Goal: Task Accomplishment & Management: Manage account settings

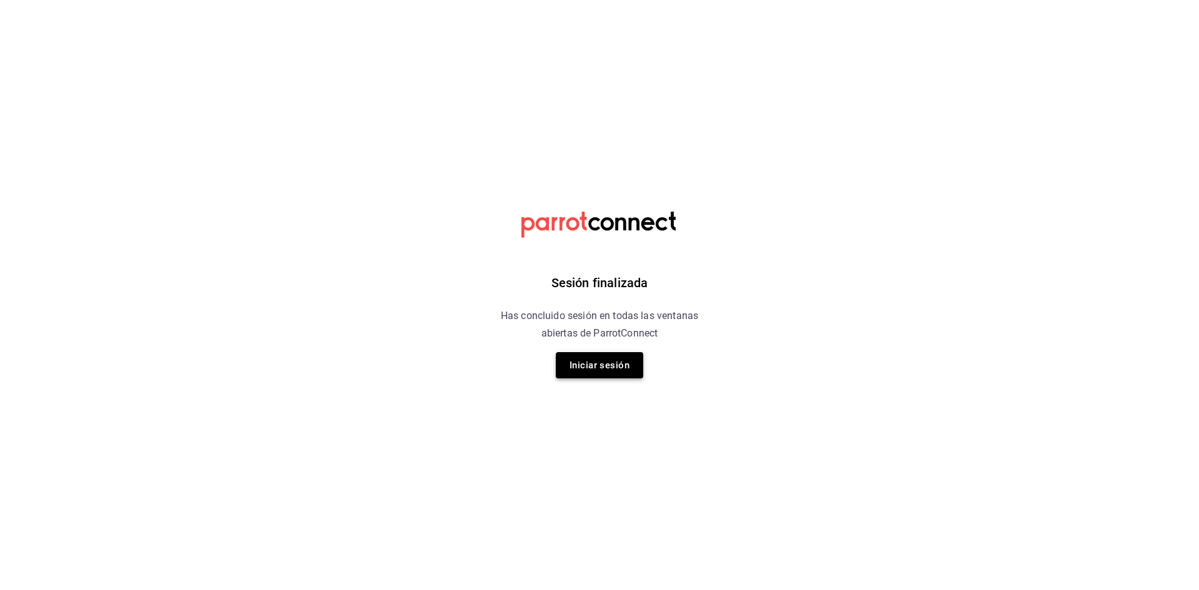
click at [620, 371] on button "Iniciar sesión" at bounding box center [599, 365] width 87 height 26
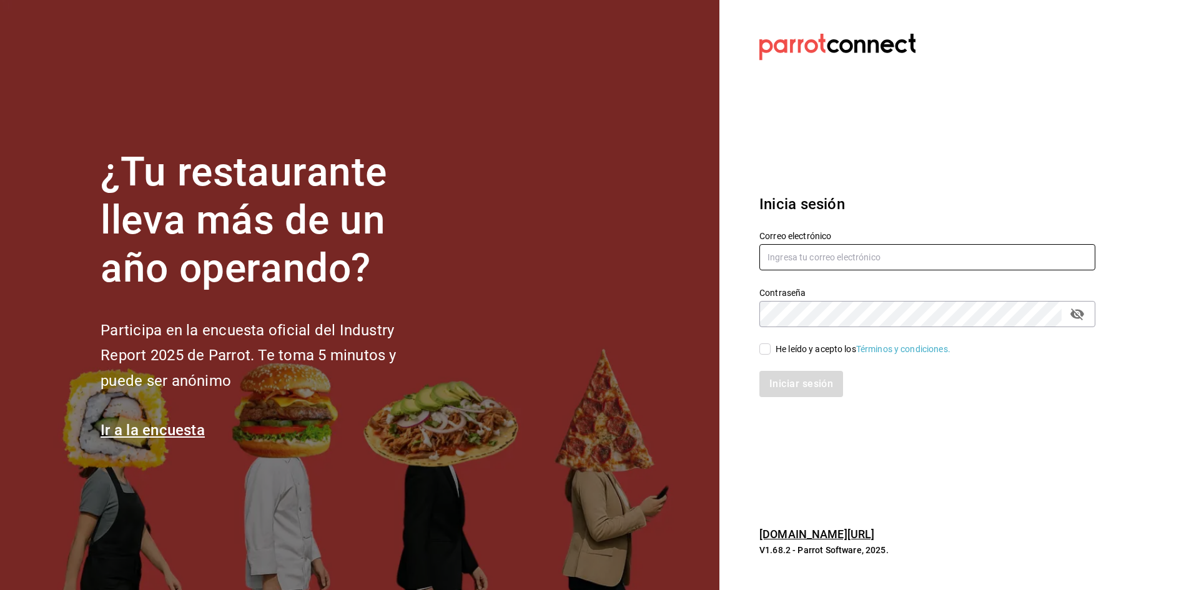
click at [883, 253] on input "text" at bounding box center [927, 257] width 336 height 26
type input "solistd@outlook.com"
click at [775, 350] on span "He leído y acepto los Términos y condiciones." at bounding box center [861, 349] width 180 height 13
click at [771, 350] on input "He leído y acepto los Términos y condiciones." at bounding box center [764, 348] width 11 height 11
checkbox input "true"
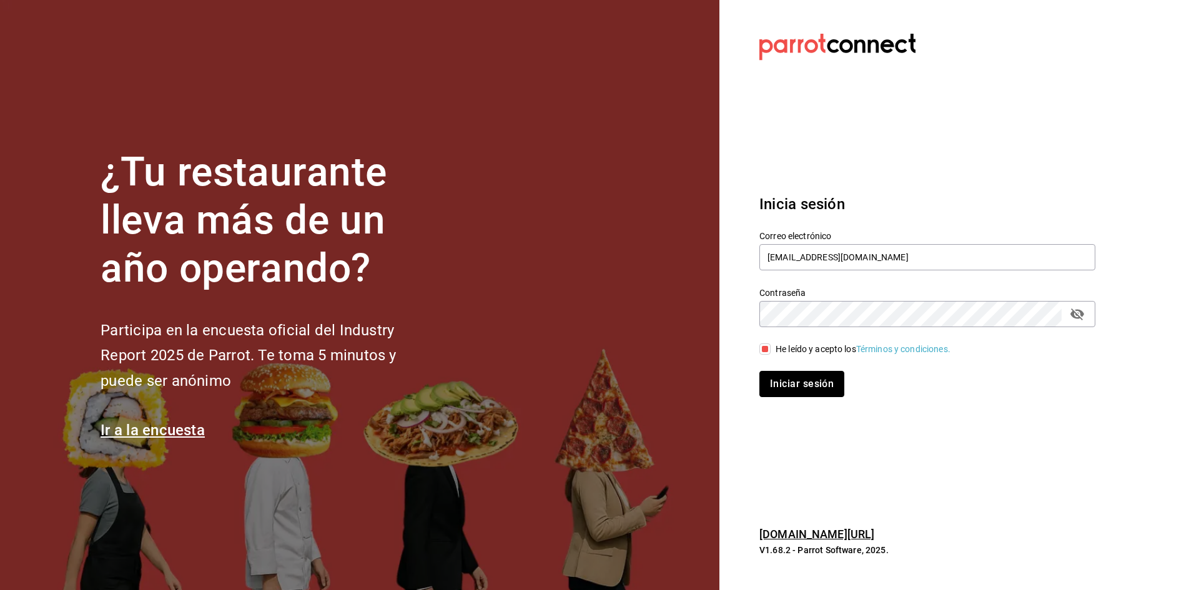
click at [789, 378] on button "Iniciar sesión" at bounding box center [801, 384] width 85 height 26
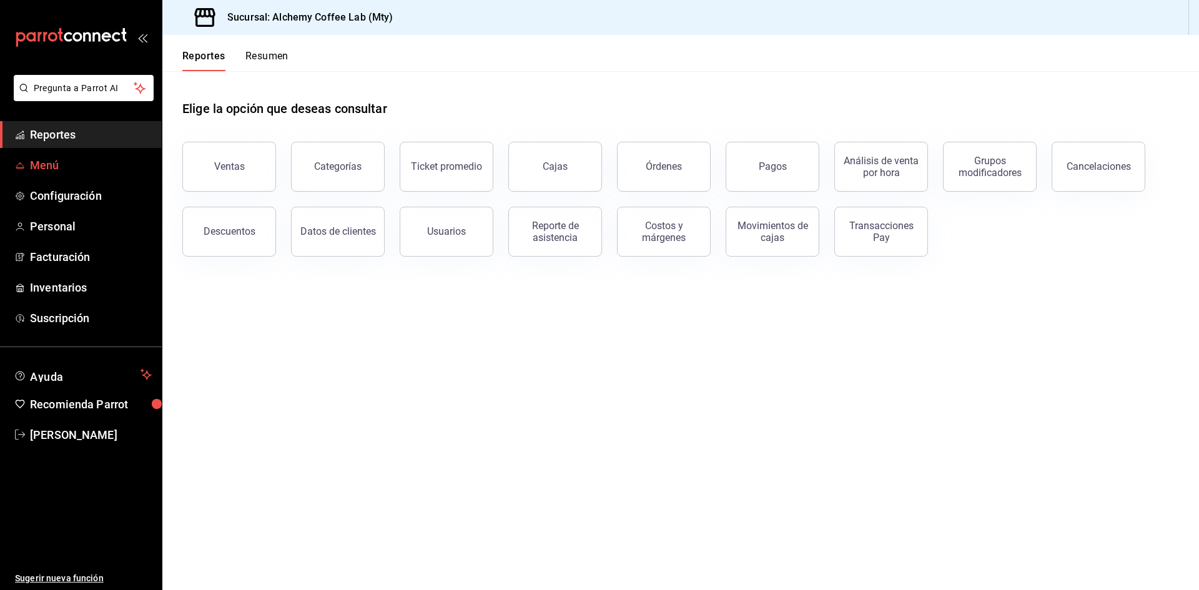
click at [82, 164] on span "Menú" at bounding box center [91, 165] width 122 height 17
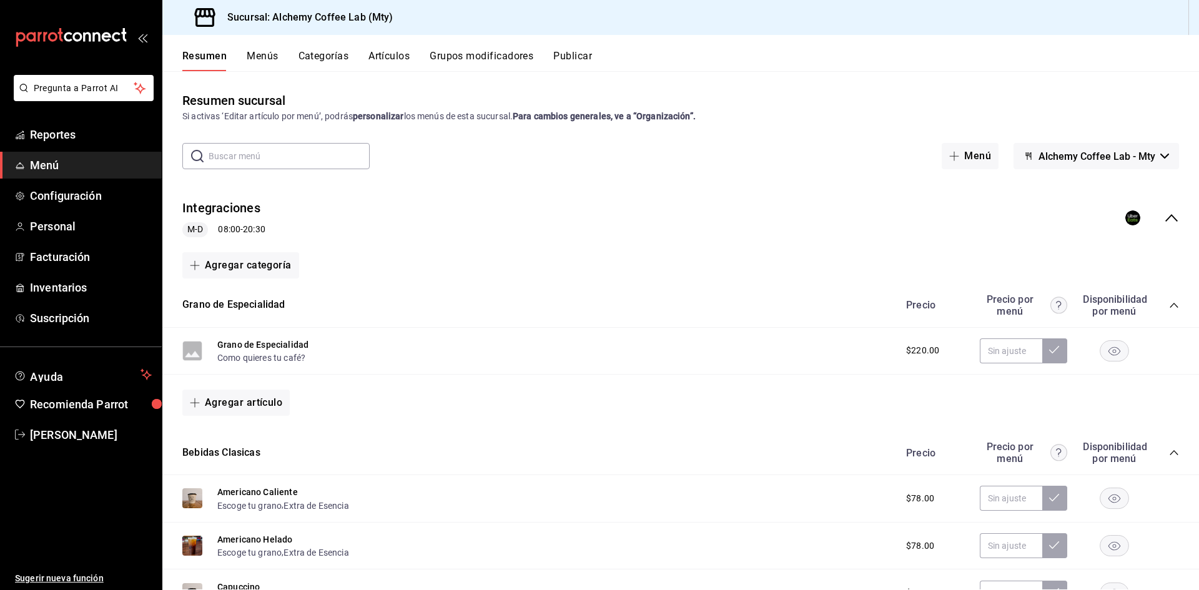
click at [1164, 219] on icon "collapse-menu-row" at bounding box center [1171, 217] width 15 height 15
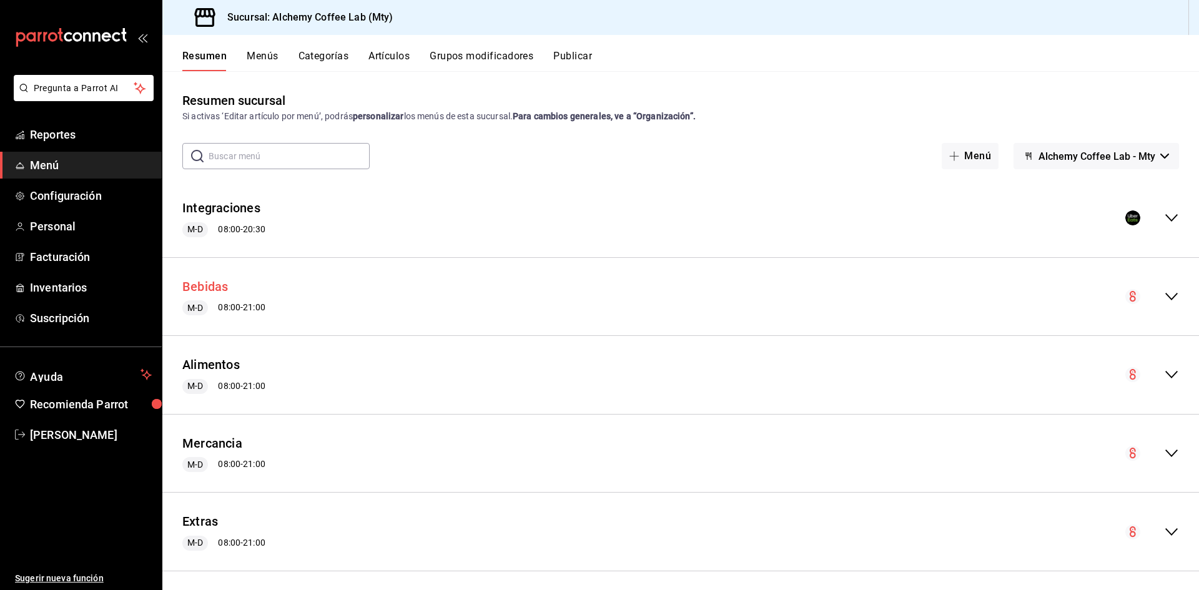
click at [202, 285] on button "Bebidas" at bounding box center [205, 287] width 46 height 18
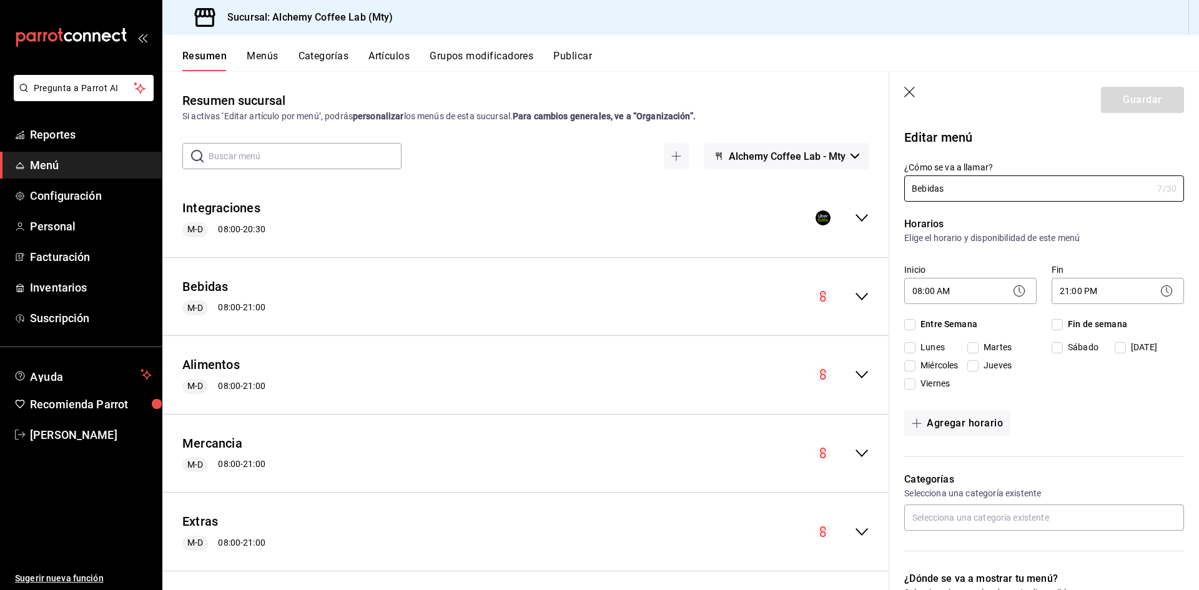
checkbox input "true"
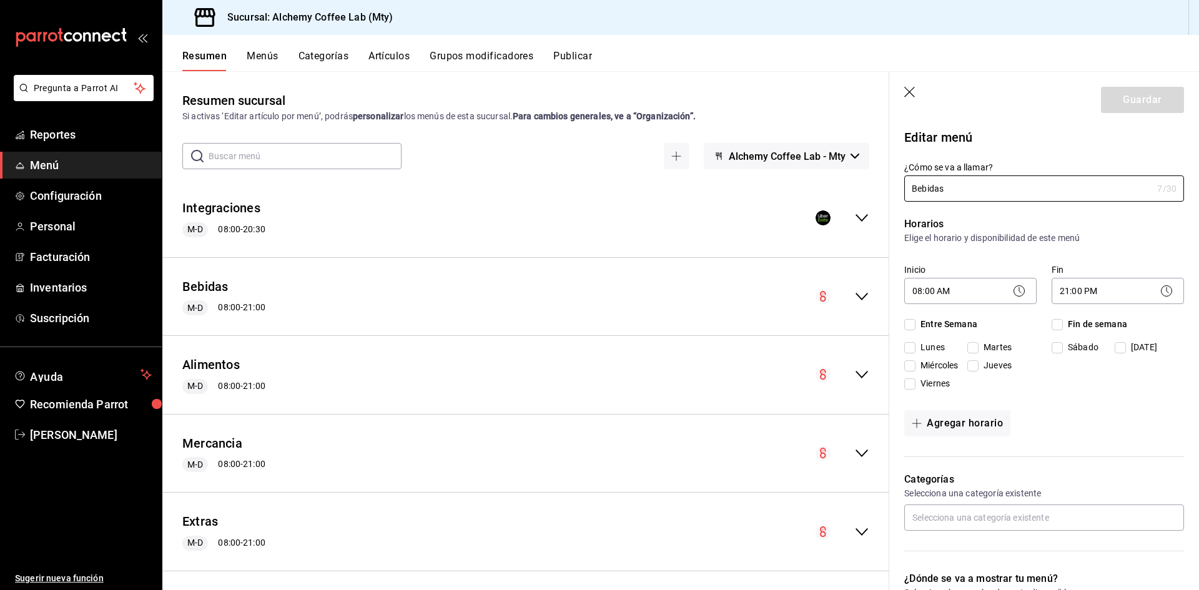
checkbox input "true"
click at [1110, 288] on body "Pregunta a Parrot AI Reportes Menú Configuración Personal Facturación Inventari…" at bounding box center [599, 295] width 1199 height 590
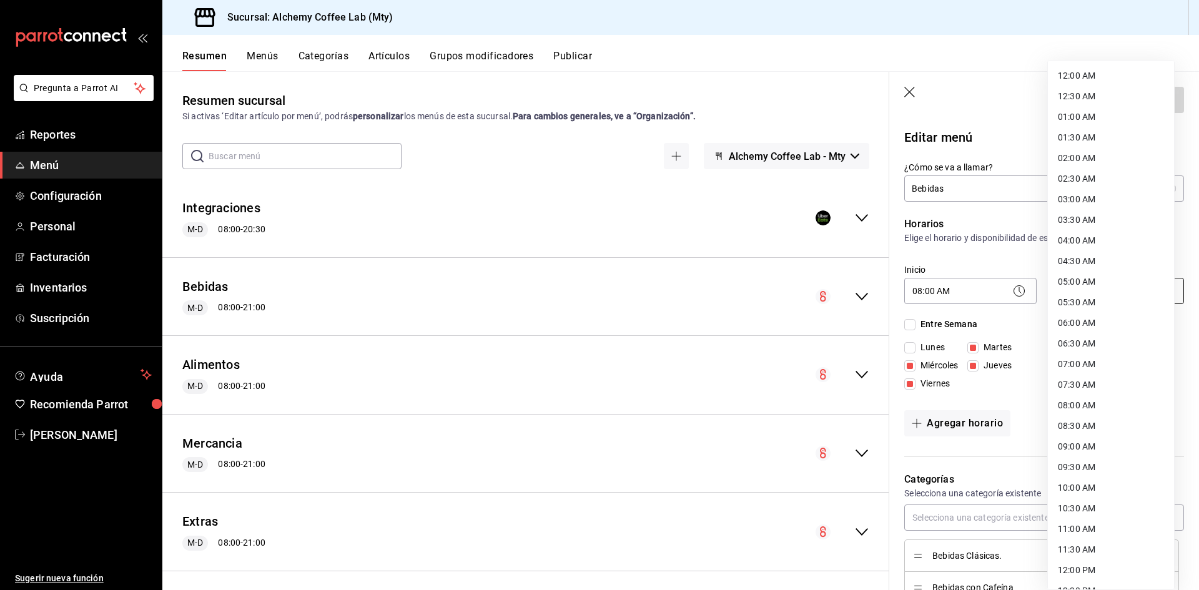
scroll to position [491, 0]
click at [1089, 470] on li "21:30 PM" at bounding box center [1111, 471] width 126 height 21
type input "21:30"
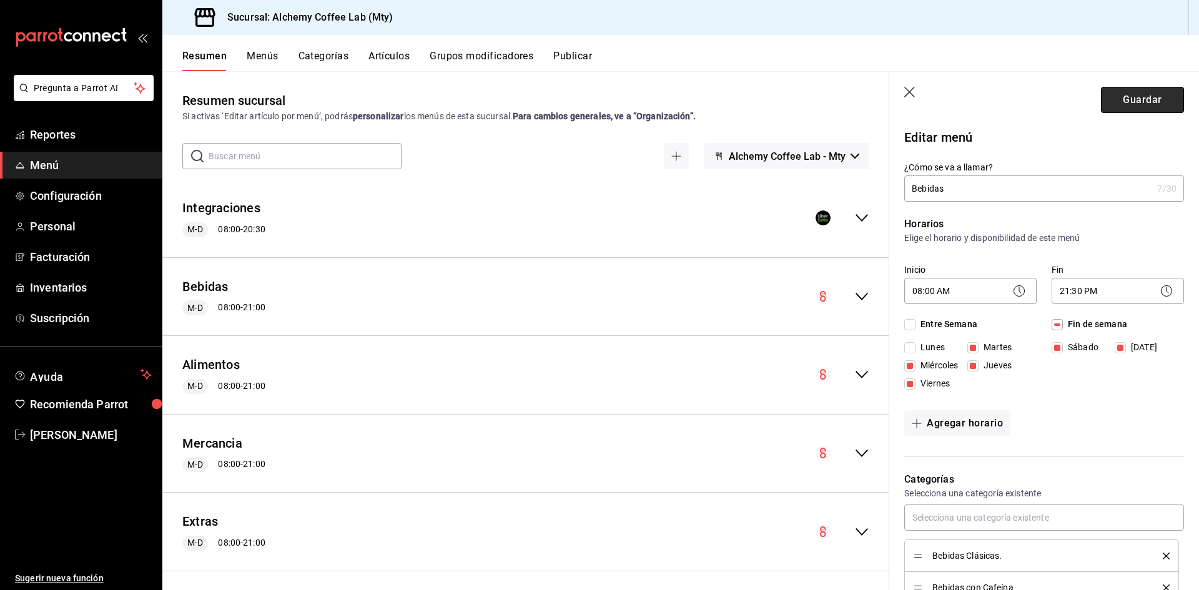
click at [1138, 97] on button "Guardar" at bounding box center [1142, 100] width 83 height 26
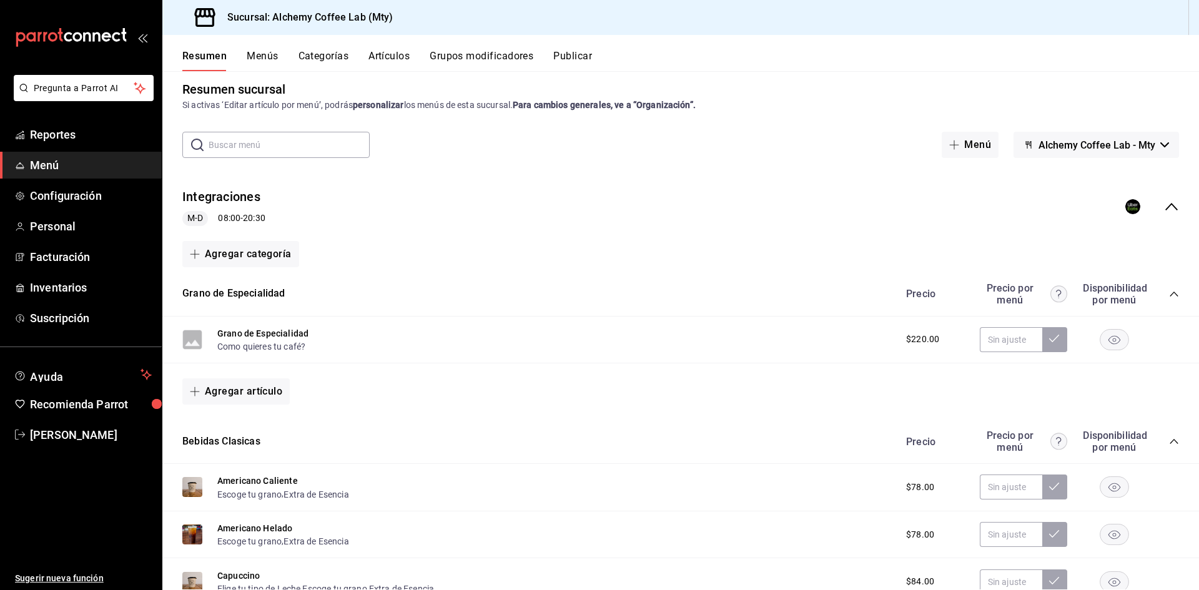
scroll to position [11, 0]
click at [1164, 206] on icon "collapse-menu-row" at bounding box center [1171, 207] width 15 height 15
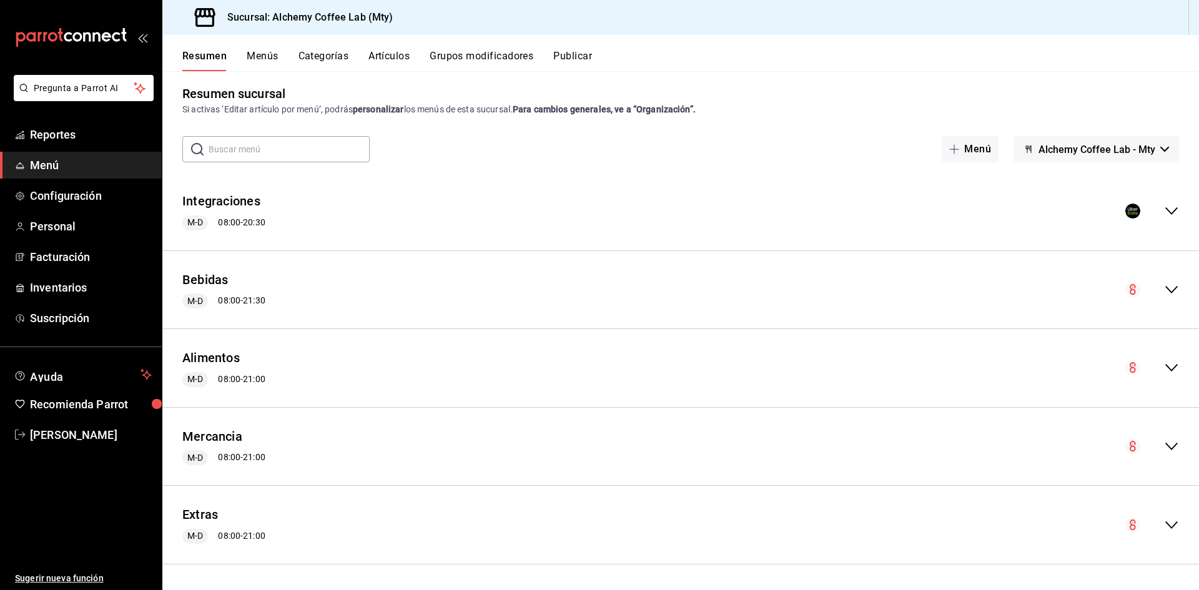
scroll to position [7, 0]
click at [1164, 297] on icon "collapse-menu-row" at bounding box center [1171, 289] width 15 height 15
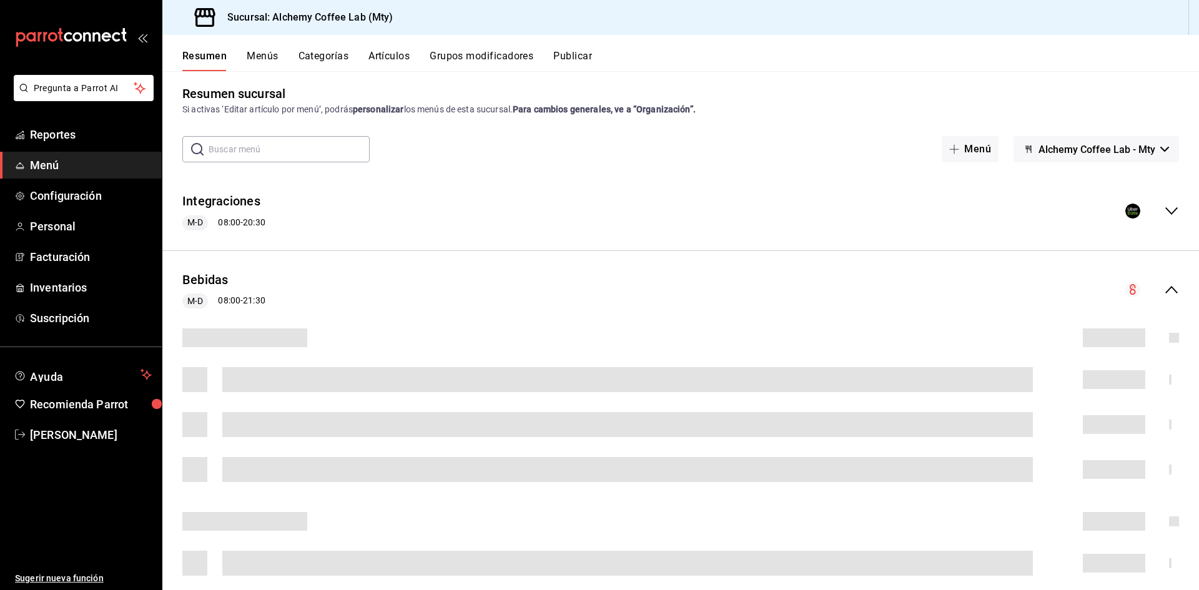
scroll to position [11, 0]
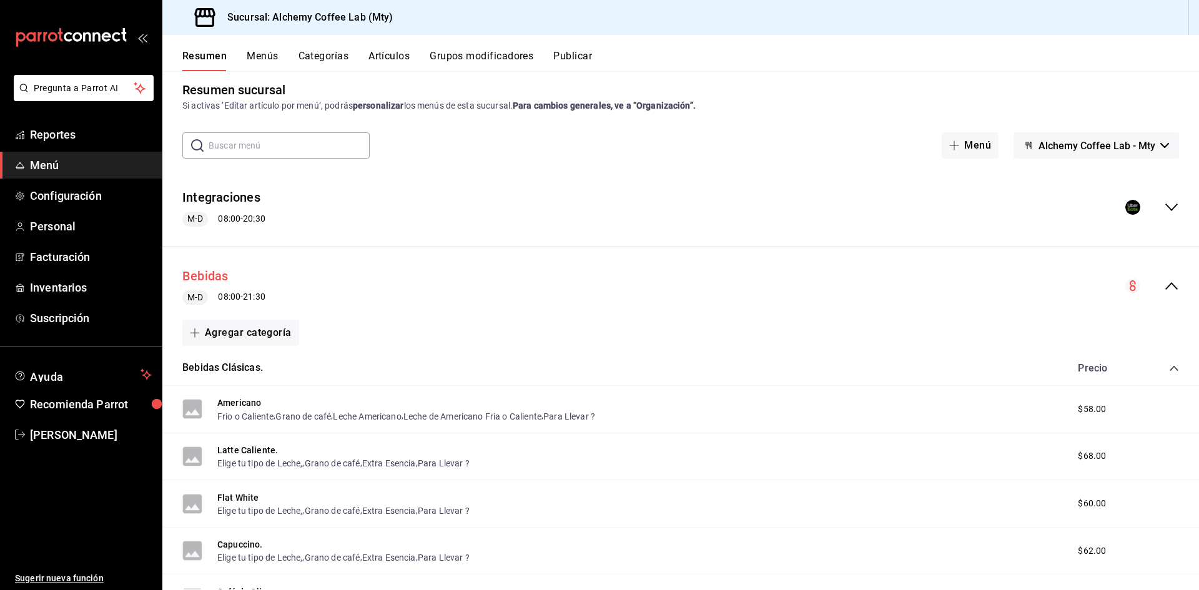
click at [206, 277] on button "Bebidas" at bounding box center [205, 276] width 46 height 18
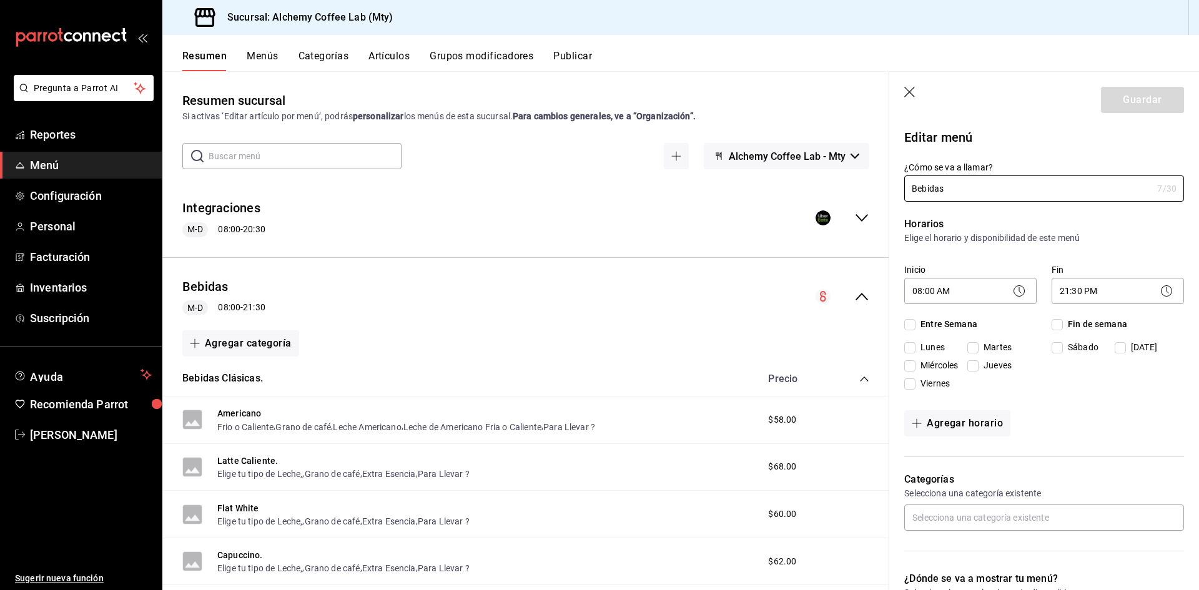
checkbox input "true"
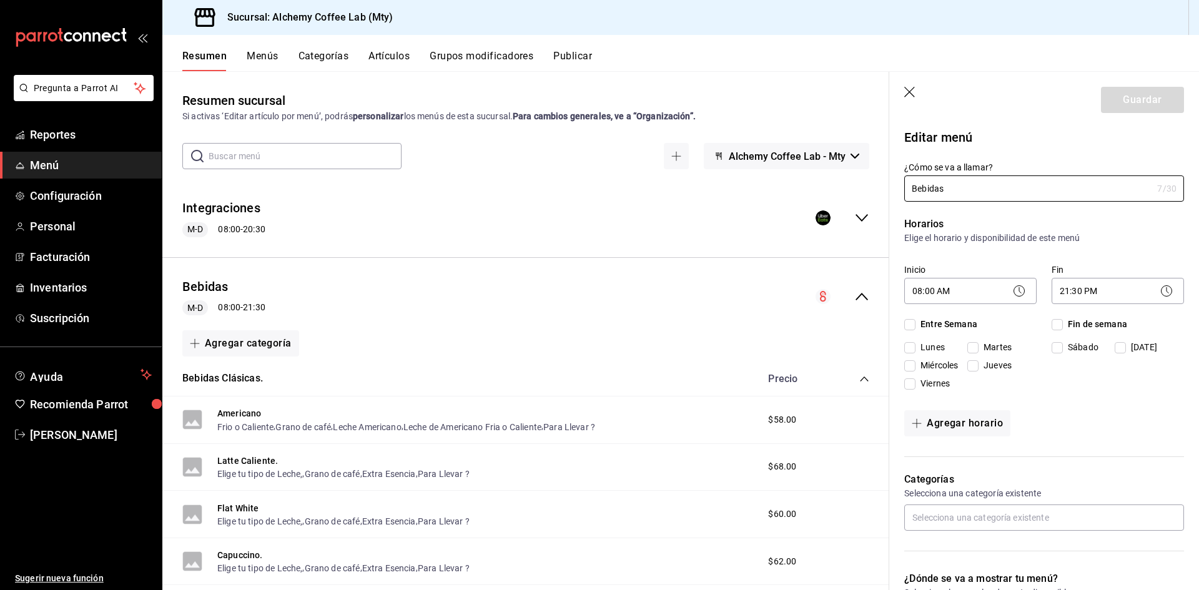
checkbox input "true"
click at [1159, 288] on icon at bounding box center [1166, 291] width 15 height 15
click at [1159, 287] on icon at bounding box center [1166, 291] width 15 height 15
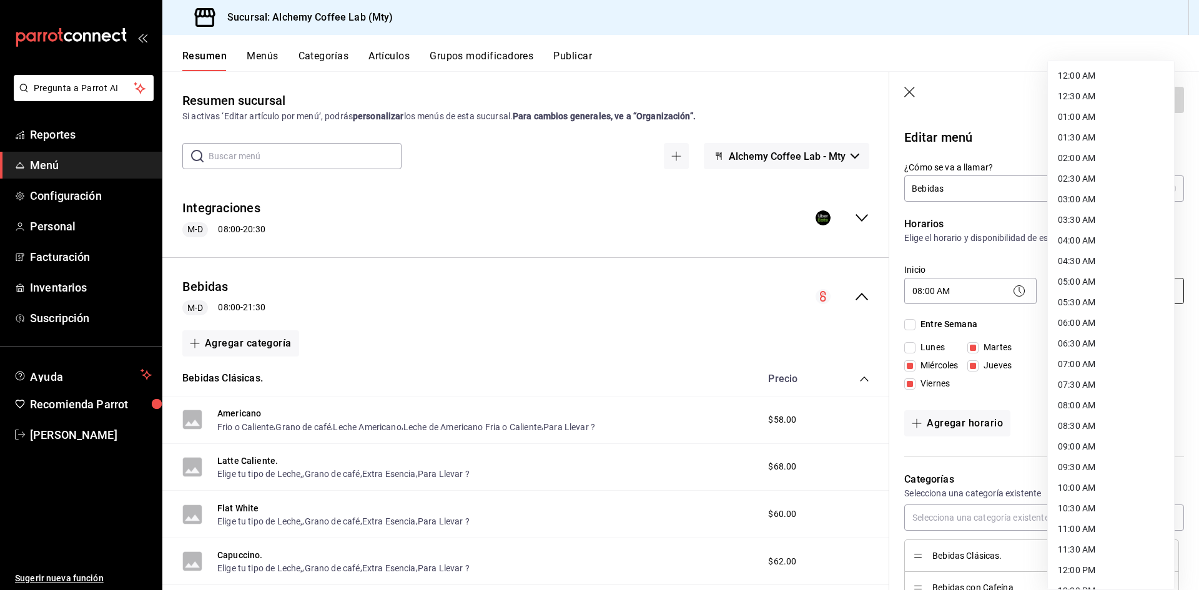
click at [1085, 296] on body "Pregunta a Parrot AI Reportes Menú Configuración Personal Facturación Inventari…" at bounding box center [599, 295] width 1199 height 590
click at [1076, 491] on li "22:00 PM" at bounding box center [1111, 491] width 126 height 21
type input "22:00"
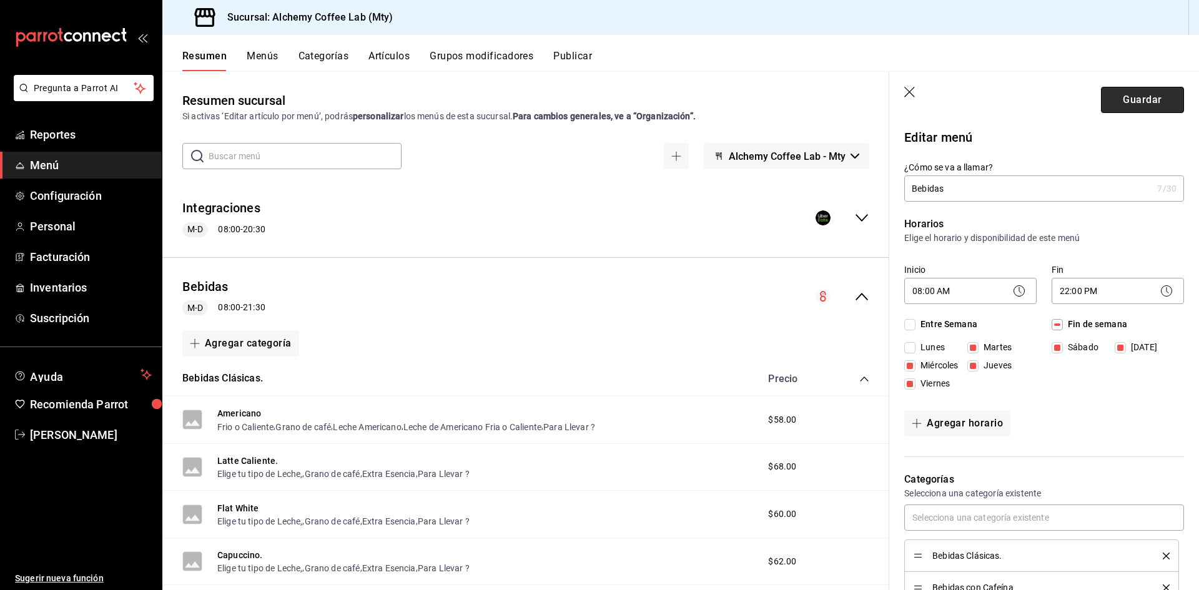
click at [1154, 104] on button "Guardar" at bounding box center [1142, 100] width 83 height 26
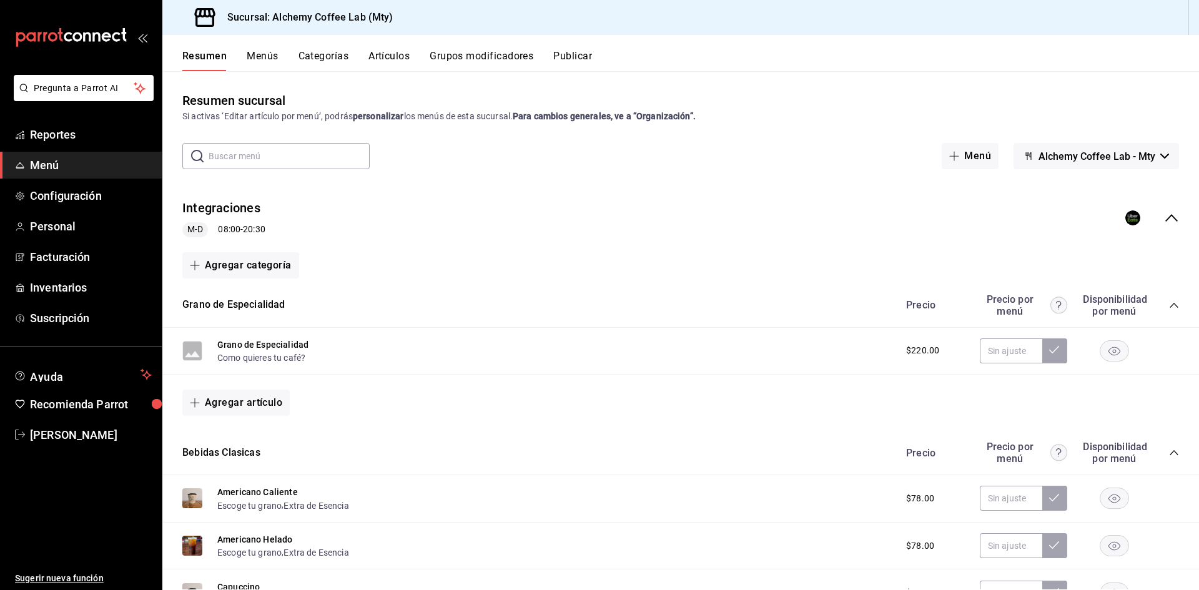
click at [1169, 225] on div "collapse-menu-row" at bounding box center [1152, 217] width 54 height 15
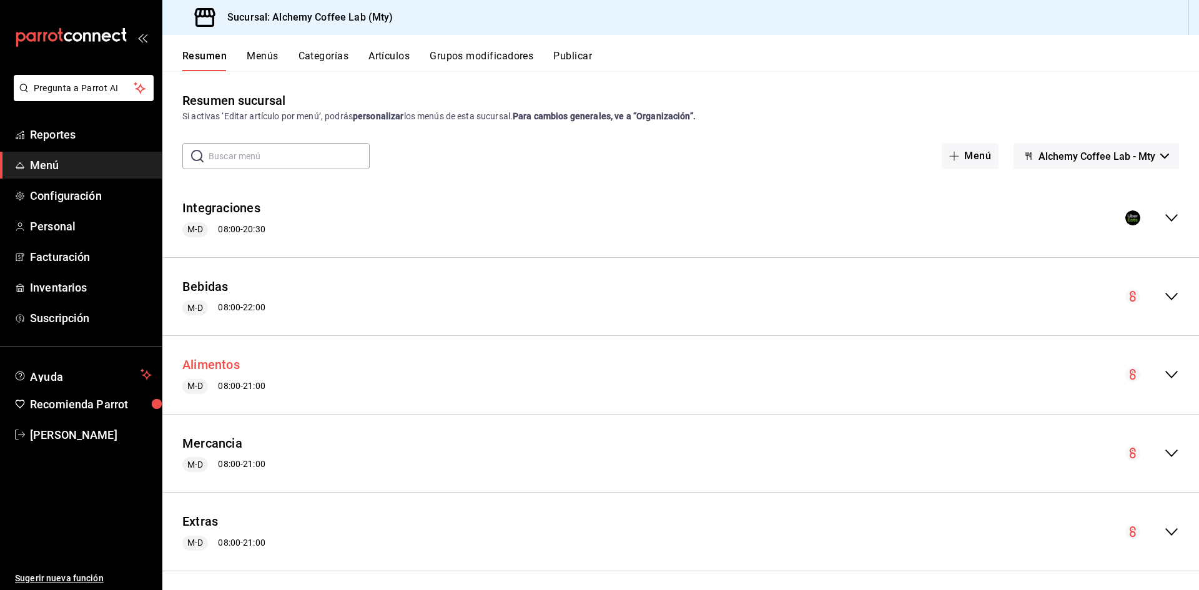
click at [215, 363] on button "Alimentos" at bounding box center [210, 365] width 57 height 18
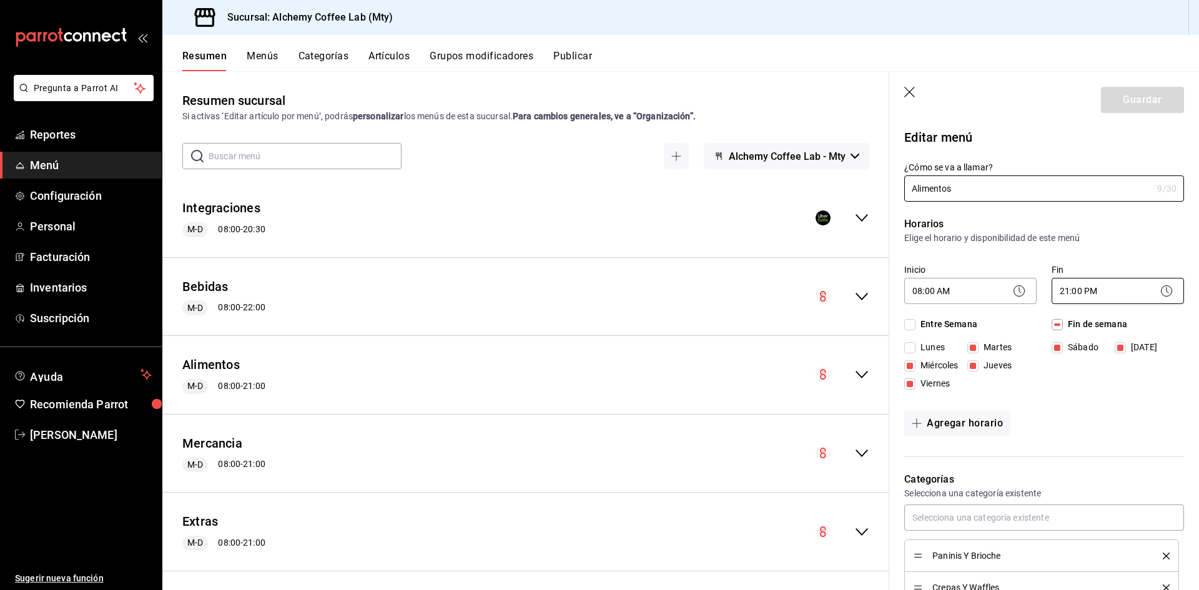
click at [1118, 298] on body "Pregunta a Parrot AI Reportes Menú Configuración Personal Facturación Inventari…" at bounding box center [599, 295] width 1199 height 590
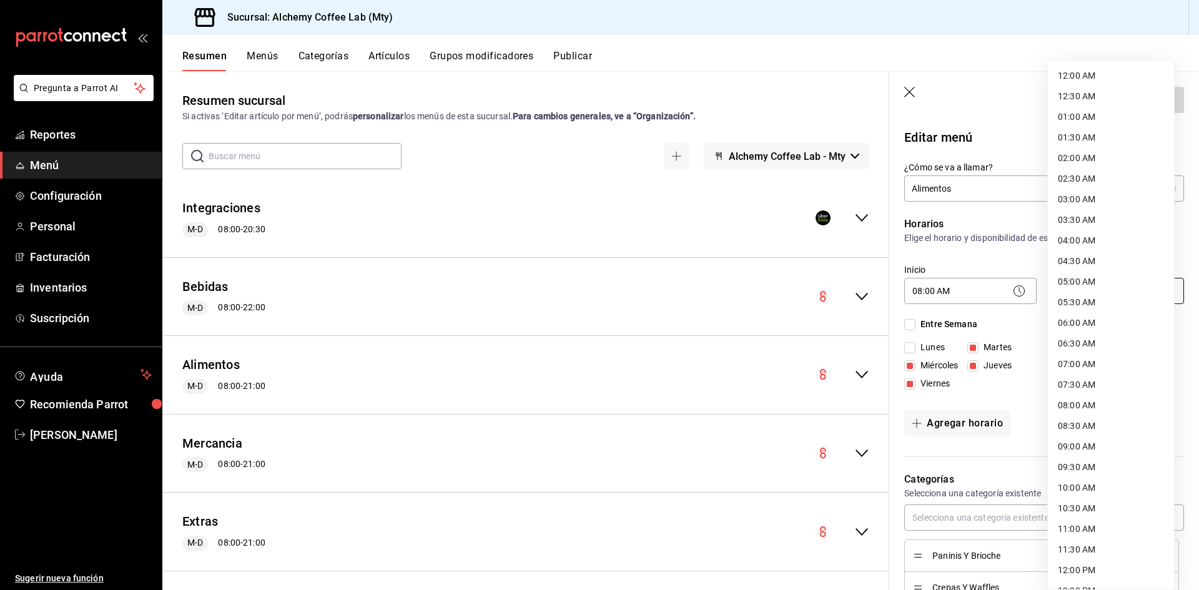
scroll to position [491, 0]
click at [1083, 493] on li "22:00 PM" at bounding box center [1111, 491] width 126 height 21
type input "22:00"
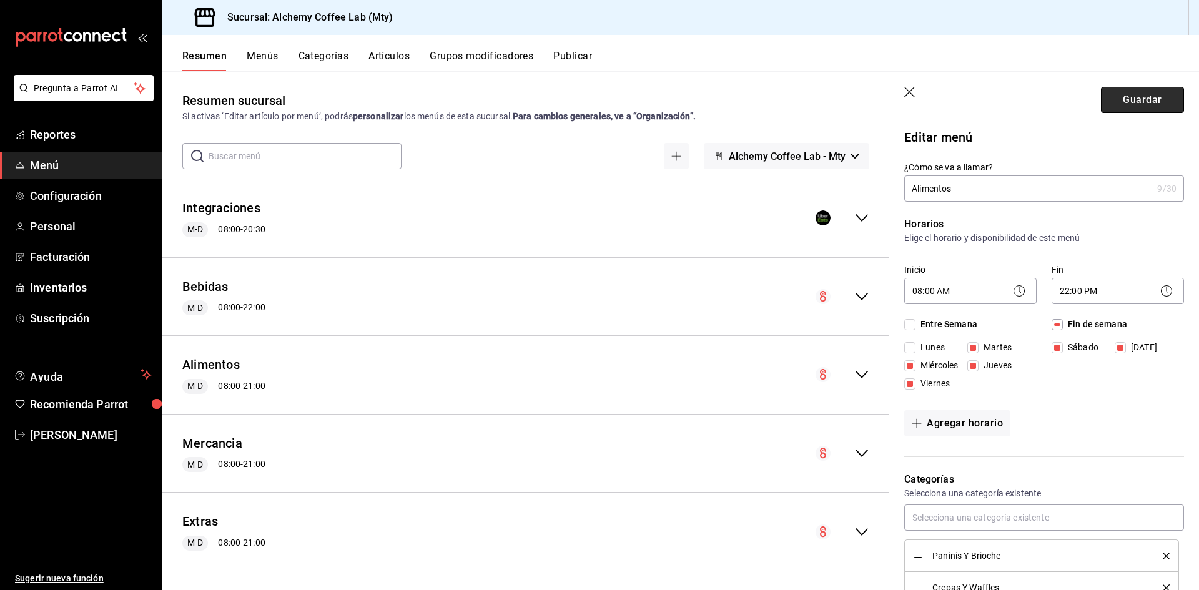
click at [1135, 101] on button "Guardar" at bounding box center [1142, 100] width 83 height 26
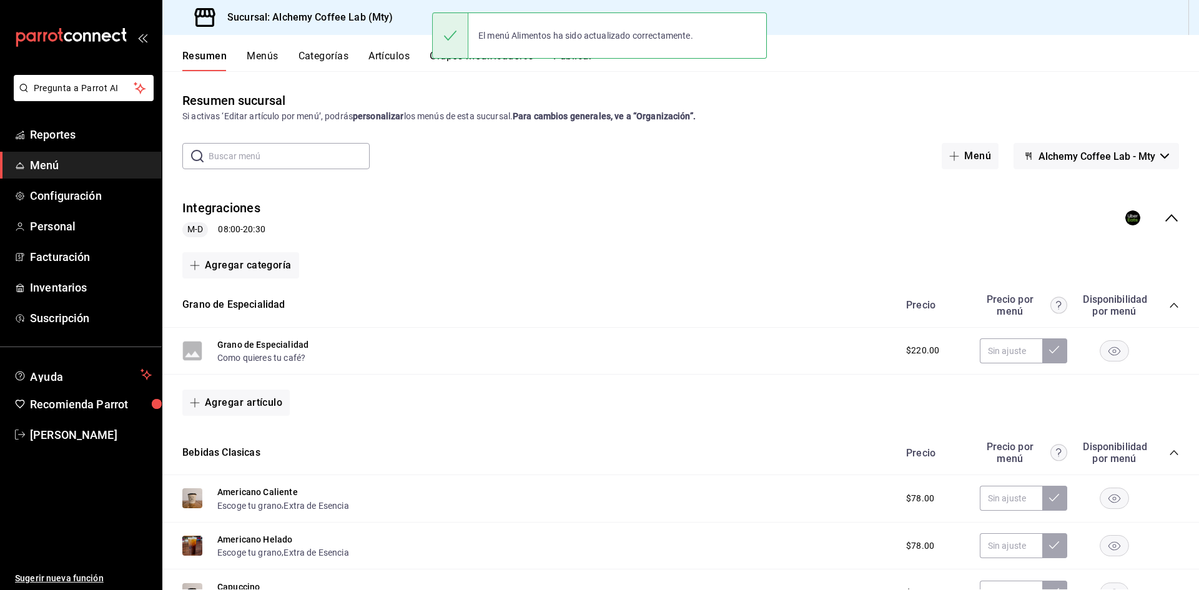
click at [1167, 217] on icon "collapse-menu-row" at bounding box center [1171, 217] width 15 height 15
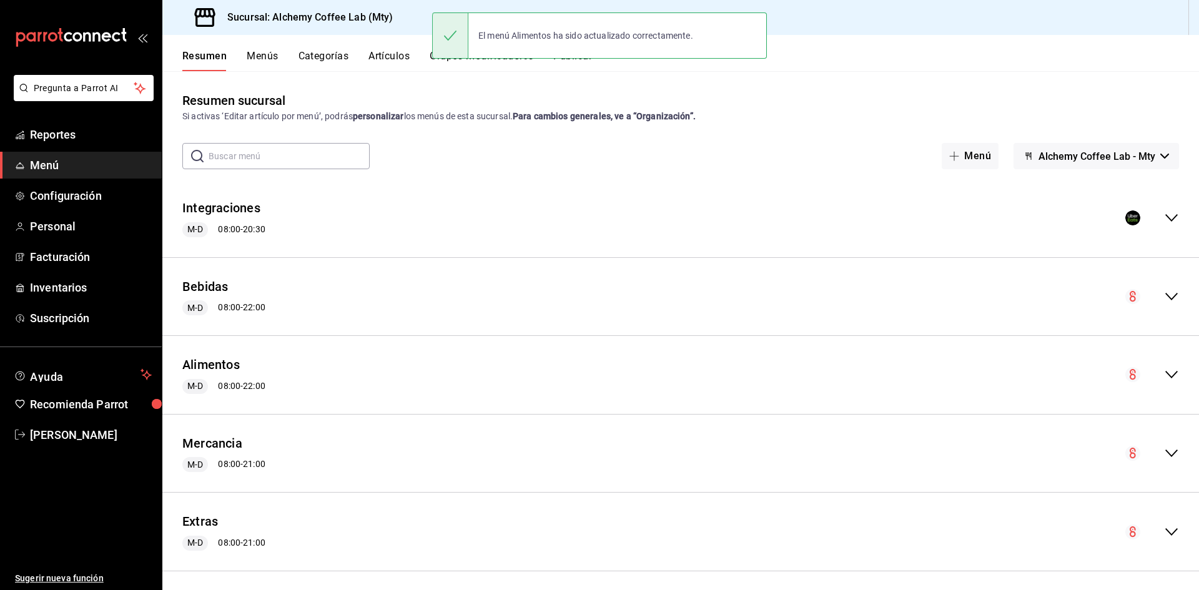
scroll to position [7, 0]
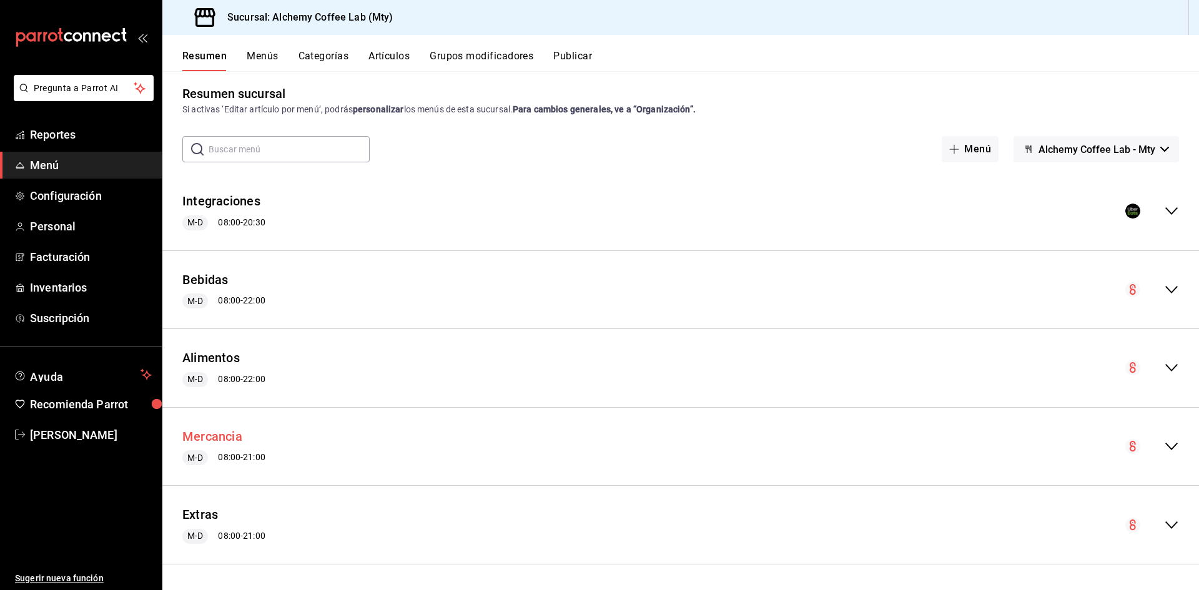
click at [216, 435] on button "Mercancia" at bounding box center [212, 437] width 60 height 18
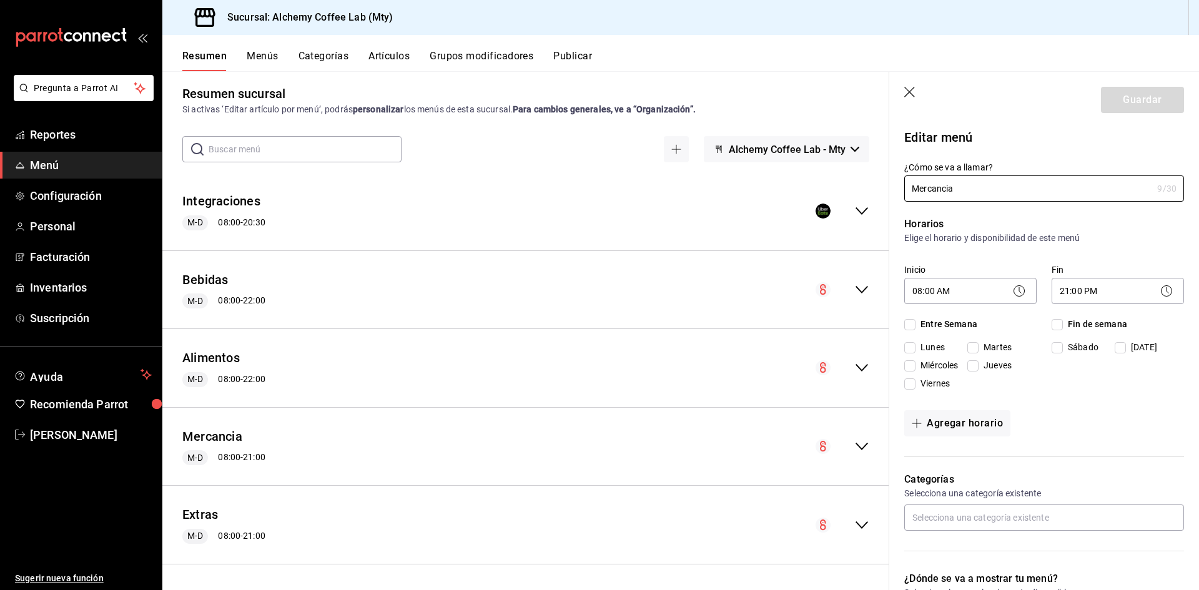
checkbox input "true"
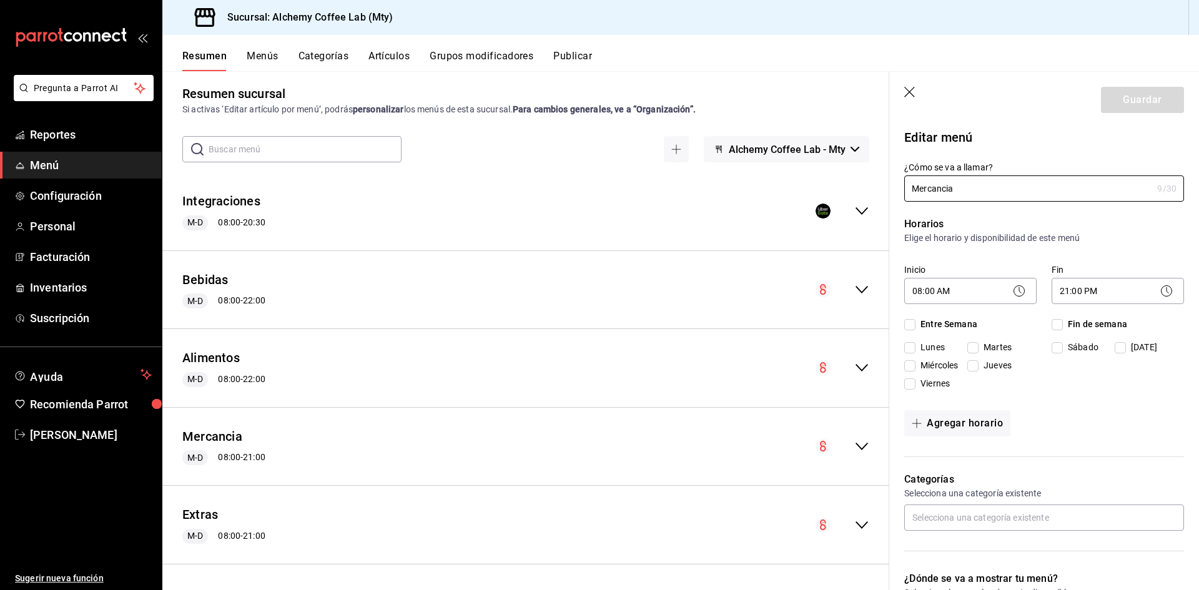
checkbox input "true"
click at [1130, 297] on body "Pregunta a Parrot AI Reportes Menú Configuración Personal Facturación Inventari…" at bounding box center [599, 295] width 1199 height 590
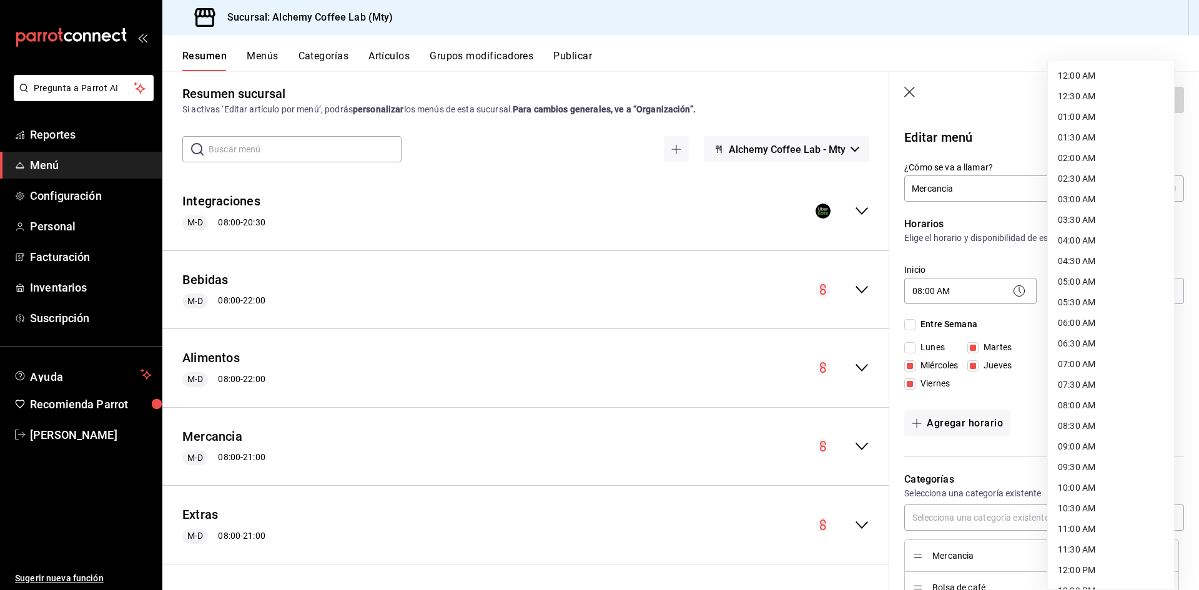
scroll to position [491, 0]
click at [1075, 489] on li "22:00 PM" at bounding box center [1111, 491] width 126 height 21
type input "22:00"
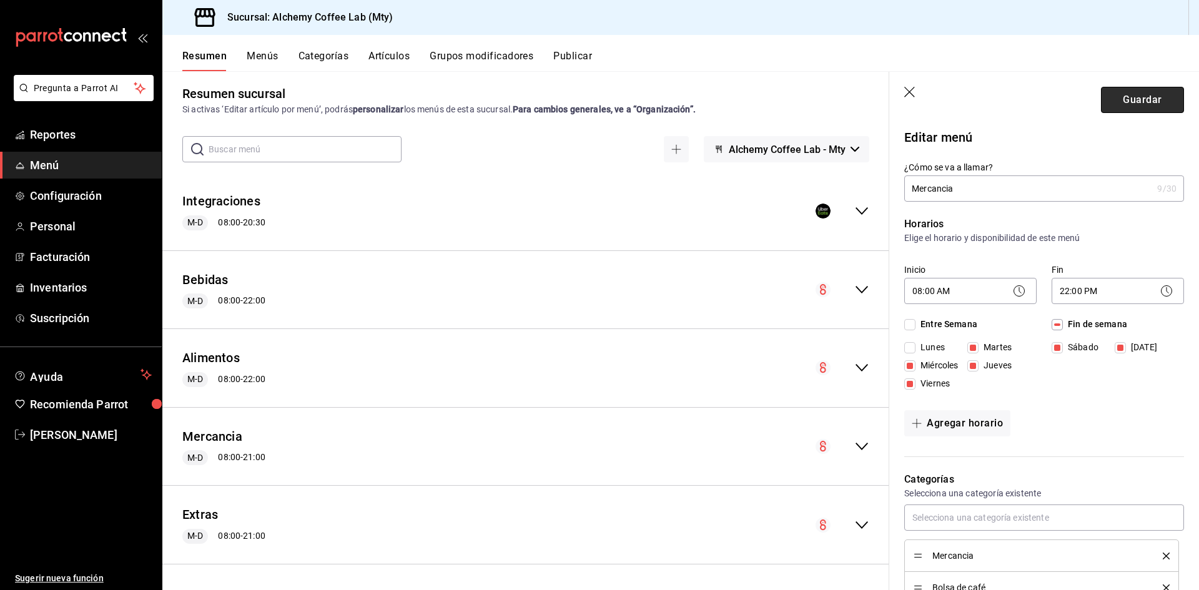
click at [1123, 99] on button "Guardar" at bounding box center [1142, 100] width 83 height 26
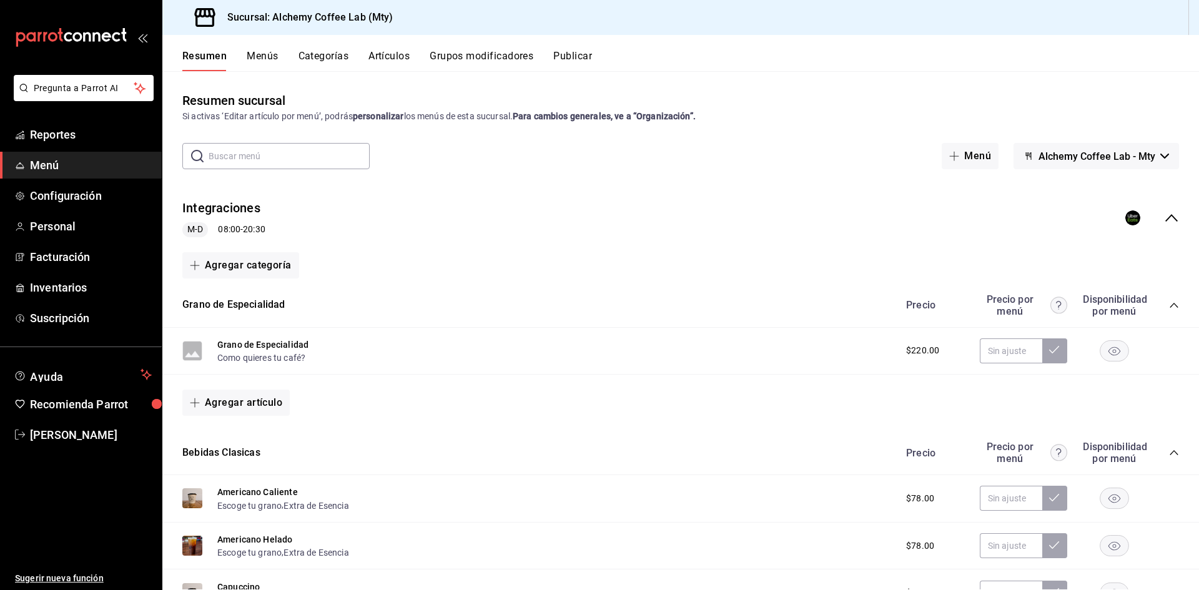
click at [1164, 217] on icon "collapse-menu-row" at bounding box center [1171, 217] width 15 height 15
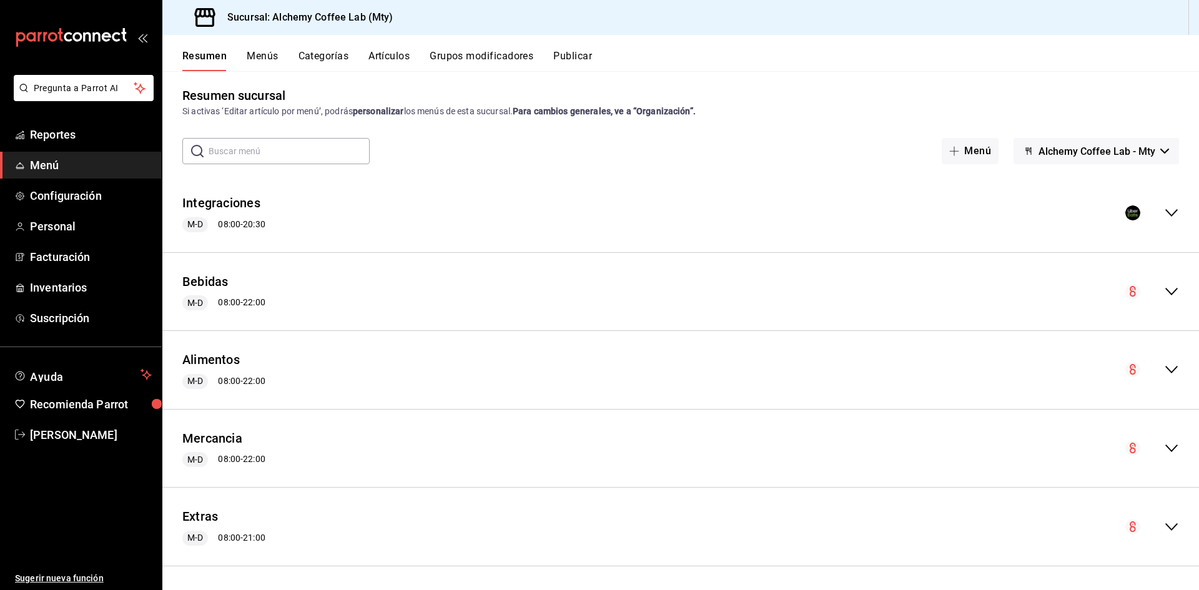
scroll to position [7, 0]
click at [194, 511] on button "Extras" at bounding box center [200, 515] width 36 height 18
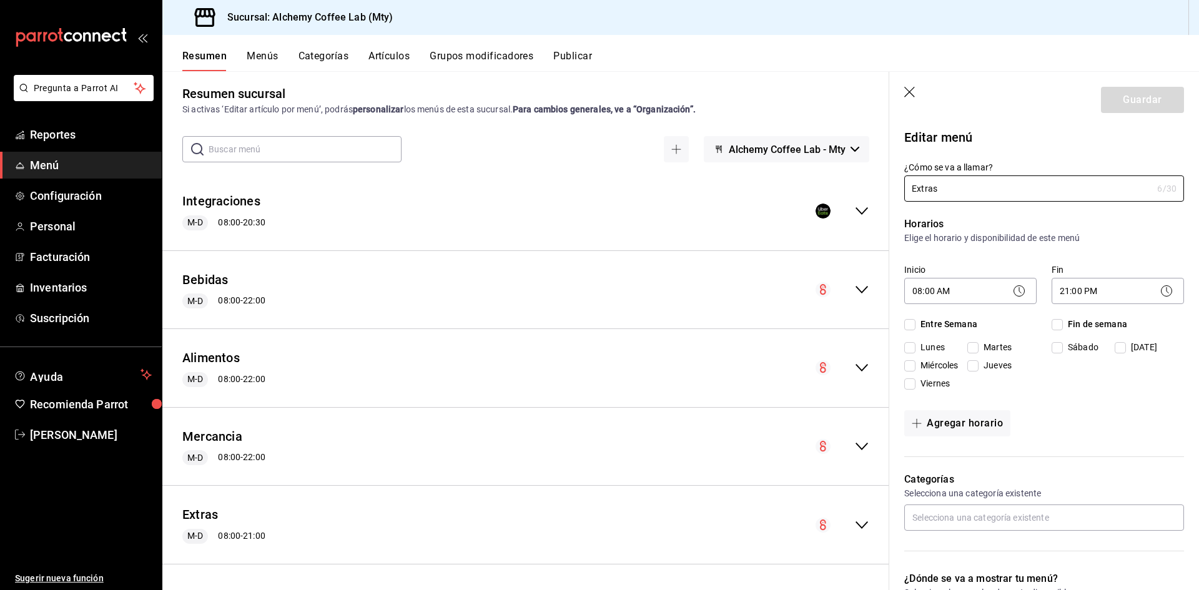
checkbox input "true"
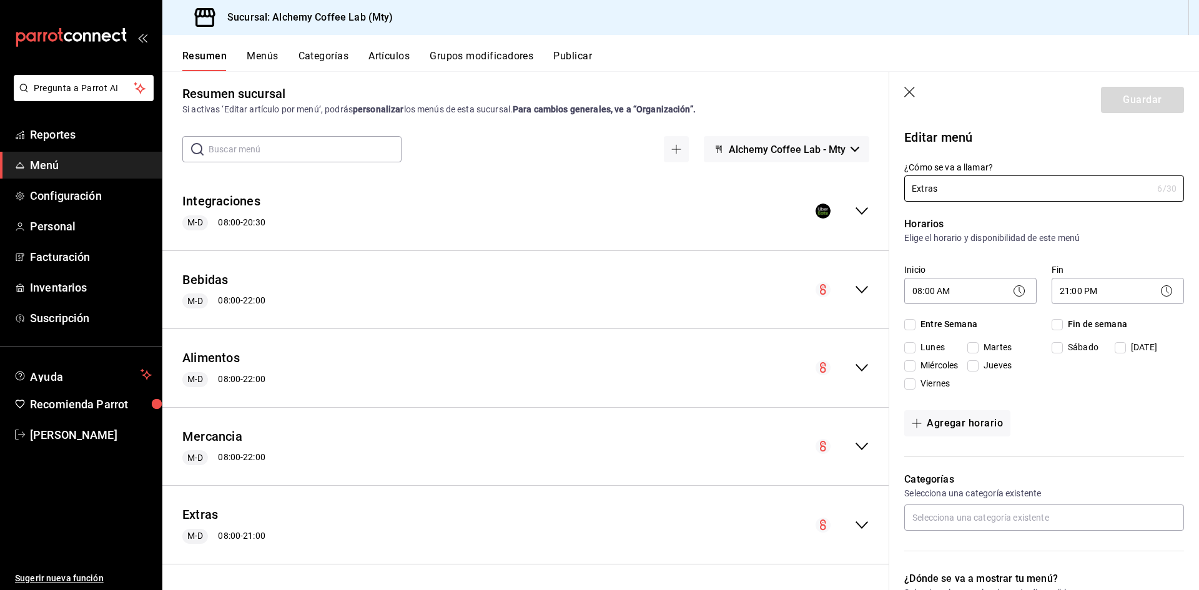
checkbox input "true"
click at [1125, 284] on body "Pregunta a Parrot AI Reportes Menú Configuración Personal Facturación Inventari…" at bounding box center [599, 295] width 1199 height 590
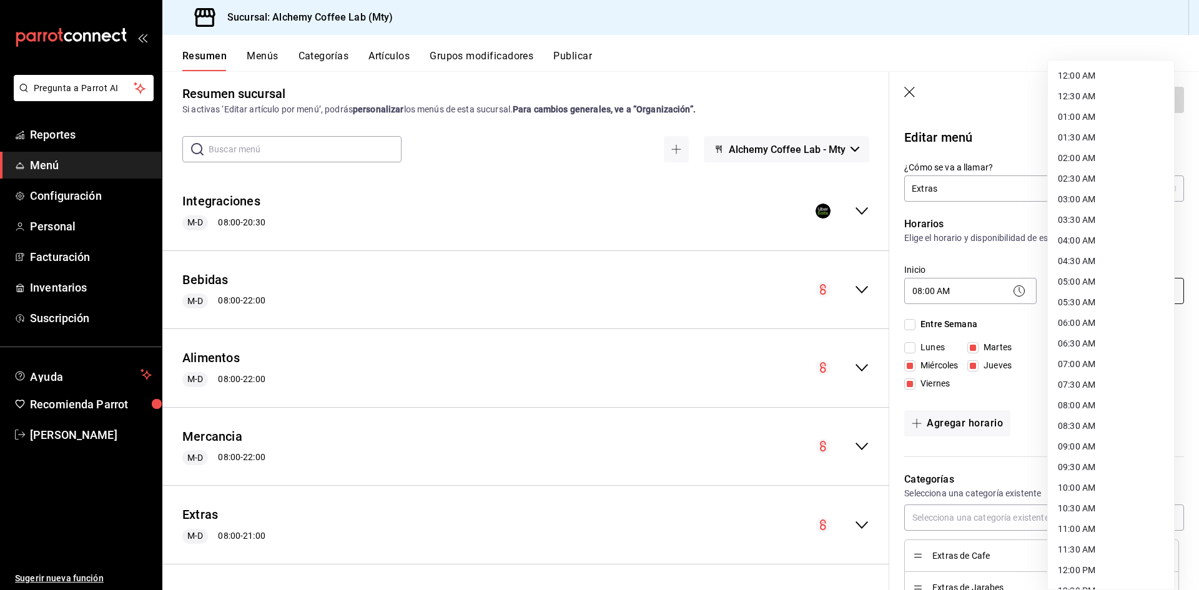
scroll to position [491, 0]
click at [1081, 501] on li "22:00 PM" at bounding box center [1111, 491] width 126 height 21
type input "22:00"
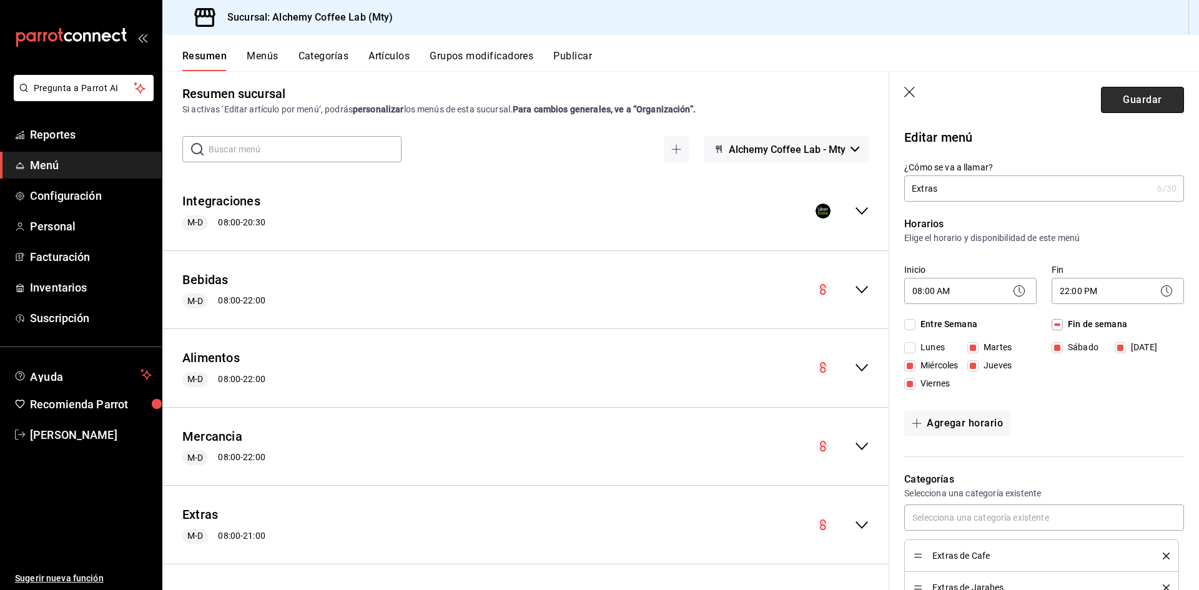
click at [1129, 107] on button "Guardar" at bounding box center [1142, 100] width 83 height 26
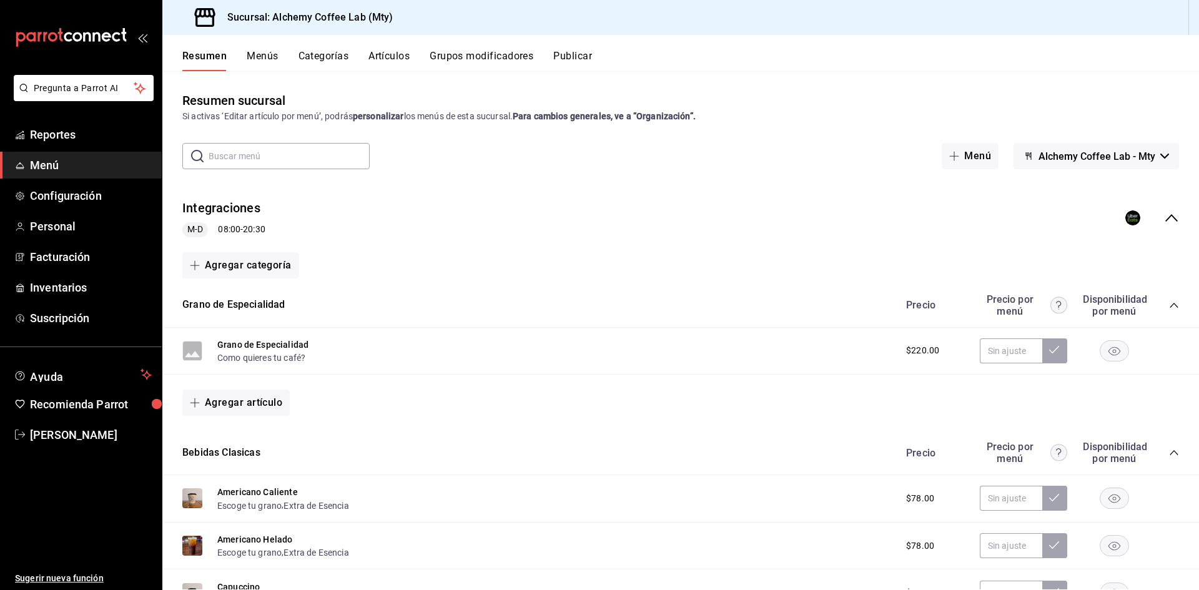
click at [1164, 215] on icon "collapse-menu-row" at bounding box center [1171, 217] width 15 height 15
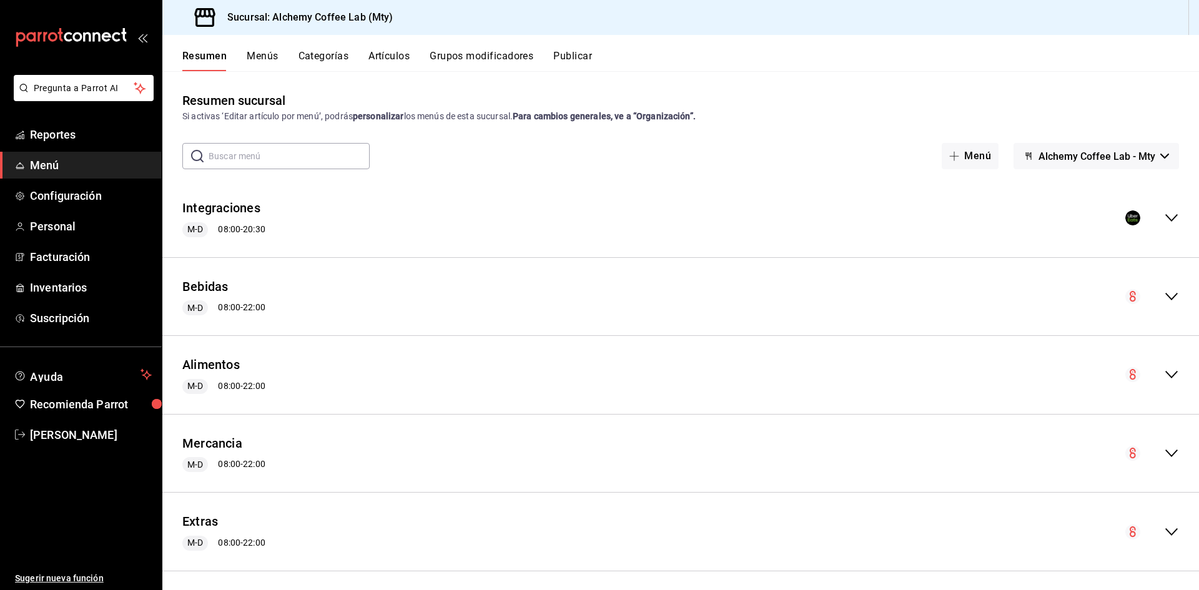
scroll to position [7, 0]
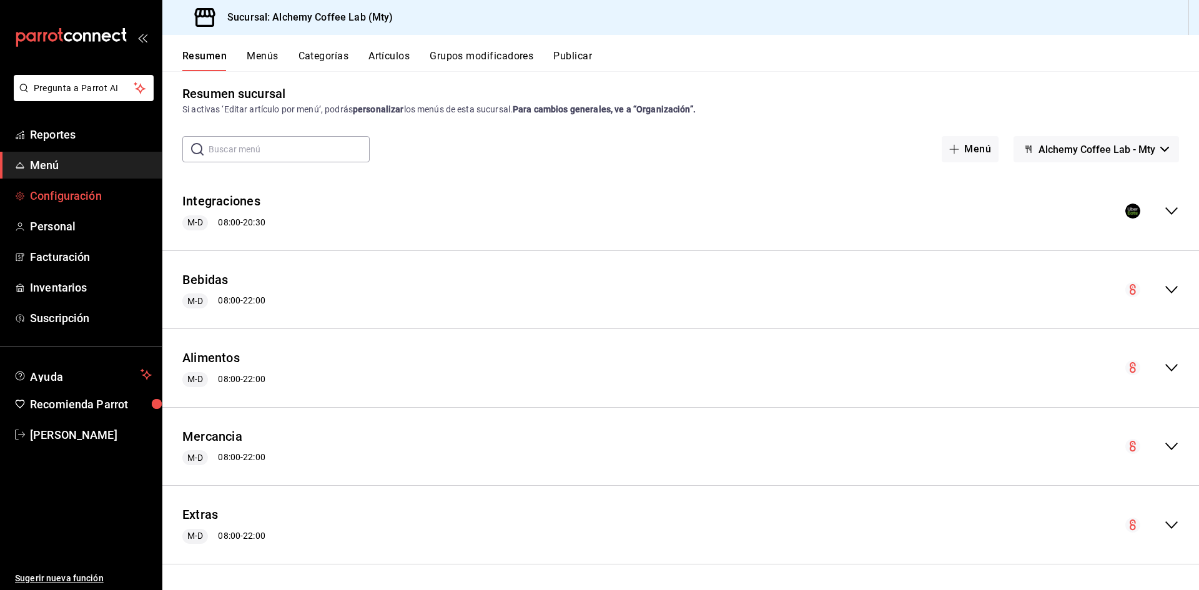
click at [67, 192] on span "Configuración" at bounding box center [91, 195] width 122 height 17
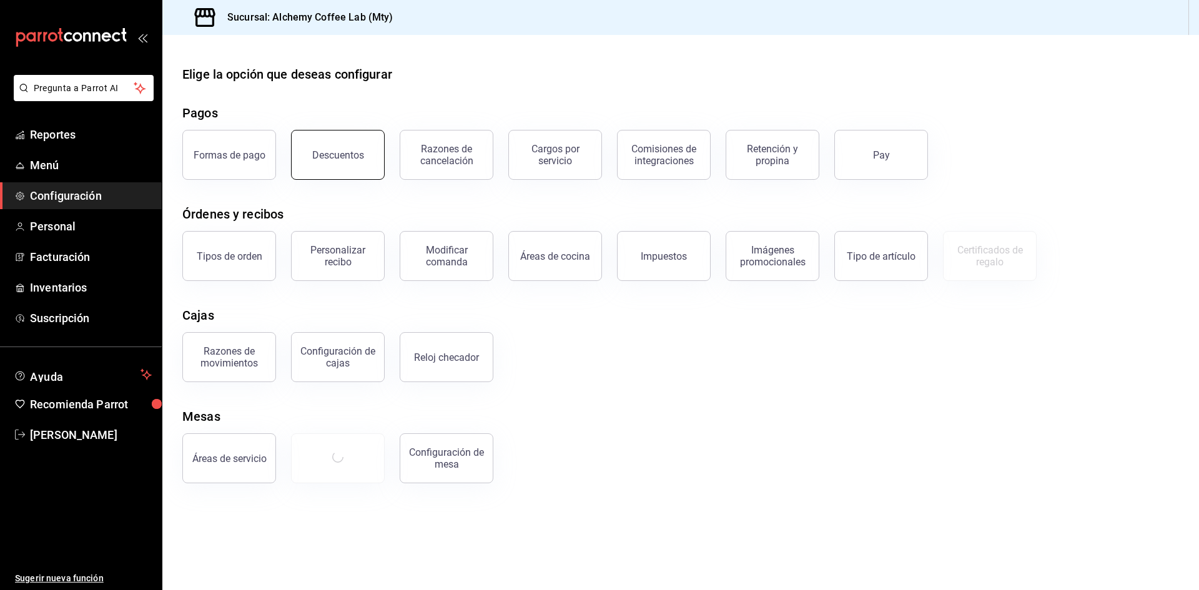
click at [369, 167] on button "Descuentos" at bounding box center [338, 155] width 94 height 50
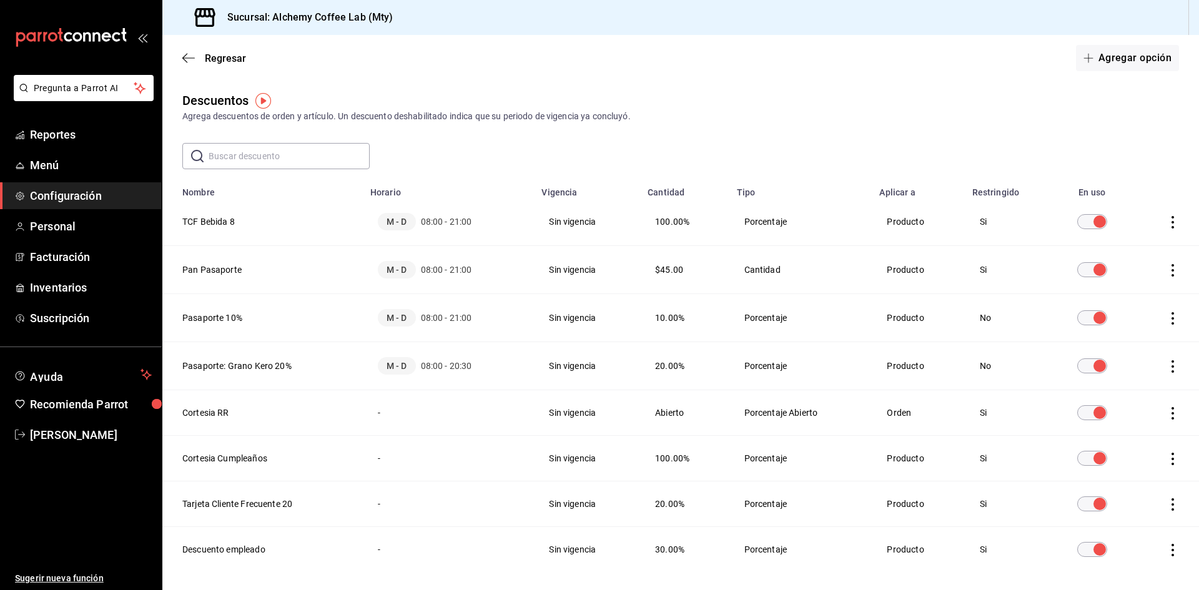
click at [1166, 222] on icon "actions" at bounding box center [1172, 222] width 12 height 12
click at [217, 222] on div at bounding box center [599, 295] width 1199 height 590
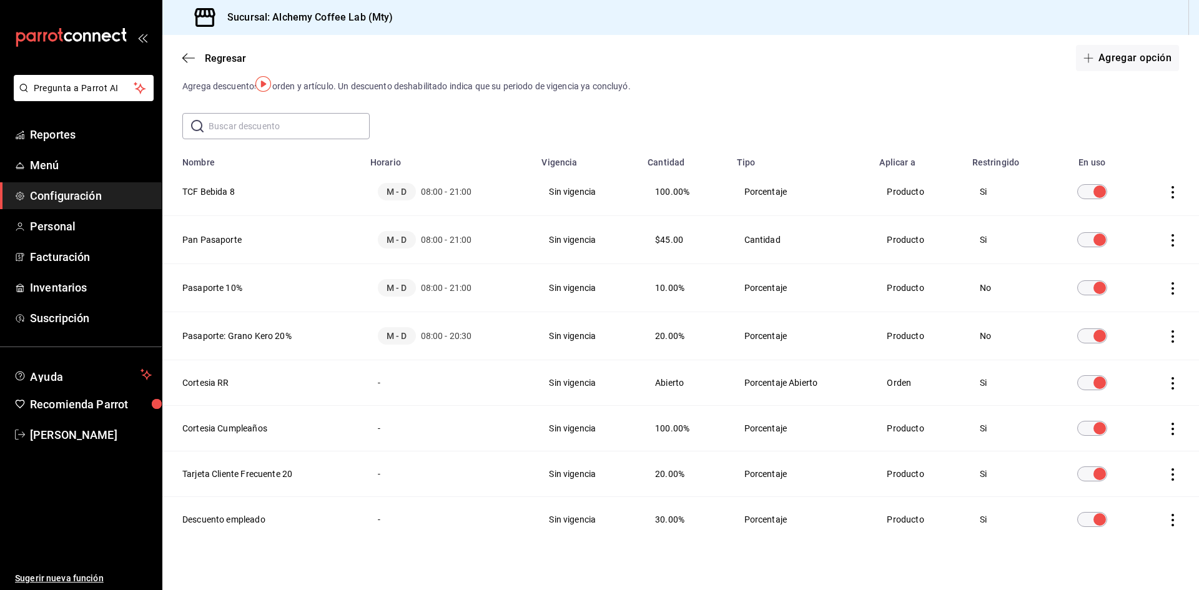
scroll to position [47, 0]
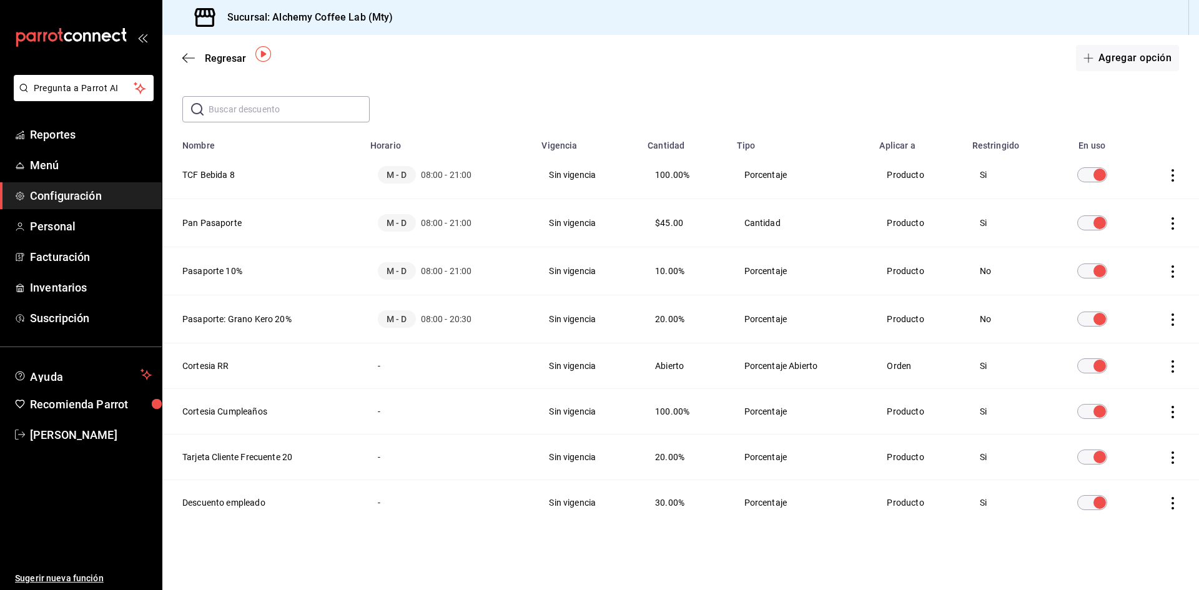
click at [227, 178] on th "TCF Bebida 8" at bounding box center [262, 175] width 200 height 48
click at [244, 175] on th "TCF Bebida 8" at bounding box center [262, 175] width 200 height 48
drag, startPoint x: 511, startPoint y: 172, endPoint x: 551, endPoint y: 175, distance: 39.5
click at [526, 172] on td "M - D 08:00 - 21:00" at bounding box center [449, 175] width 172 height 48
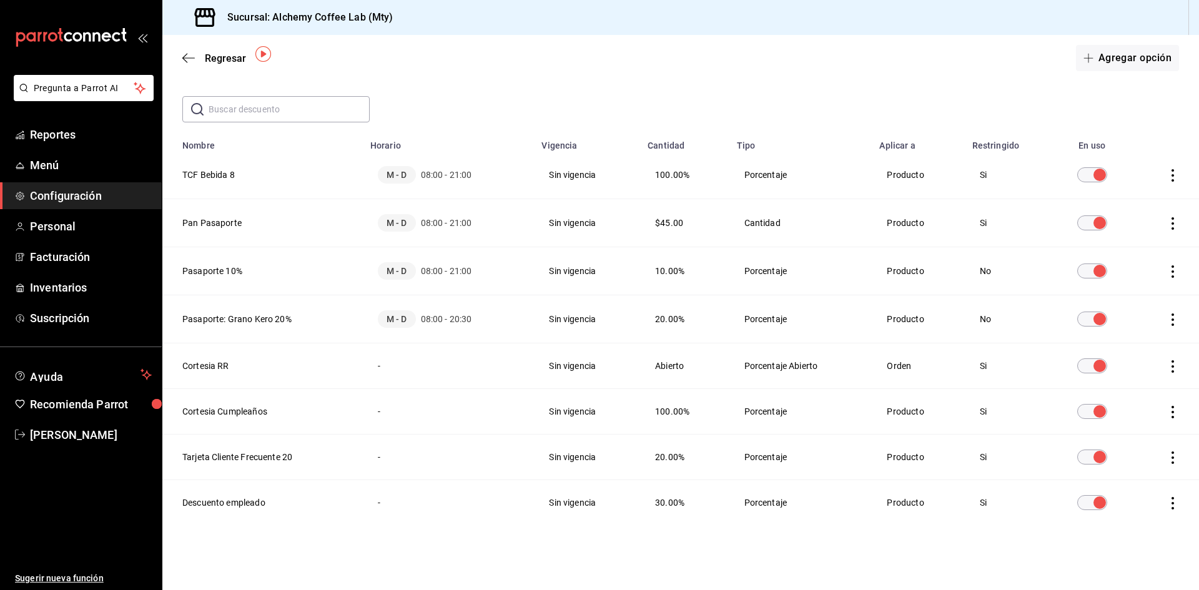
drag, startPoint x: 562, startPoint y: 175, endPoint x: 709, endPoint y: 183, distance: 147.6
click at [566, 175] on td "Sin vigencia" at bounding box center [587, 175] width 106 height 48
click at [1166, 174] on icon "actions" at bounding box center [1172, 175] width 12 height 12
click at [1145, 164] on li "Duplicar" at bounding box center [1117, 157] width 105 height 35
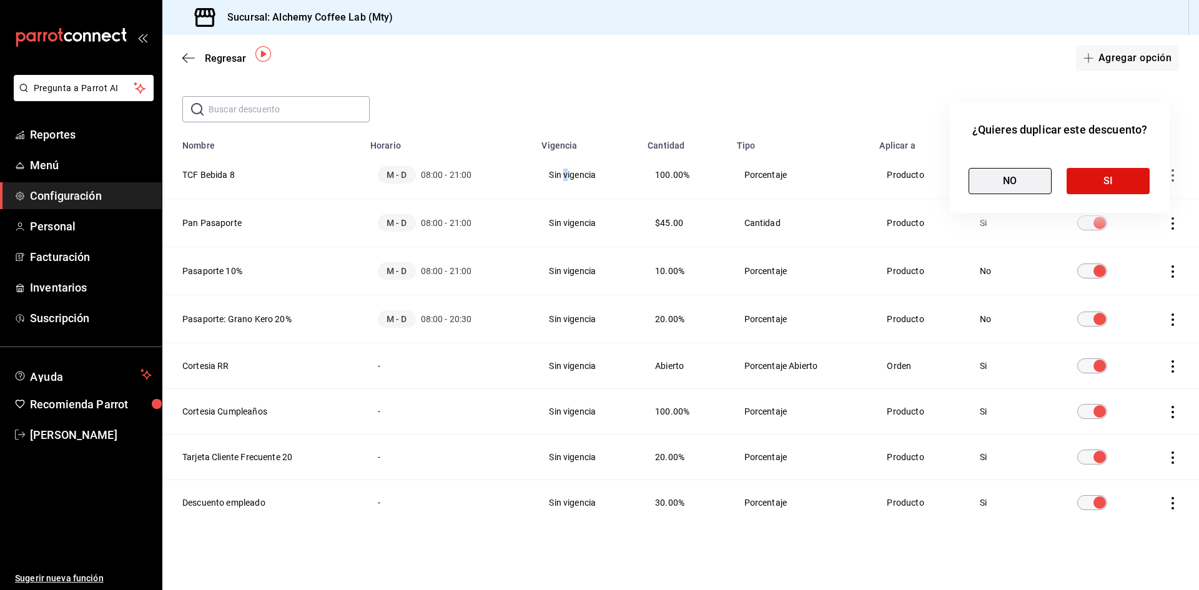
click at [1020, 182] on button "NO" at bounding box center [1010, 181] width 83 height 26
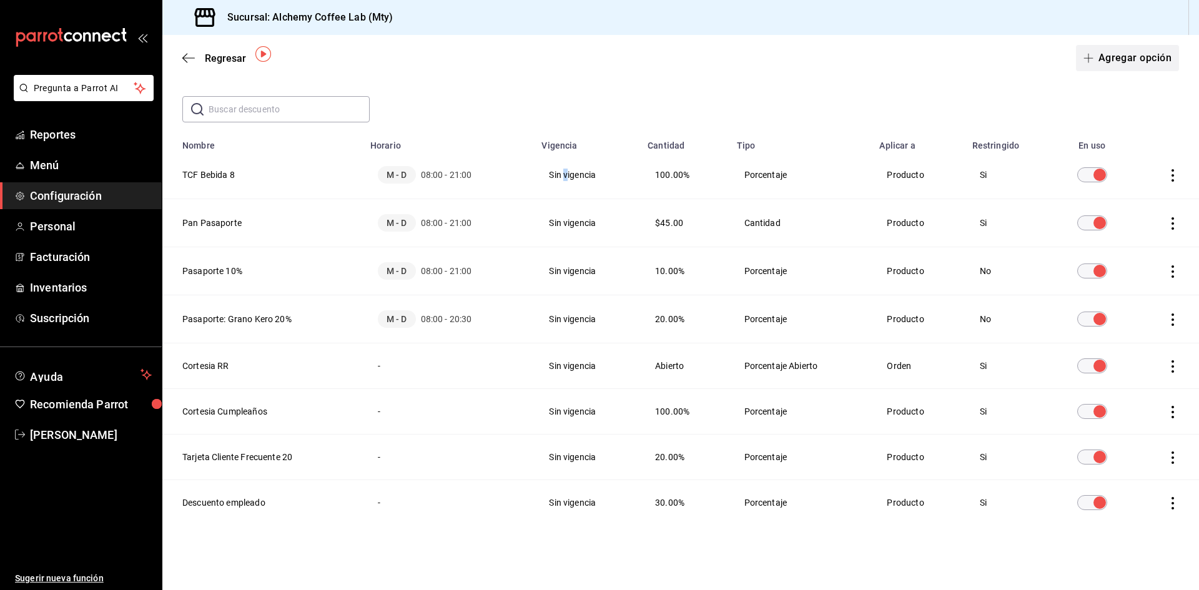
click at [1143, 65] on button "Agregar opción" at bounding box center [1127, 58] width 103 height 26
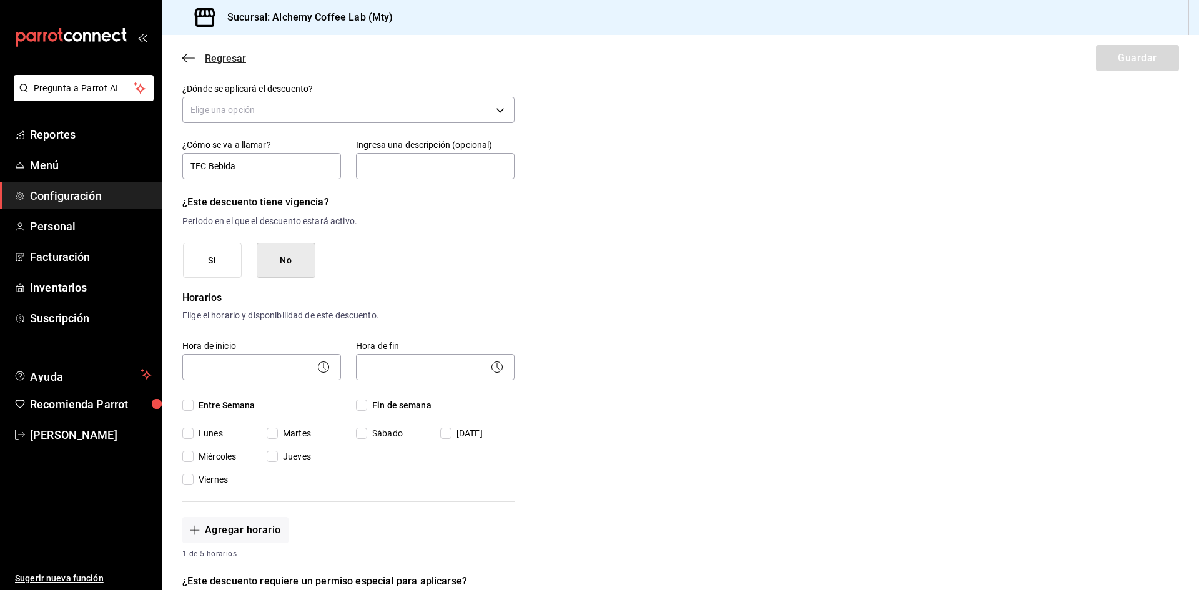
type input "TFC Bebida"
click at [223, 58] on span "Regresar" at bounding box center [225, 58] width 41 height 12
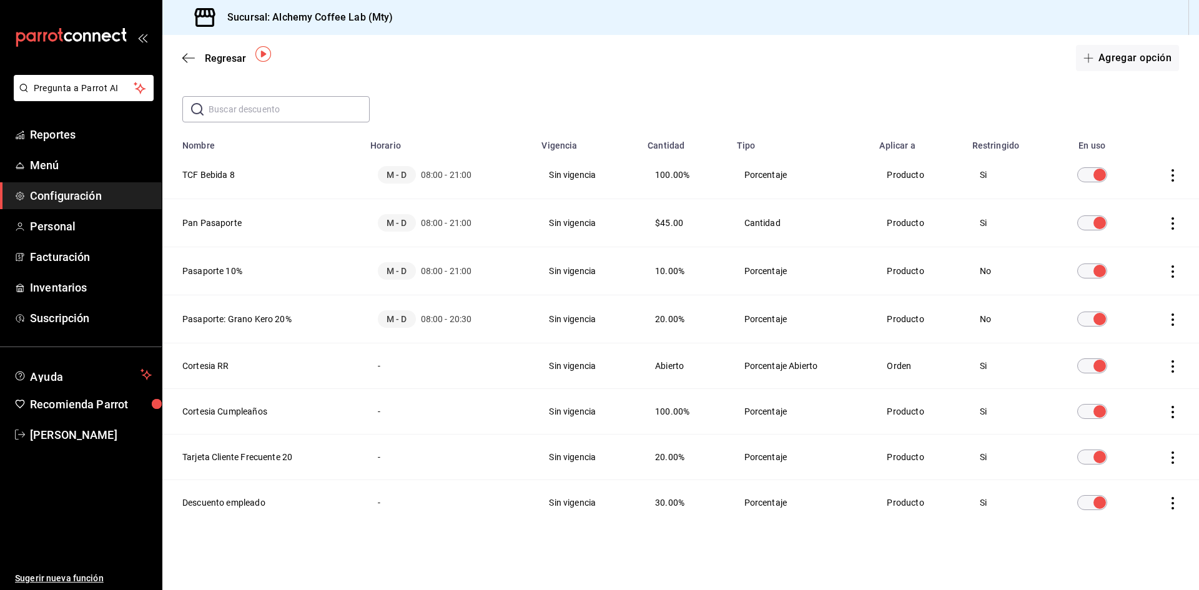
click at [1171, 175] on icon "actions" at bounding box center [1172, 175] width 2 height 12
click at [1141, 192] on li "Eliminar" at bounding box center [1117, 192] width 105 height 35
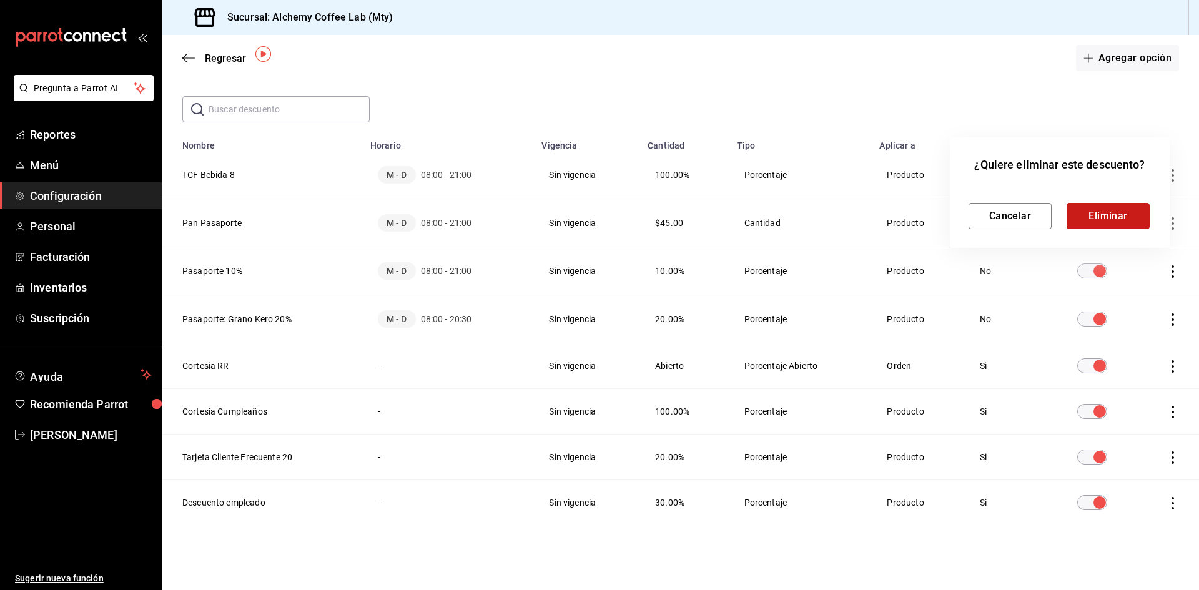
click at [1110, 212] on button "Eliminar" at bounding box center [1108, 216] width 83 height 26
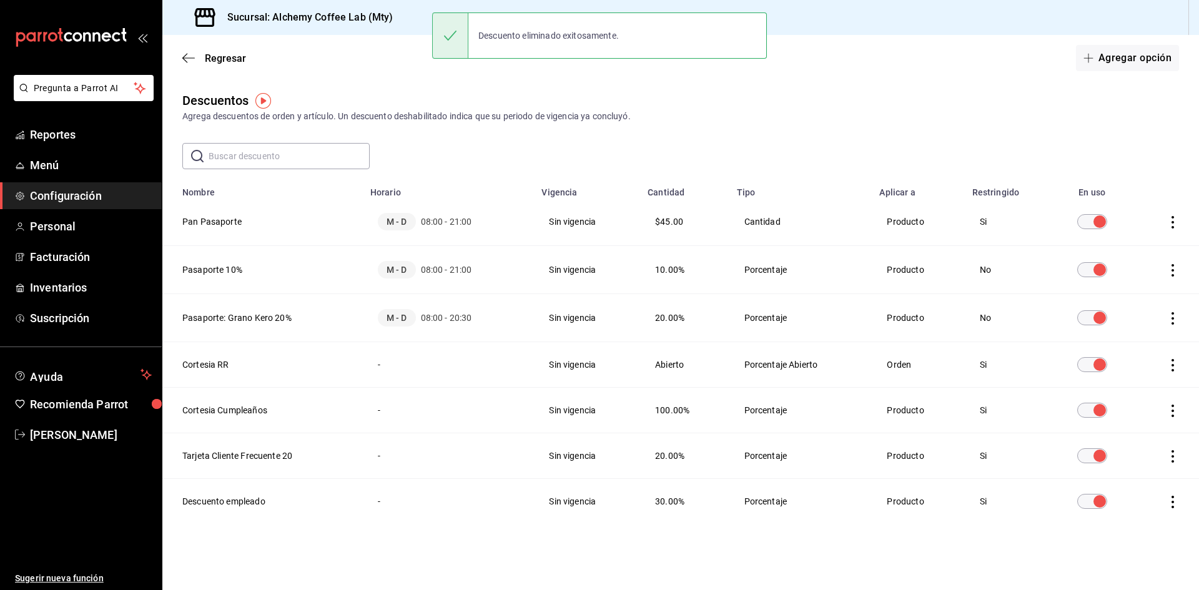
click at [1172, 219] on icon "actions" at bounding box center [1172, 222] width 12 height 12
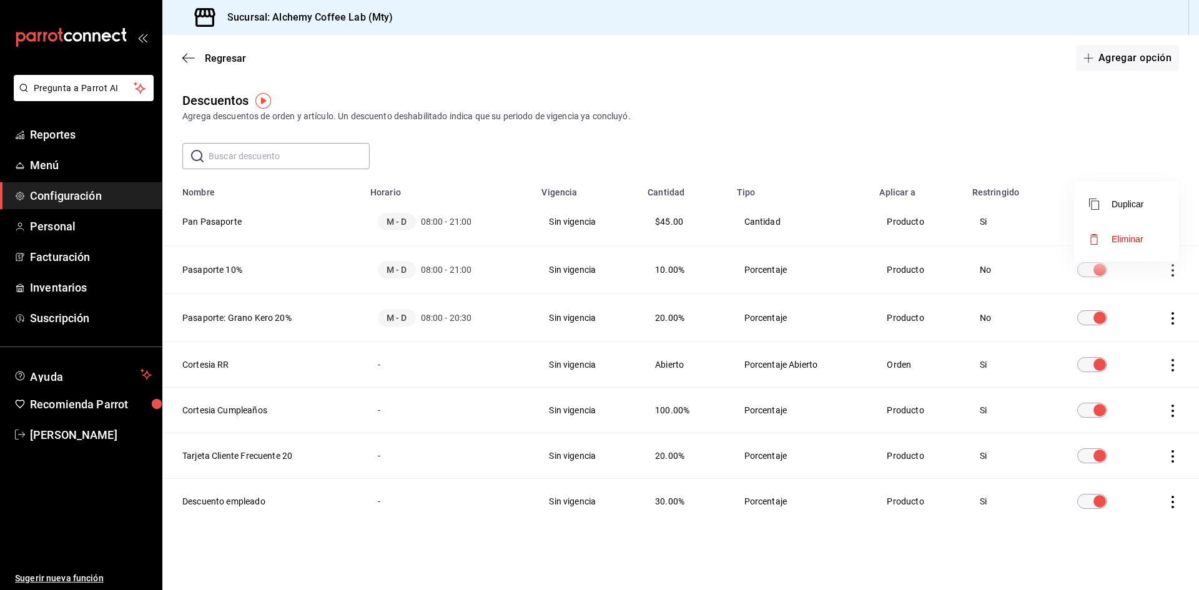
click at [1132, 243] on span "Eliminar" at bounding box center [1128, 239] width 32 height 10
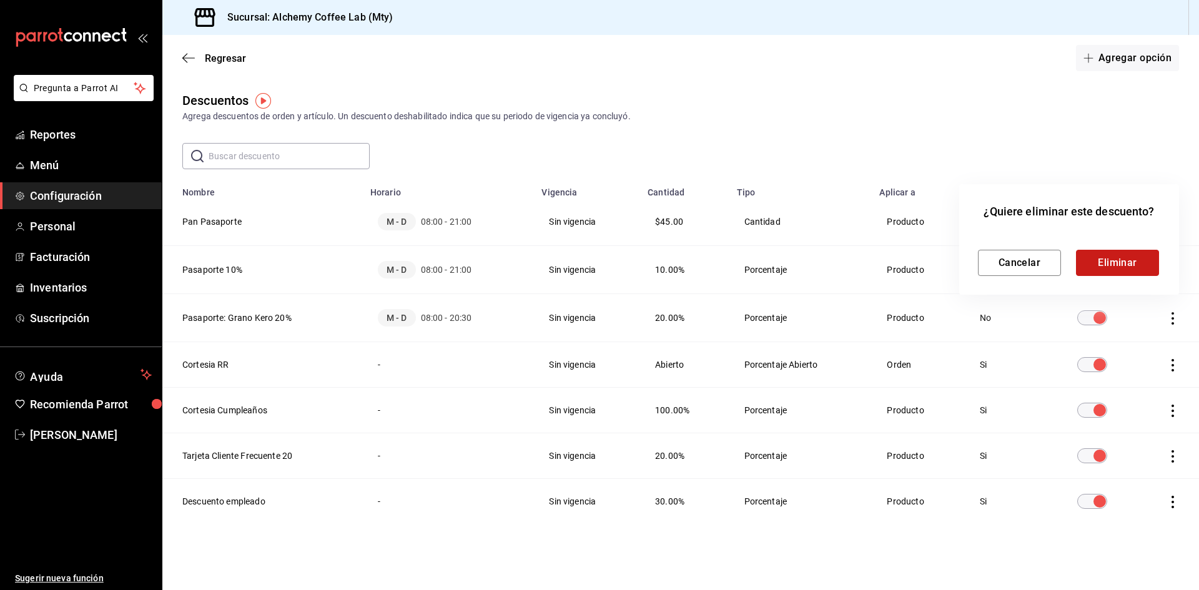
click at [1143, 258] on button "Eliminar" at bounding box center [1117, 263] width 83 height 26
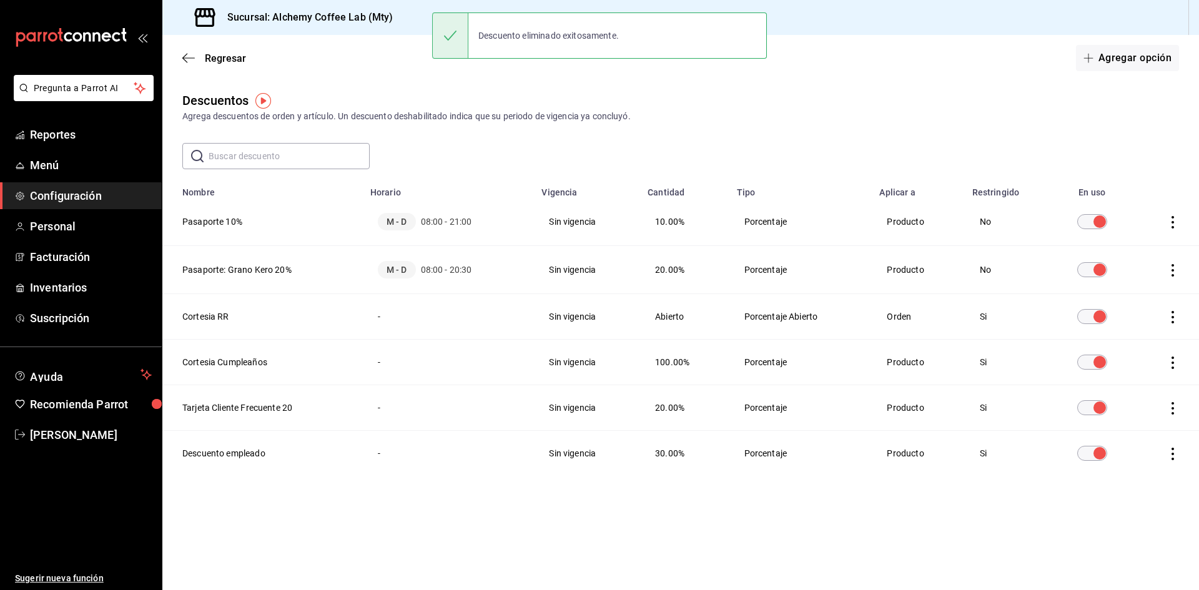
click at [1177, 226] on icon "actions" at bounding box center [1172, 222] width 12 height 12
click at [1139, 243] on span "Eliminar" at bounding box center [1128, 239] width 32 height 10
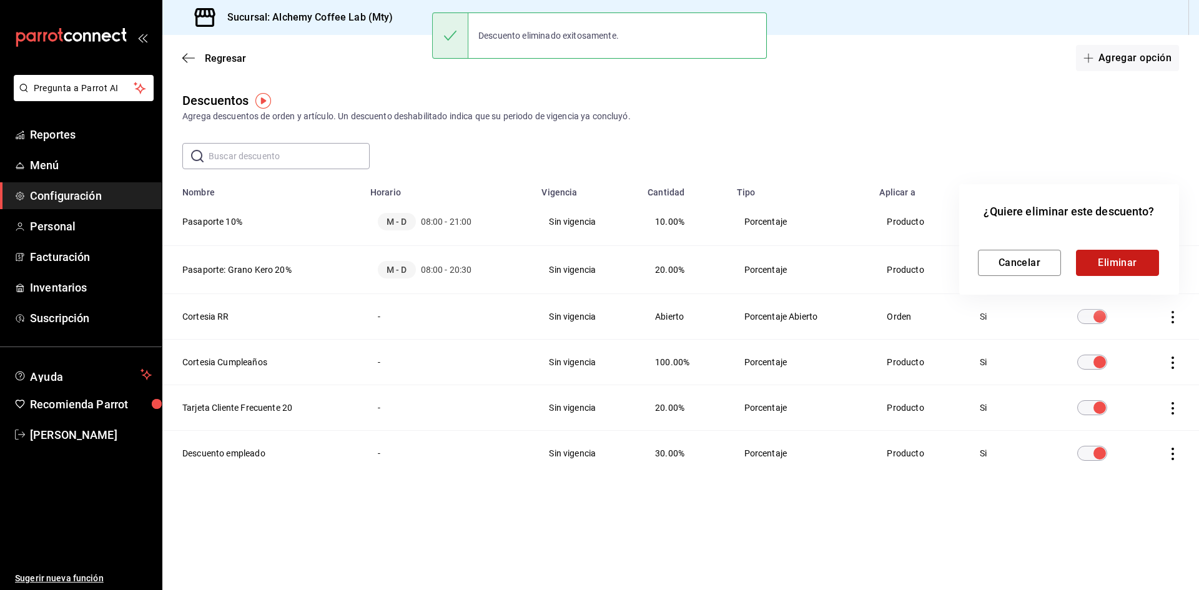
click at [1135, 264] on button "Eliminar" at bounding box center [1117, 263] width 83 height 26
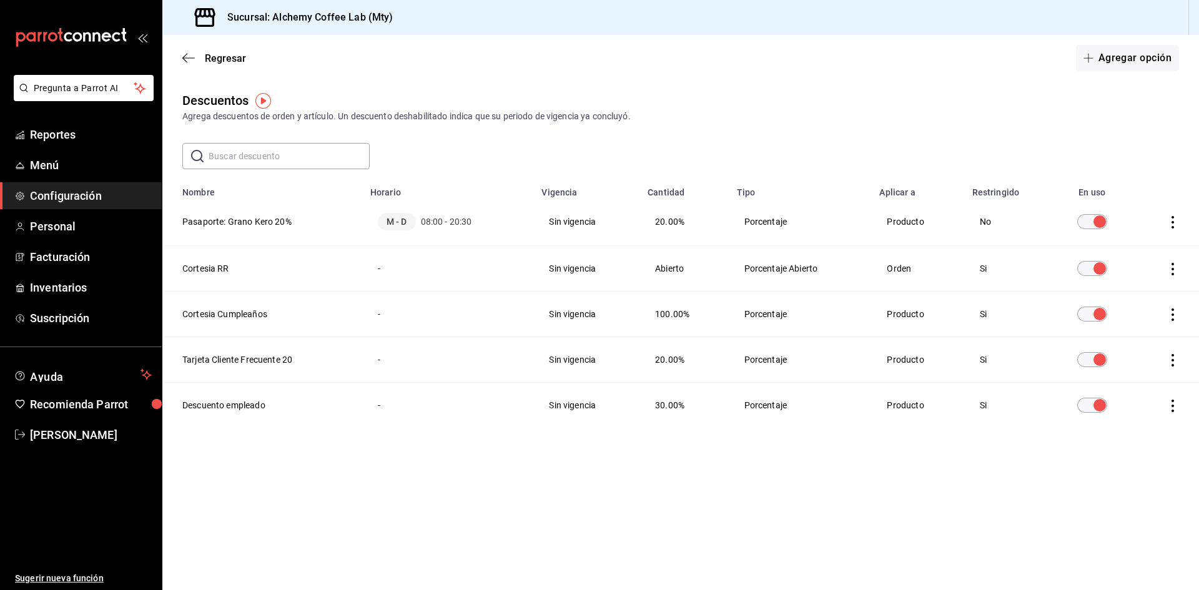
click at [1174, 220] on icon "actions" at bounding box center [1172, 222] width 12 height 12
click at [1140, 237] on span "Eliminar" at bounding box center [1128, 239] width 32 height 10
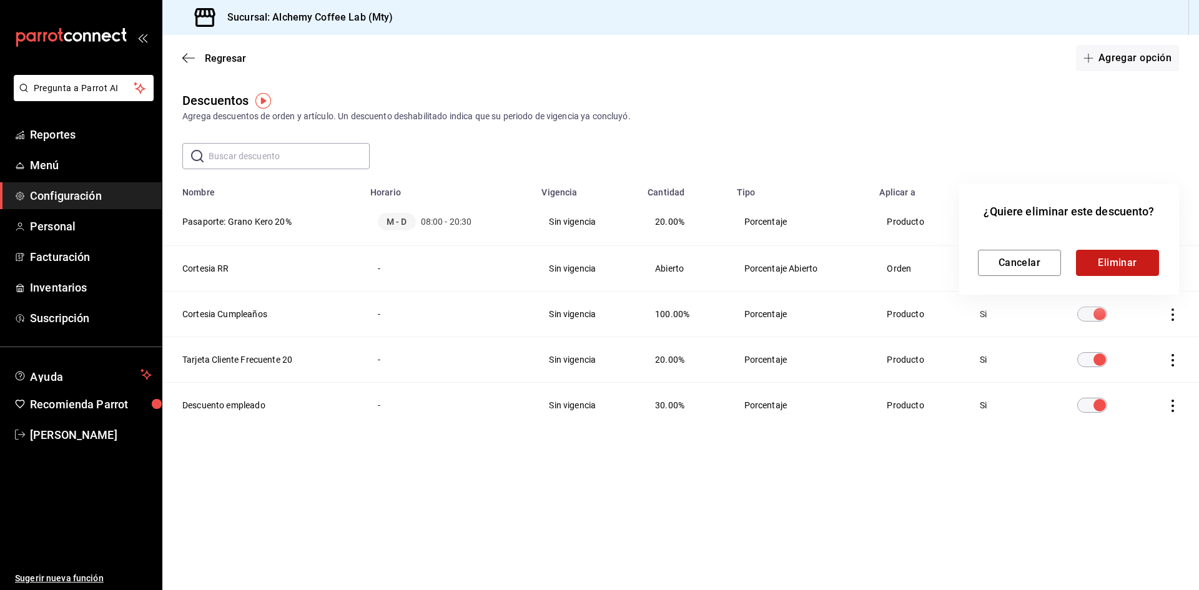
click at [1101, 264] on button "Eliminar" at bounding box center [1117, 263] width 83 height 26
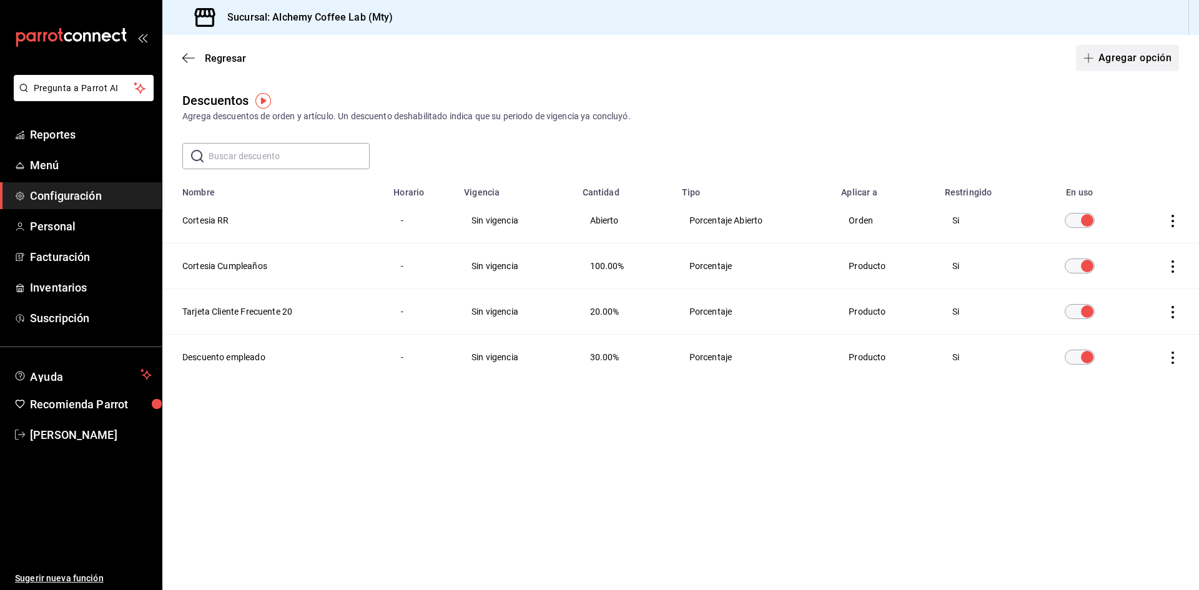
click at [1132, 53] on button "Agregar opción" at bounding box center [1127, 58] width 103 height 26
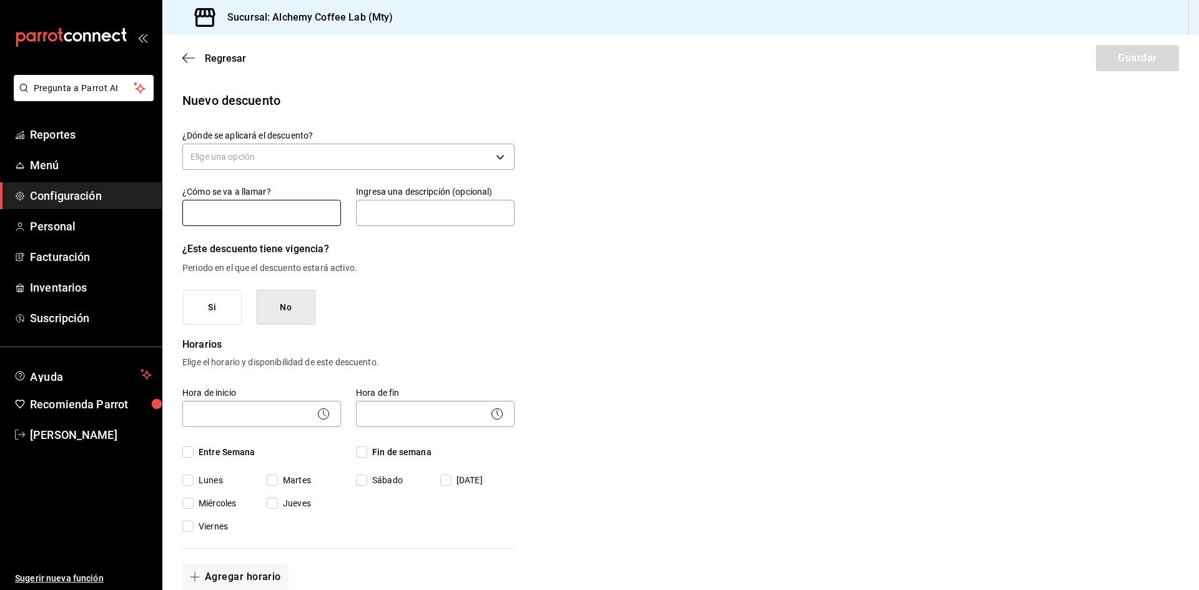
click at [274, 204] on input "text" at bounding box center [261, 213] width 159 height 26
type input "TFC Bebida 8"
click at [388, 217] on input "text" at bounding box center [435, 213] width 159 height 26
type input "Tarjeta Cliente Frecuente Sello 8"
click at [191, 455] on input "Entre Semana" at bounding box center [187, 451] width 11 height 11
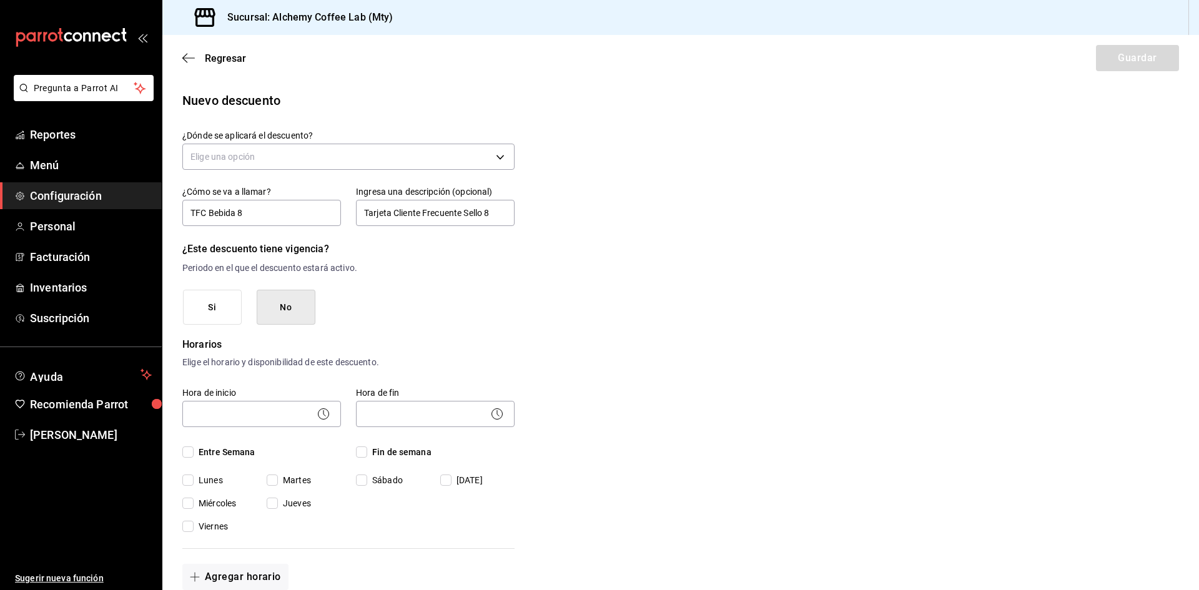
checkbox input "true"
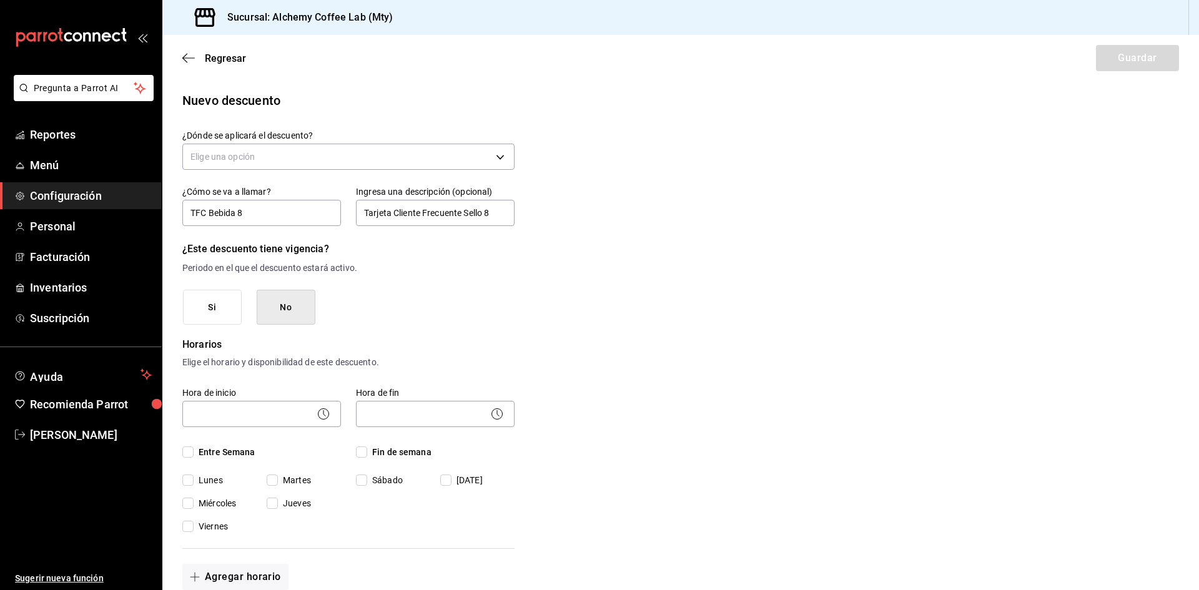
checkbox input "true"
click at [187, 480] on input "Lunes" at bounding box center [187, 480] width 11 height 11
checkbox input "false"
click at [365, 454] on input "Fin de semana" at bounding box center [361, 451] width 11 height 11
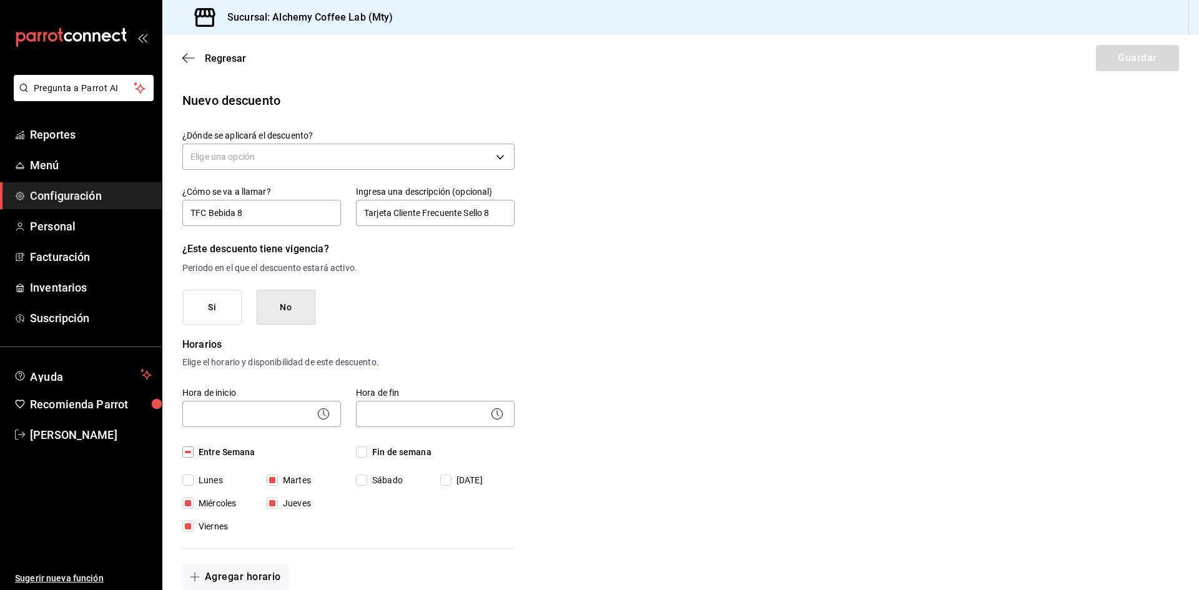
checkbox input "true"
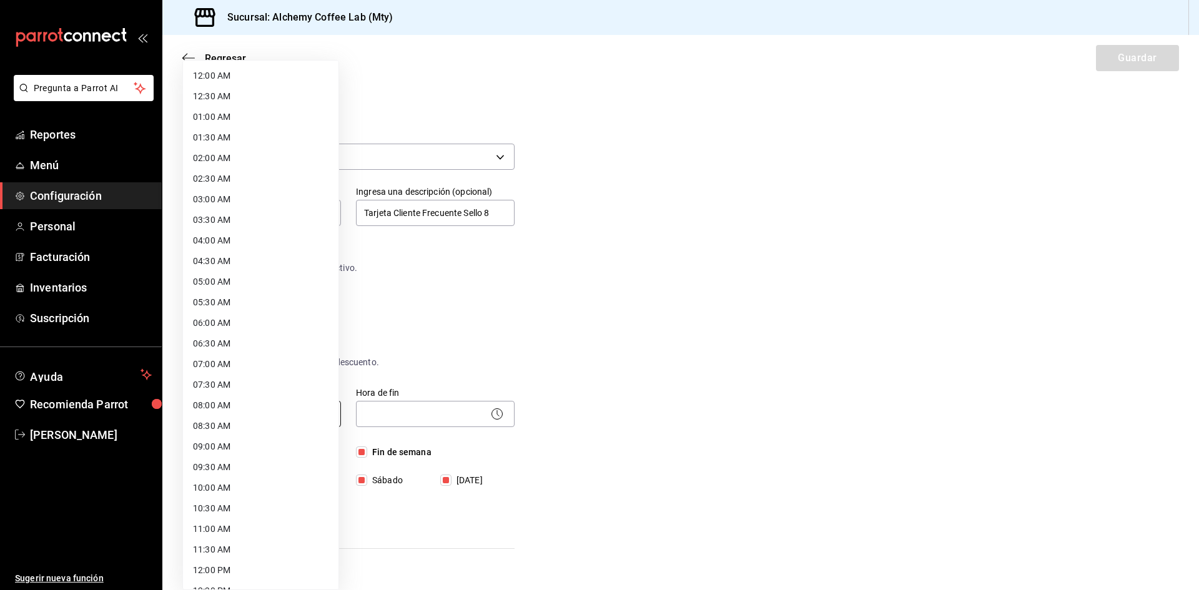
click at [288, 408] on body "Pregunta a Parrot AI Reportes Menú Configuración Personal Facturación Inventari…" at bounding box center [599, 295] width 1199 height 590
click at [230, 409] on li "08:00 AM" at bounding box center [260, 405] width 155 height 21
type input "08:00"
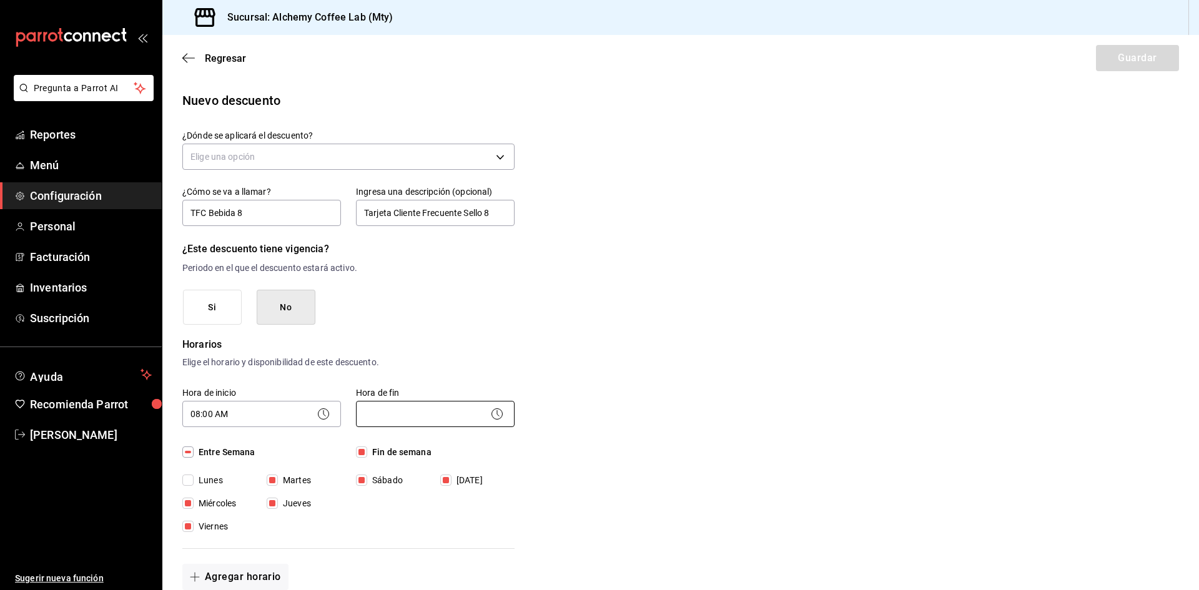
click at [412, 417] on body "Pregunta a Parrot AI Reportes Menú Configuración Personal Facturación Inventari…" at bounding box center [599, 295] width 1199 height 590
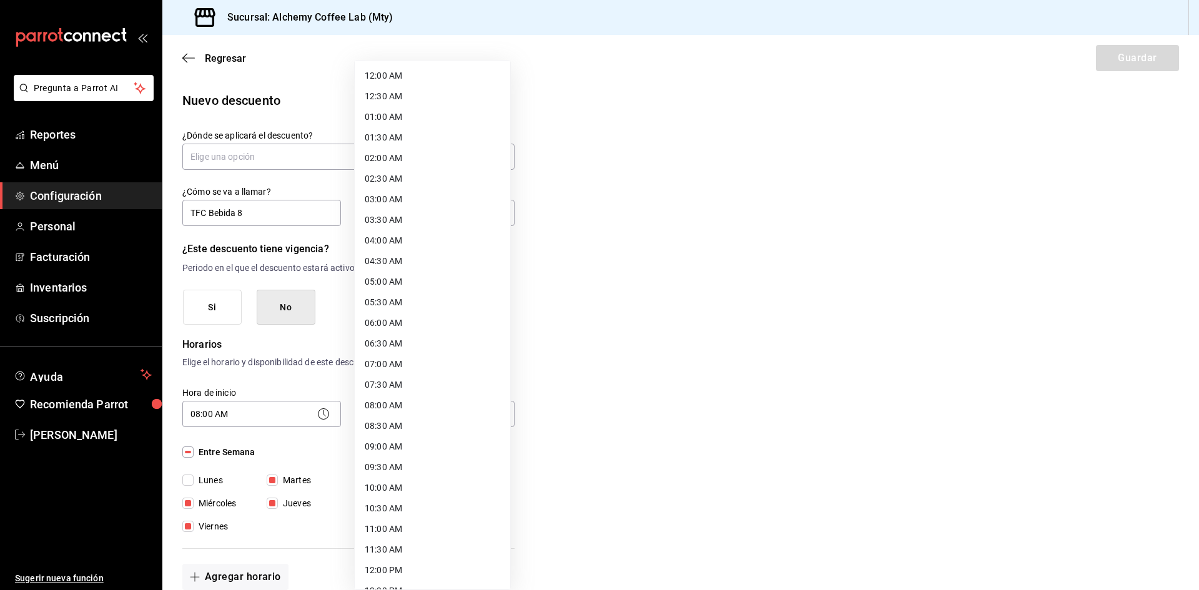
click at [395, 490] on li "10:00 AM" at bounding box center [432, 488] width 155 height 21
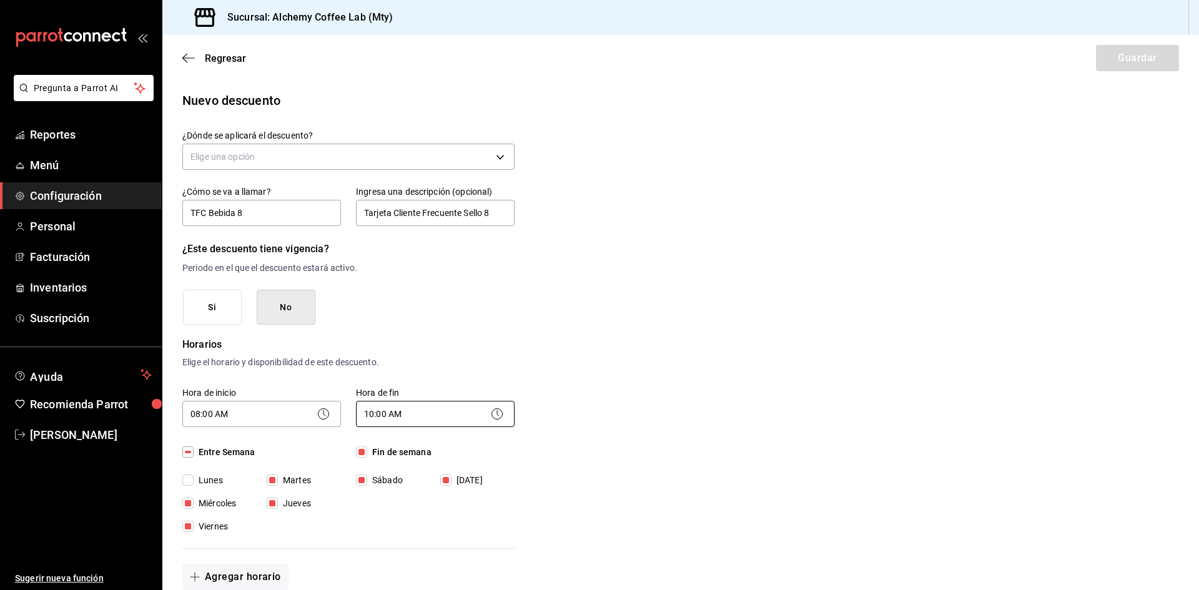
click at [431, 418] on body "Pregunta a Parrot AI Reportes Menú Configuración Personal Facturación Inventari…" at bounding box center [599, 295] width 1199 height 590
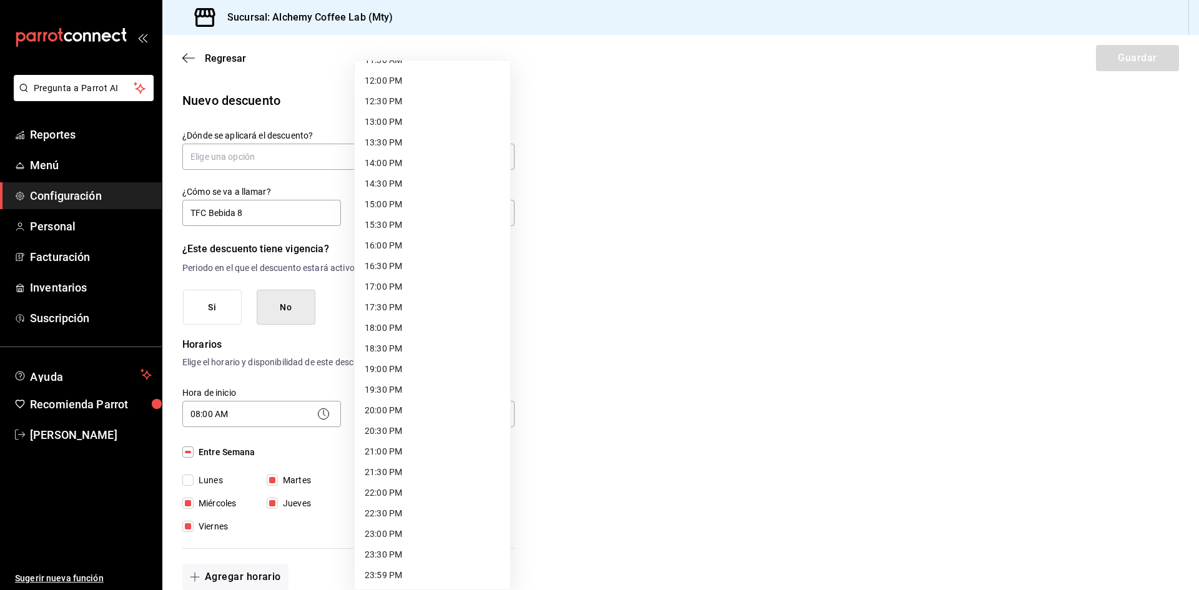
scroll to position [491, 0]
click at [404, 488] on li "22:00 PM" at bounding box center [432, 491] width 155 height 21
type input "22:00"
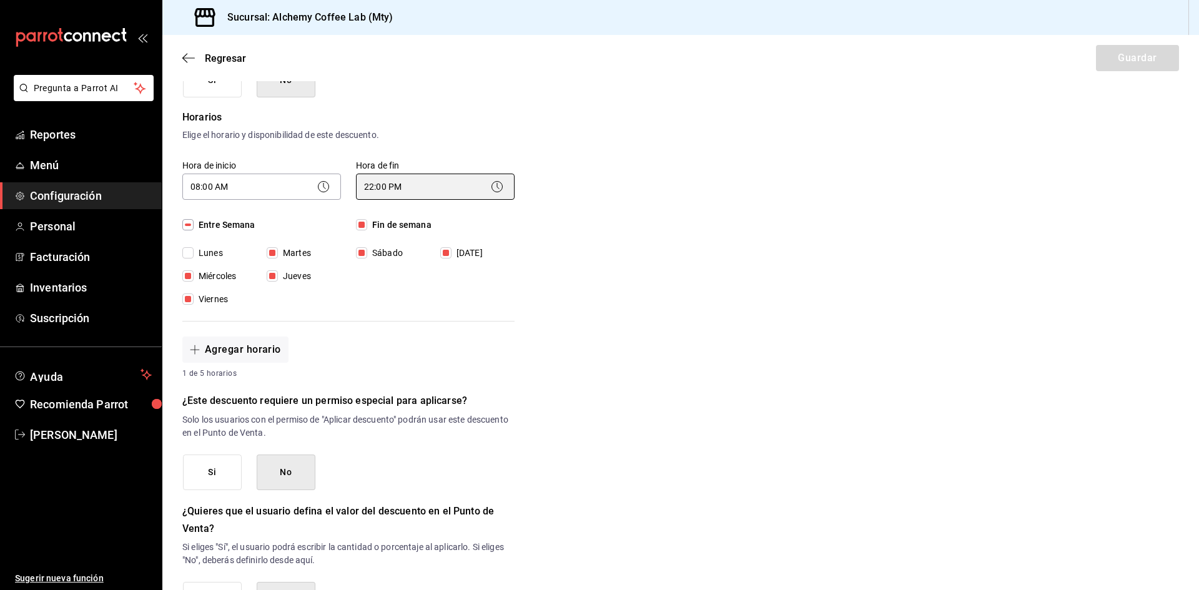
scroll to position [250, 0]
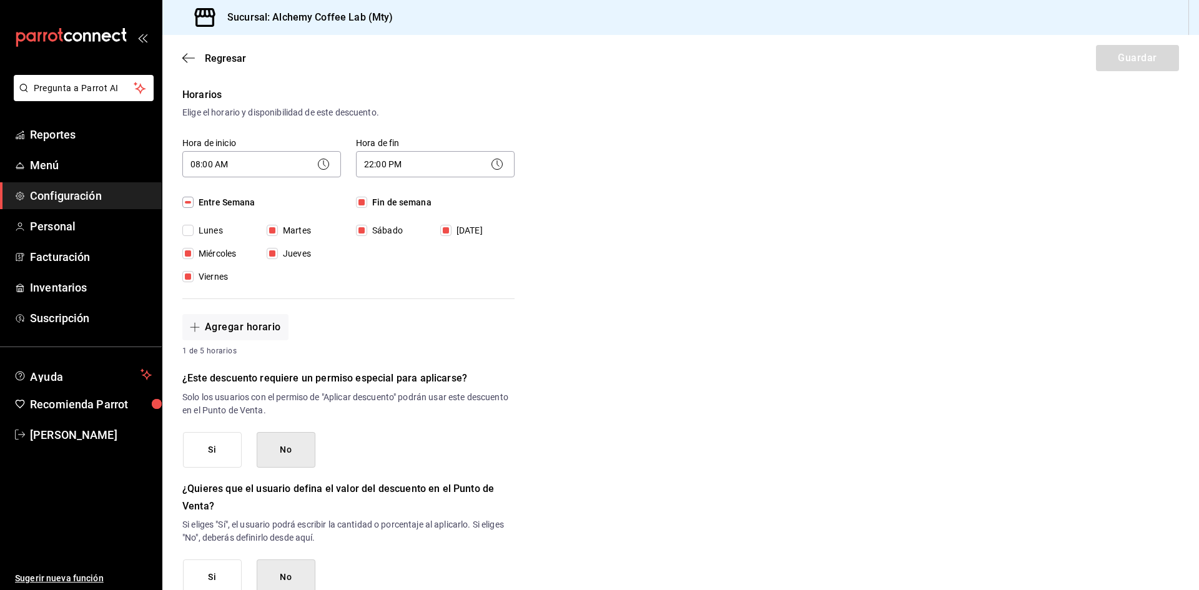
click at [218, 450] on button "Si" at bounding box center [212, 450] width 59 height 36
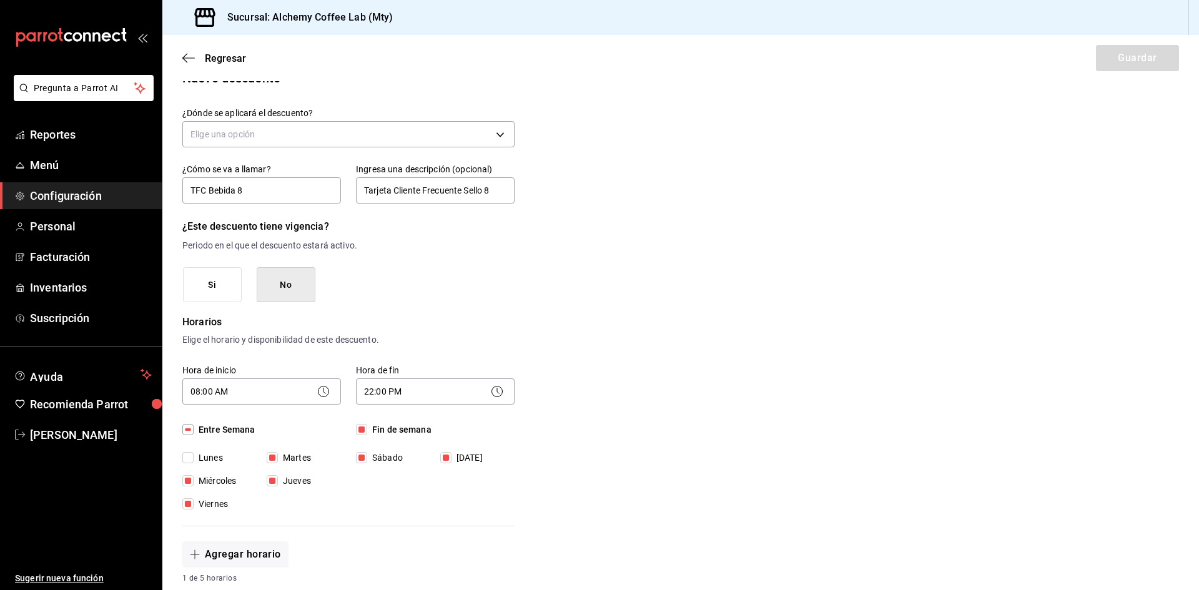
scroll to position [0, 0]
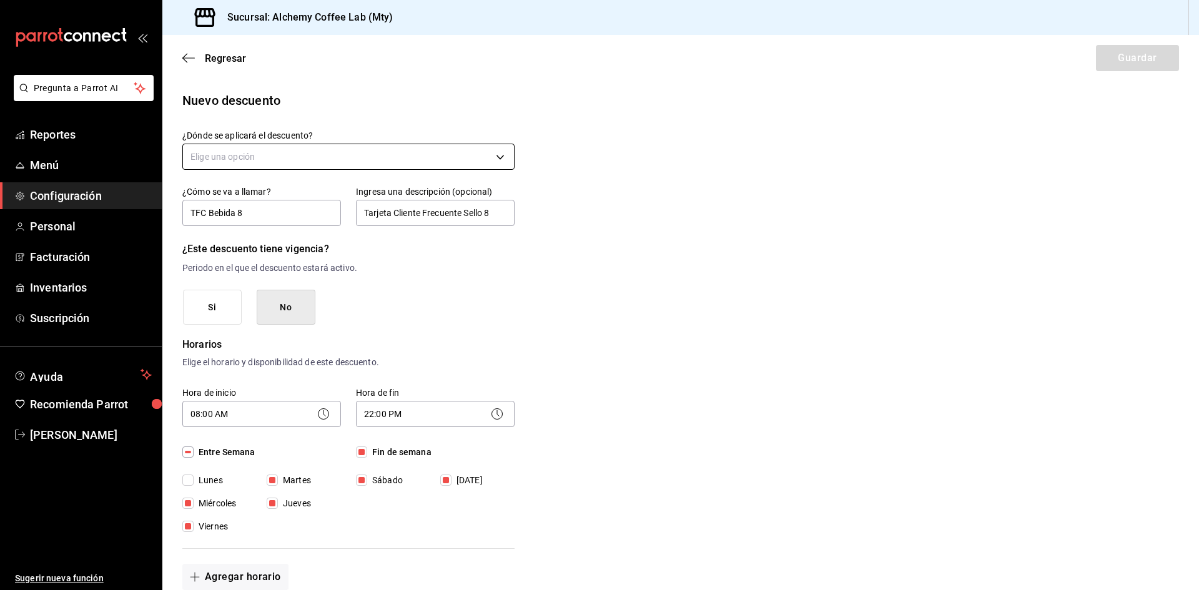
click at [367, 167] on body "Pregunta a Parrot AI Reportes Menú Configuración Personal Facturación Inventari…" at bounding box center [599, 295] width 1199 height 590
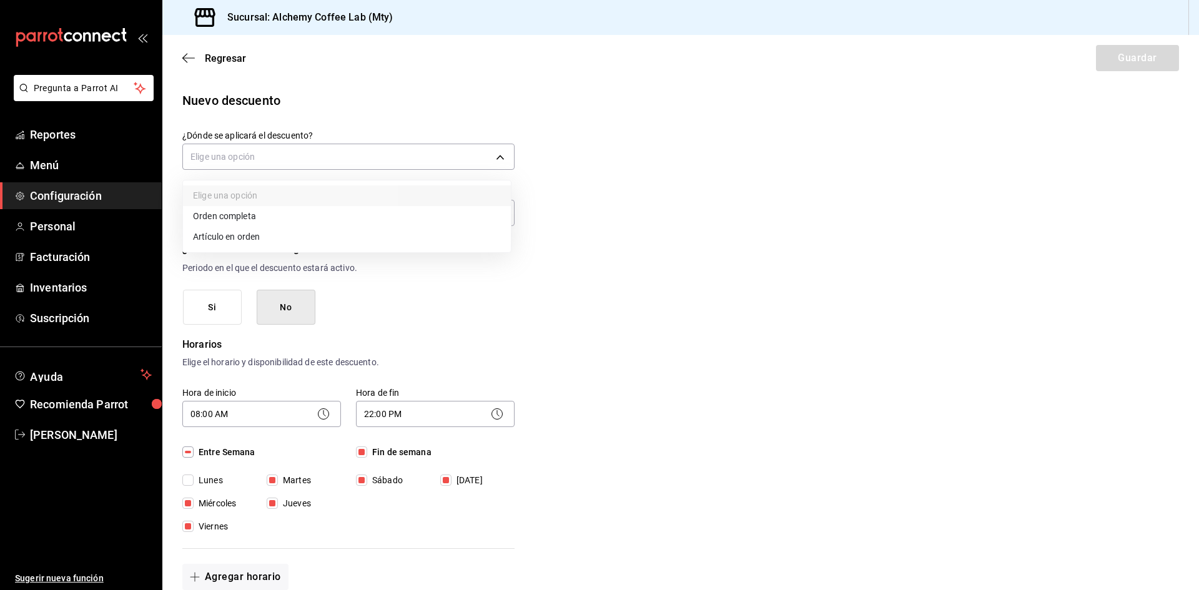
click at [256, 237] on li "Artículo en orden" at bounding box center [347, 237] width 328 height 21
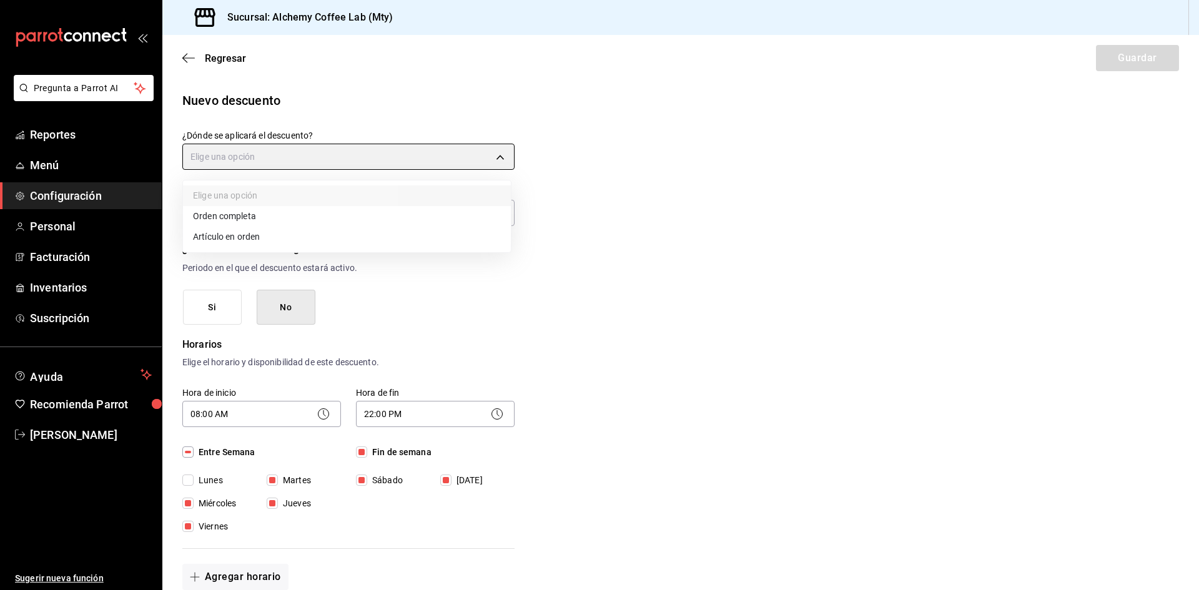
type input "ORDER_ITEM"
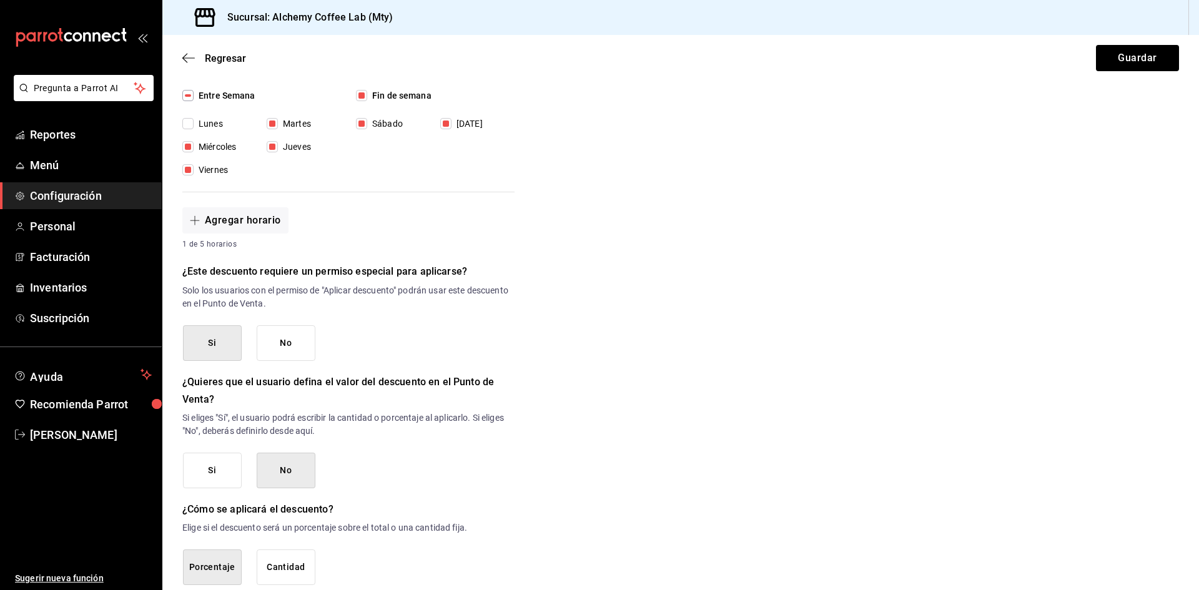
scroll to position [424, 0]
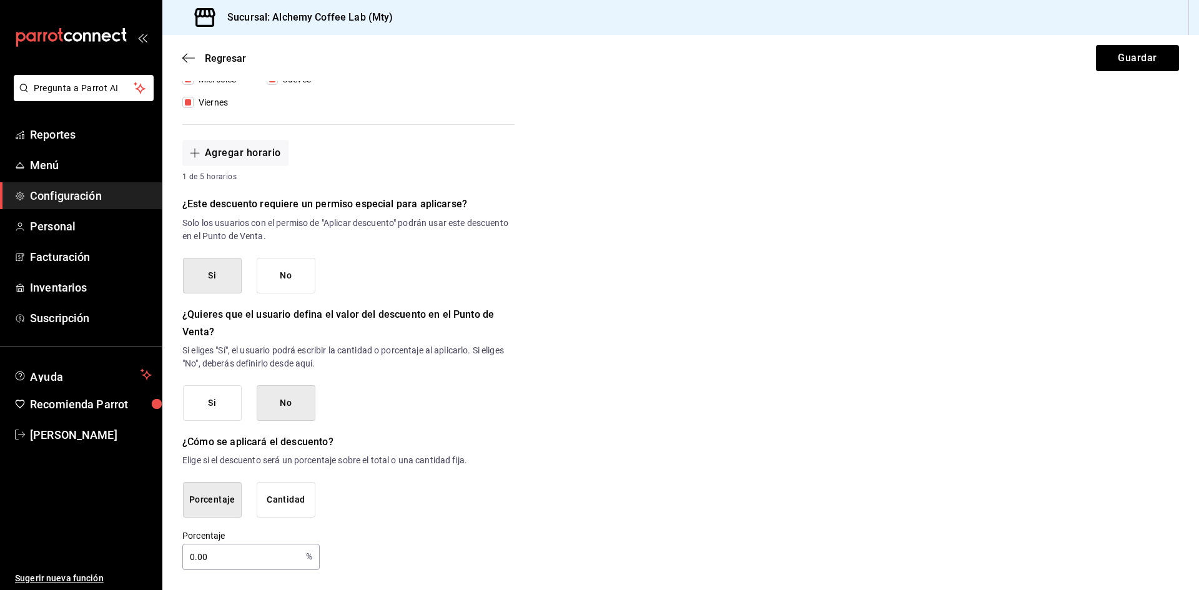
click at [210, 547] on input "0.00" at bounding box center [241, 557] width 119 height 25
type input "0"
type input "100"
click at [1133, 55] on button "Guardar" at bounding box center [1137, 58] width 83 height 26
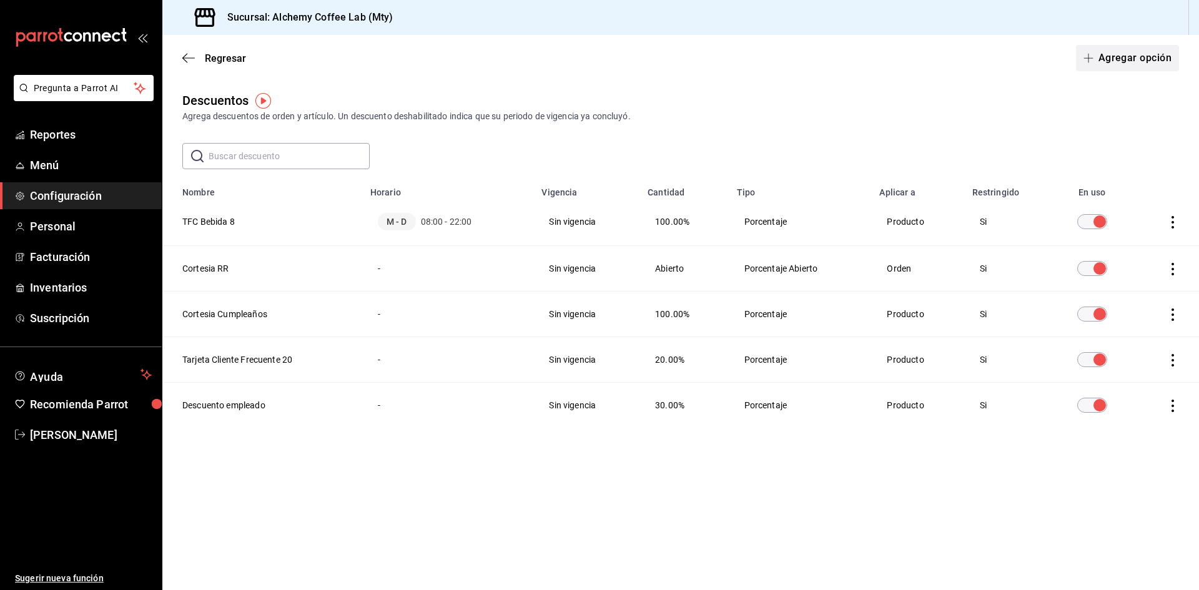
click at [1115, 61] on button "Agregar opción" at bounding box center [1127, 58] width 103 height 26
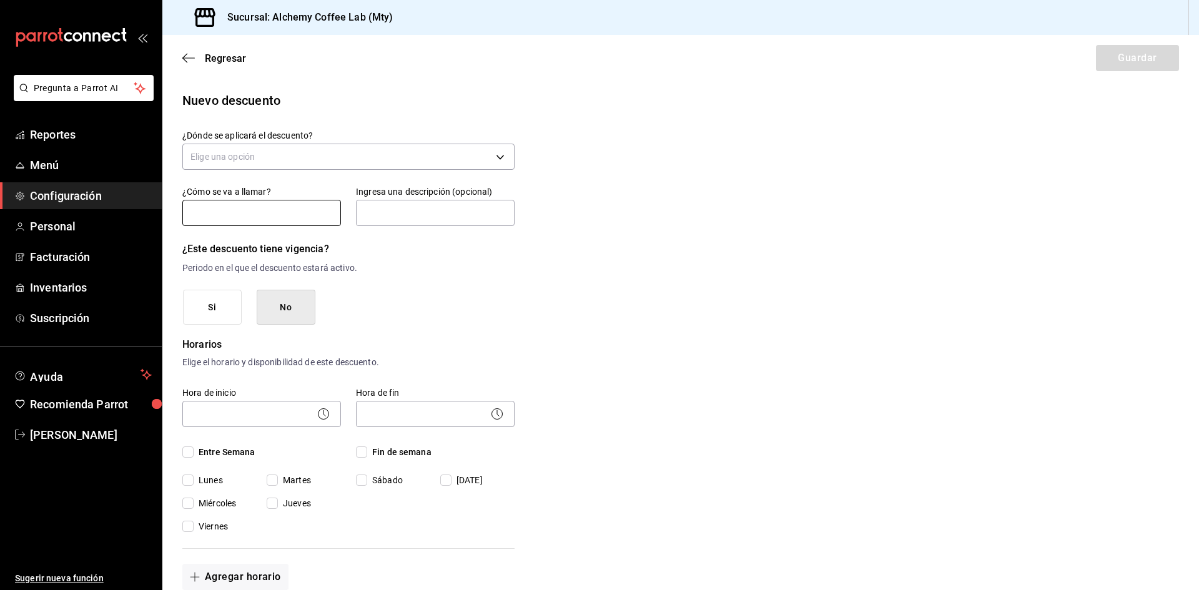
click at [284, 208] on input "text" at bounding box center [261, 213] width 159 height 26
type input "Pan Pasaporte"
click at [400, 212] on input "text" at bounding box center [435, 213] width 159 height 26
type input "Pasaporte del cafe"
click at [257, 417] on body "Pregunta a Parrot AI Reportes Menú Configuración Personal Facturación Inventari…" at bounding box center [599, 295] width 1199 height 590
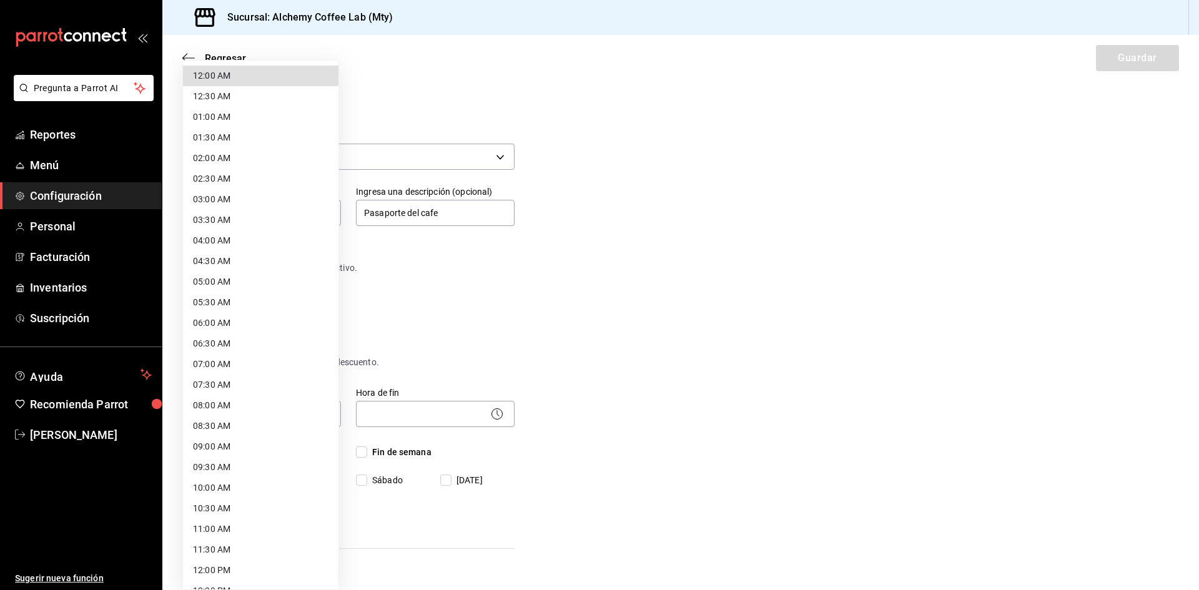
click at [238, 404] on li "08:00 AM" at bounding box center [260, 405] width 155 height 21
type input "08:00"
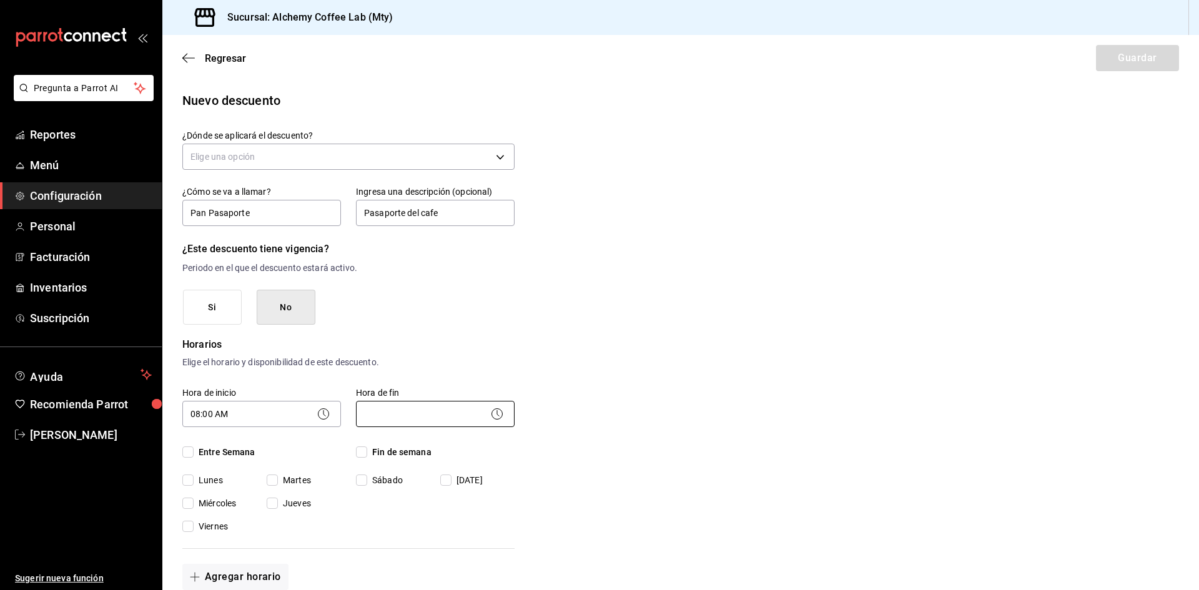
click at [420, 423] on body "Pregunta a Parrot AI Reportes Menú Configuración Personal Facturación Inventari…" at bounding box center [599, 295] width 1199 height 590
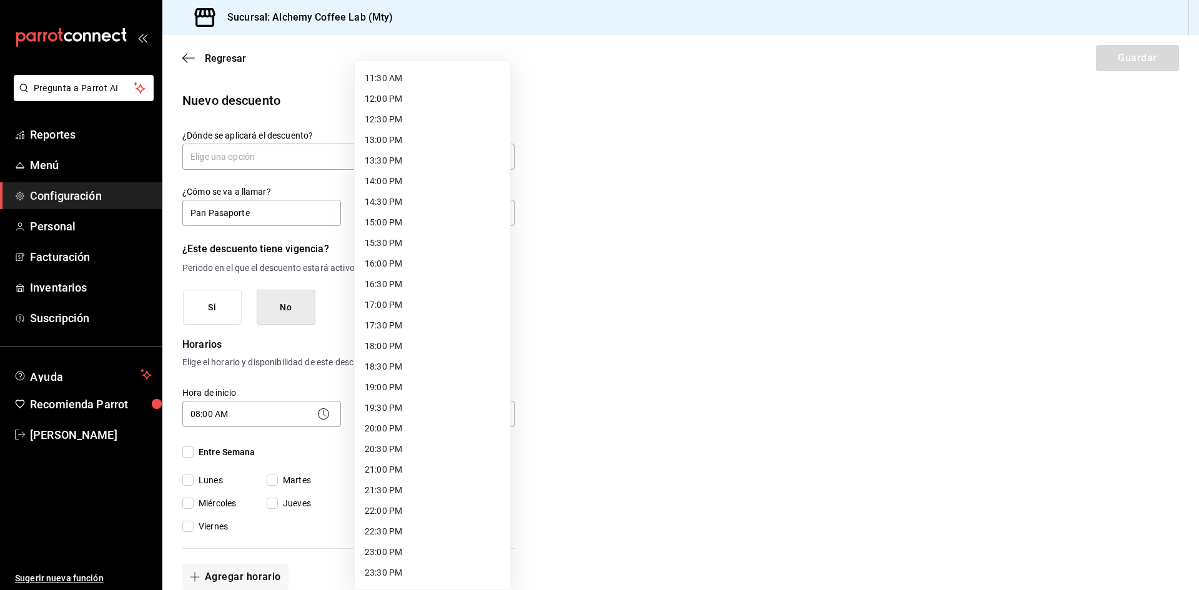
scroll to position [491, 0]
click at [389, 493] on li "22:00 PM" at bounding box center [432, 491] width 155 height 21
type input "22:00"
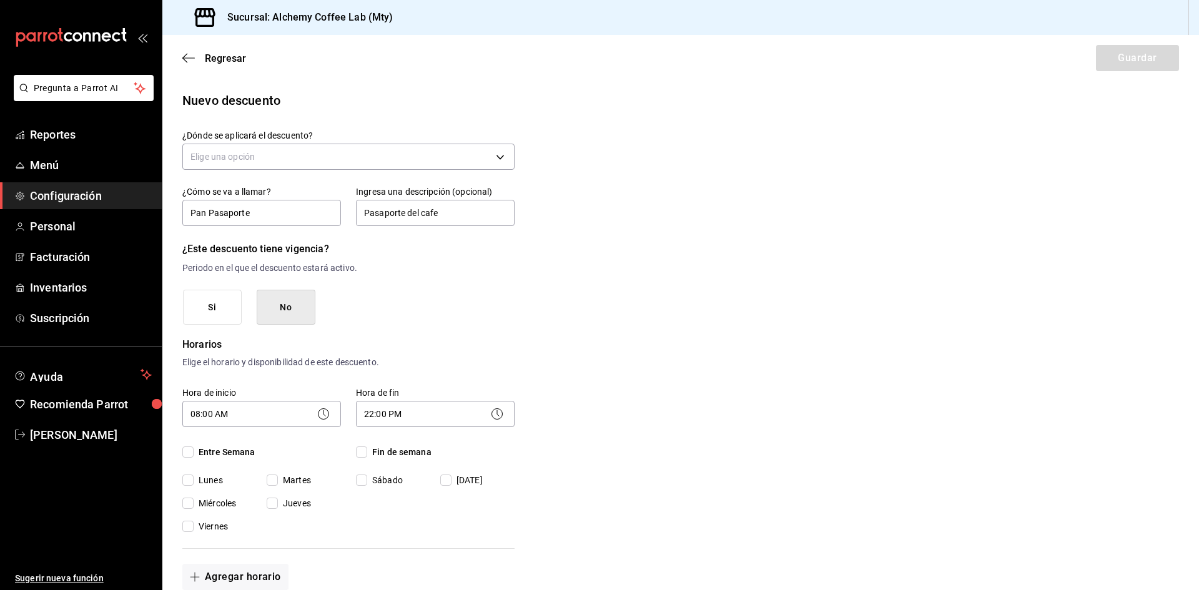
click at [192, 453] on input "Entre Semana" at bounding box center [187, 451] width 11 height 11
checkbox input "true"
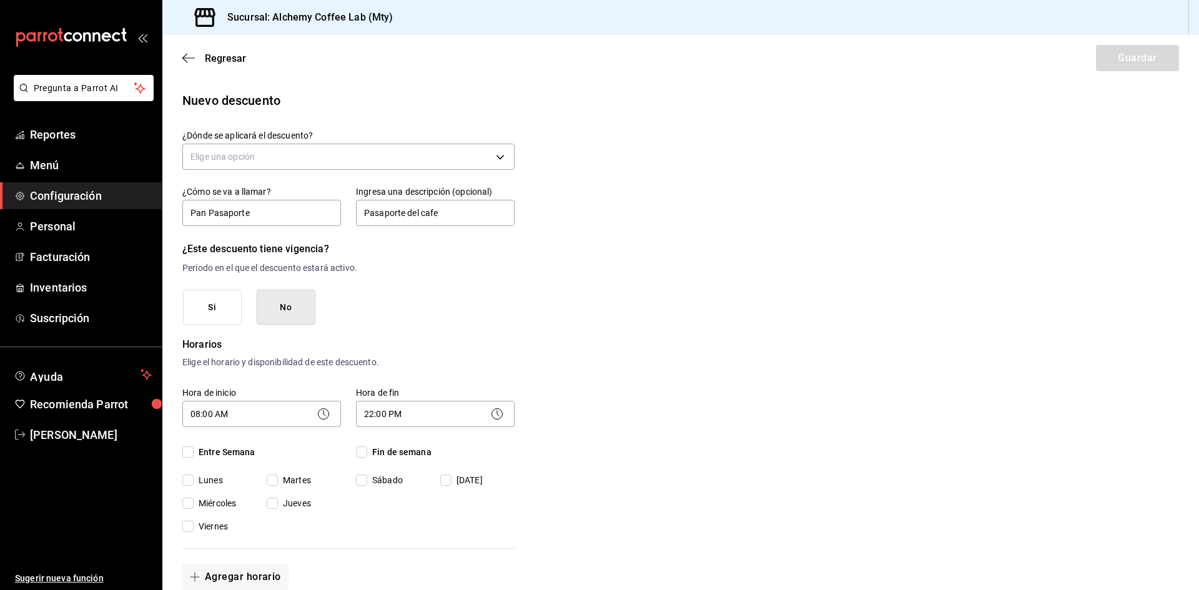
checkbox input "true"
click at [363, 453] on input "Fin de semana" at bounding box center [361, 451] width 11 height 11
checkbox input "true"
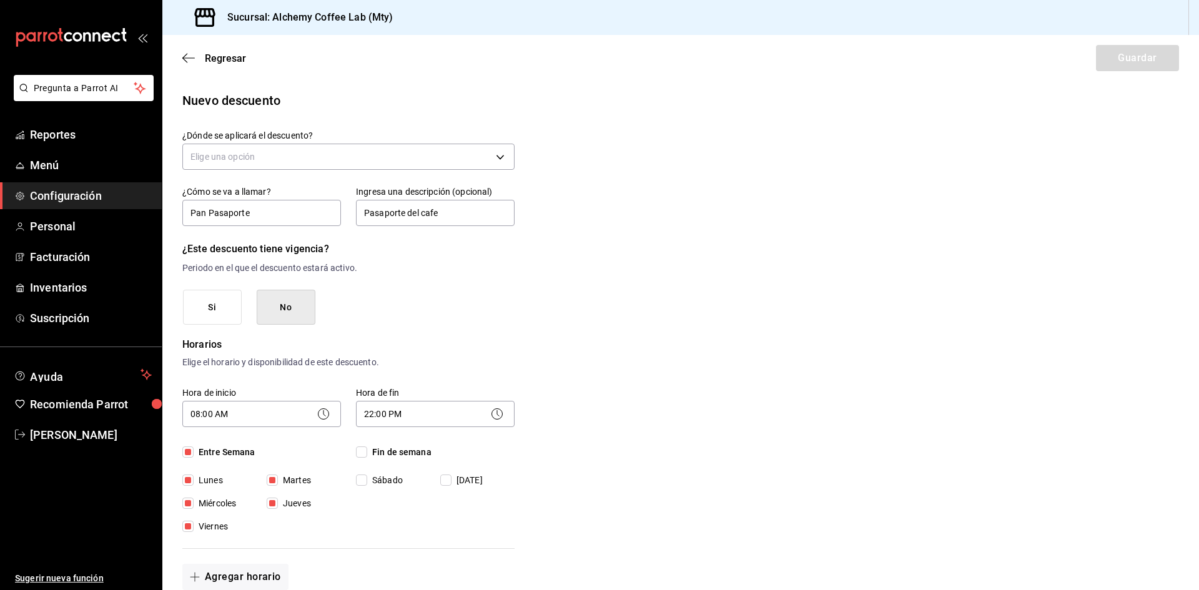
checkbox input "true"
click at [188, 478] on input "Lunes" at bounding box center [187, 480] width 11 height 11
checkbox input "false"
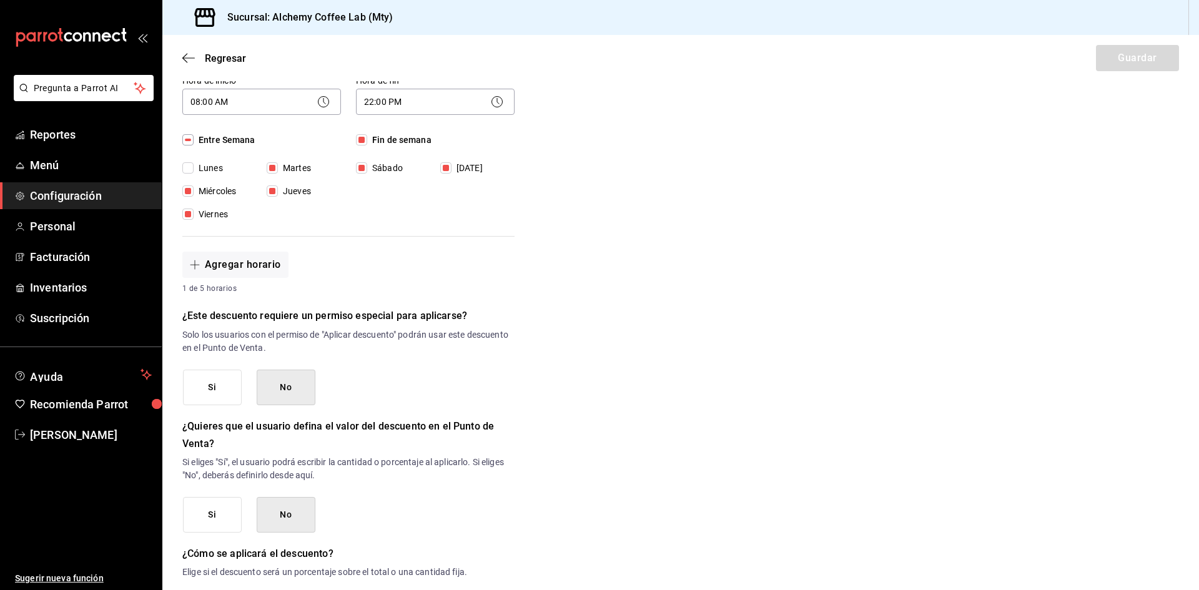
scroll to position [424, 0]
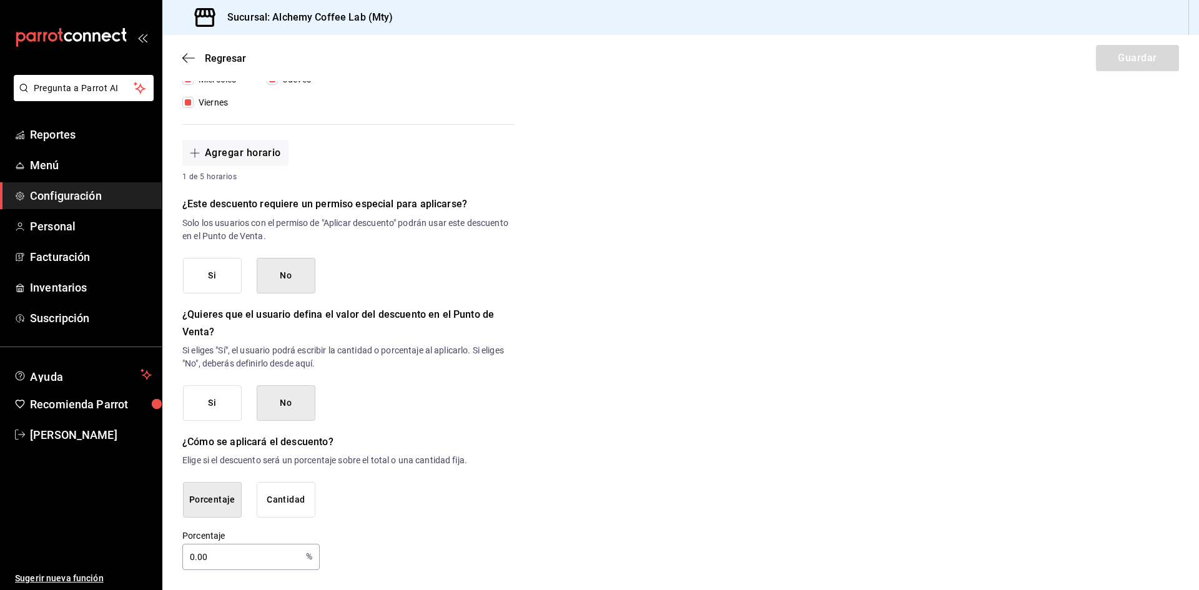
click at [227, 553] on input "0.00" at bounding box center [241, 557] width 119 height 25
type input "0"
type input "45"
click at [275, 503] on button "Cantidad" at bounding box center [286, 500] width 59 height 36
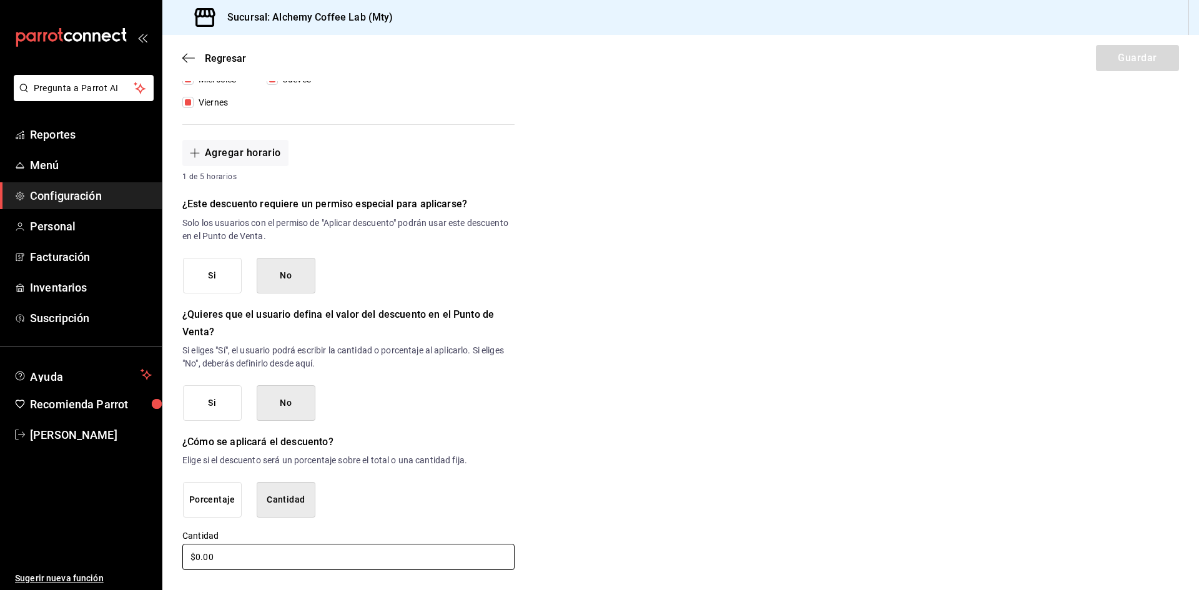
click at [235, 554] on input "$0.00" at bounding box center [348, 557] width 332 height 26
type input "$0.00"
click at [200, 555] on input "$0.00" at bounding box center [348, 557] width 332 height 26
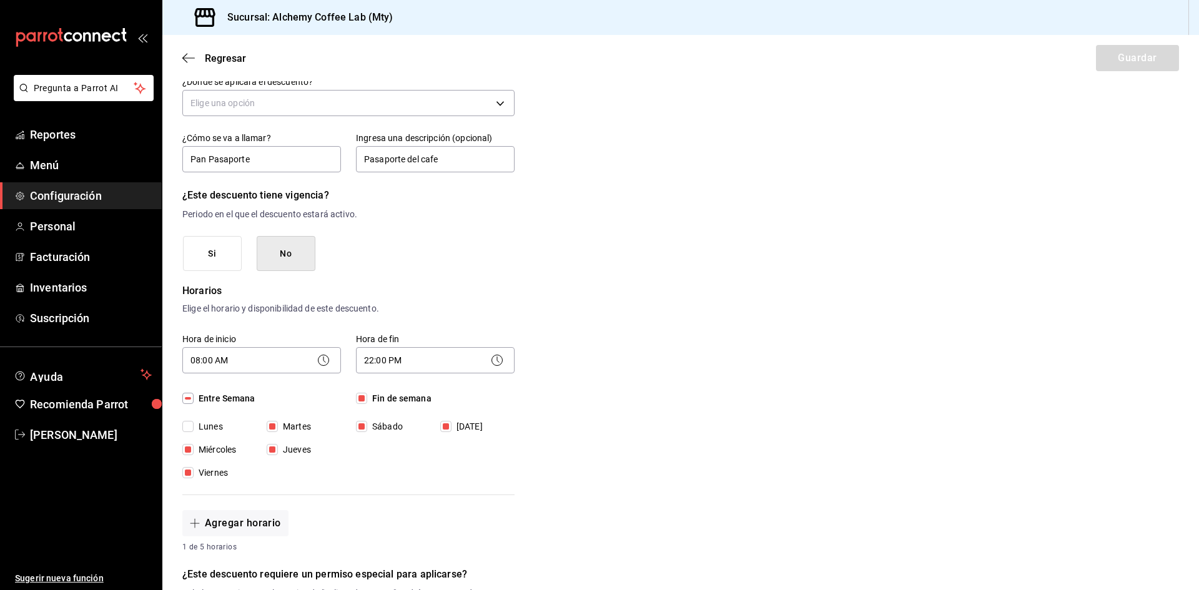
scroll to position [0, 0]
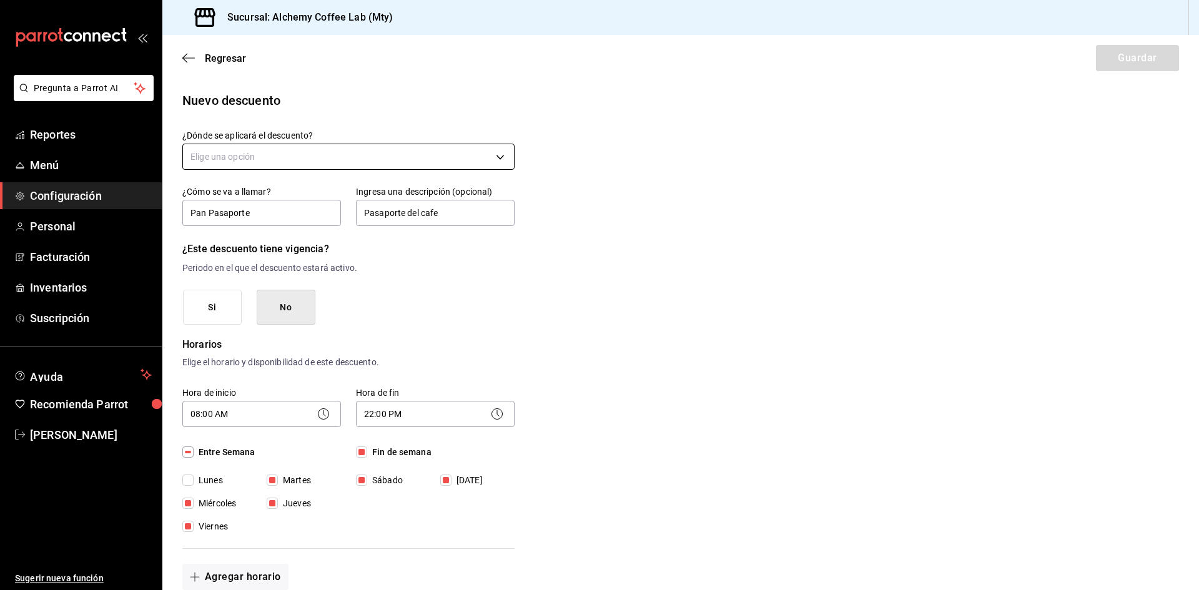
type input "$45.00"
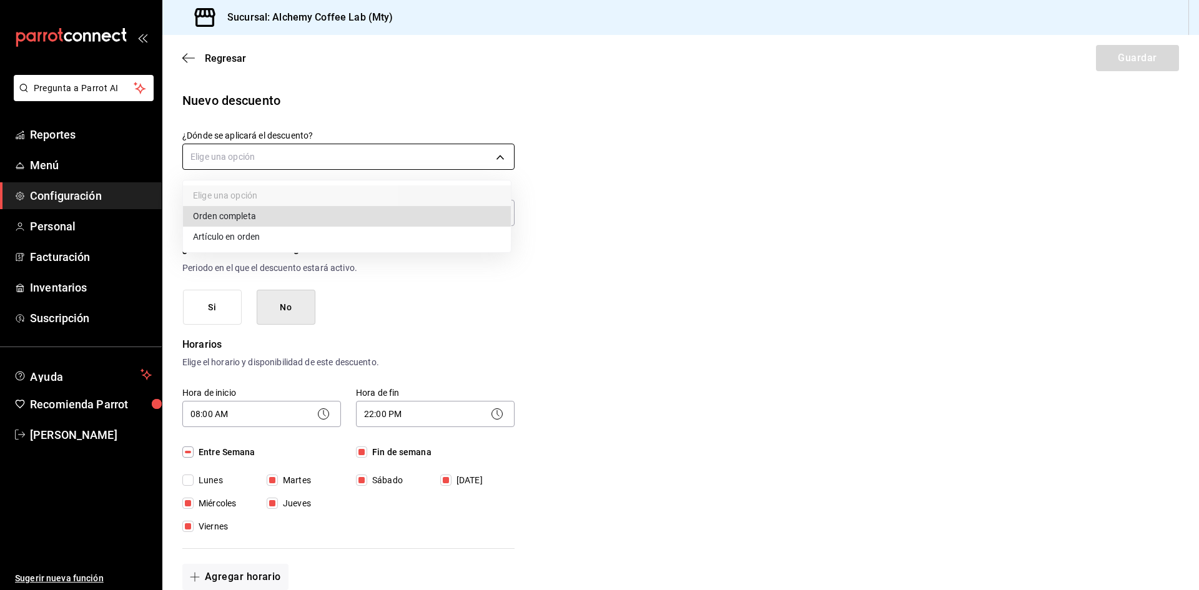
click at [363, 160] on body "Pregunta a Parrot AI Reportes Menú Configuración Personal Facturación Inventari…" at bounding box center [599, 295] width 1199 height 590
click at [276, 237] on li "Artículo en orden" at bounding box center [347, 237] width 328 height 21
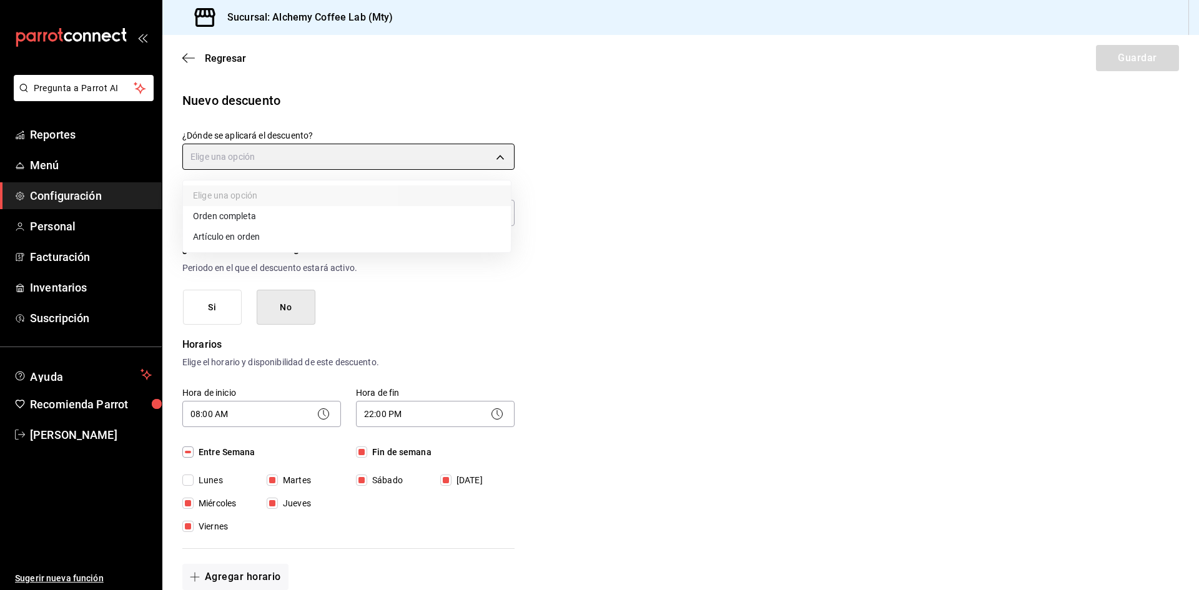
type input "ORDER_ITEM"
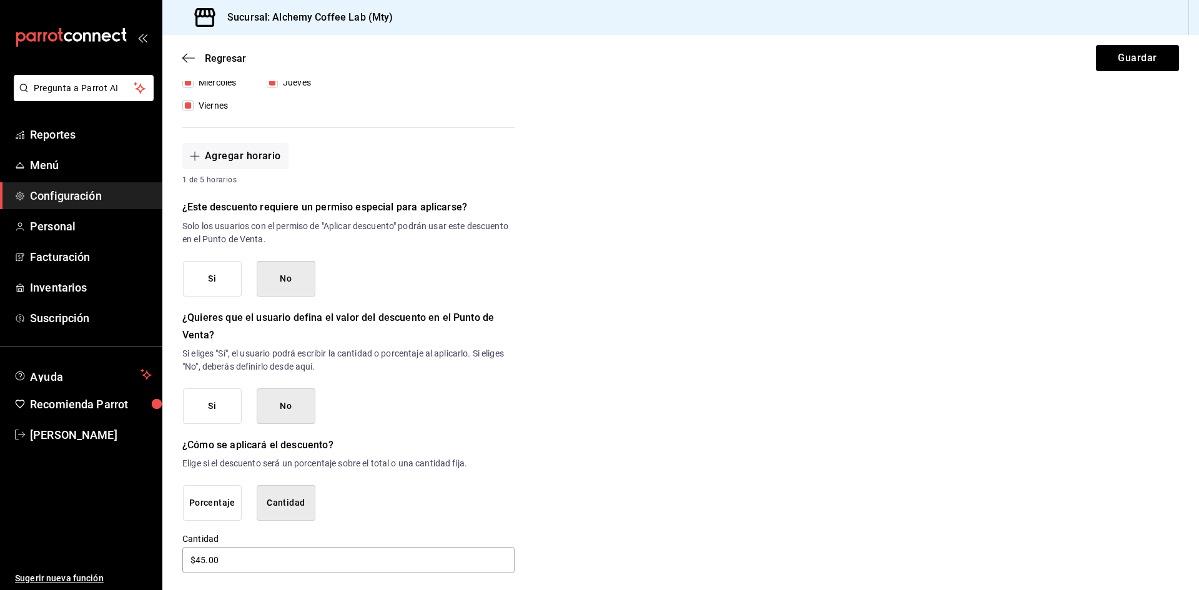
scroll to position [426, 0]
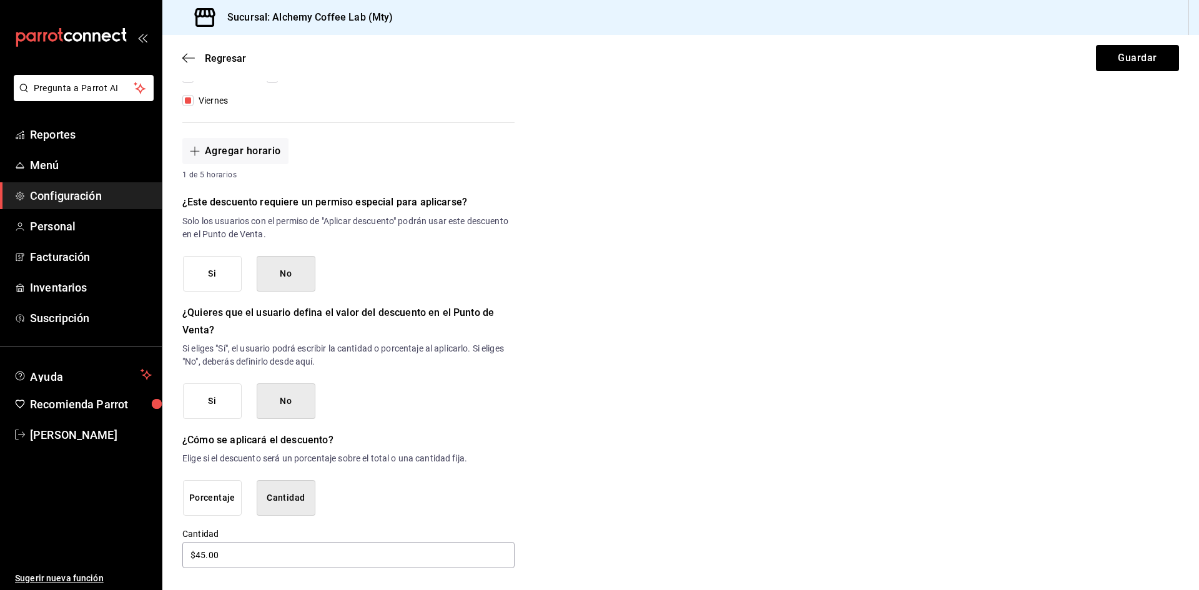
click at [213, 270] on button "Si" at bounding box center [212, 274] width 59 height 36
click at [1103, 53] on button "Guardar" at bounding box center [1137, 58] width 83 height 26
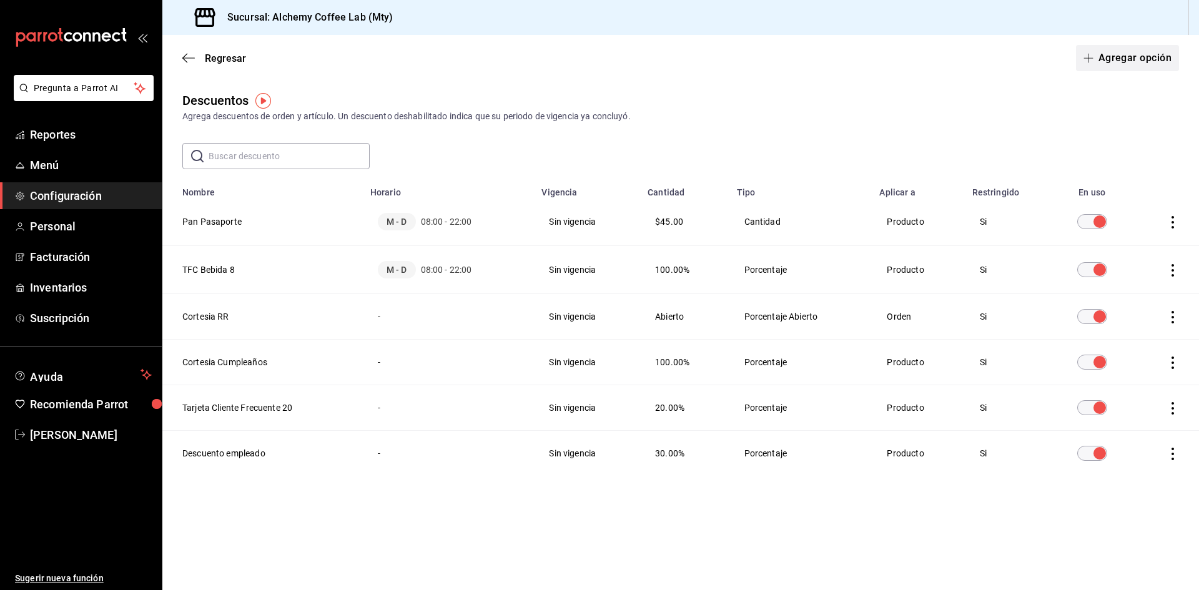
click at [1113, 61] on button "Agregar opción" at bounding box center [1127, 58] width 103 height 26
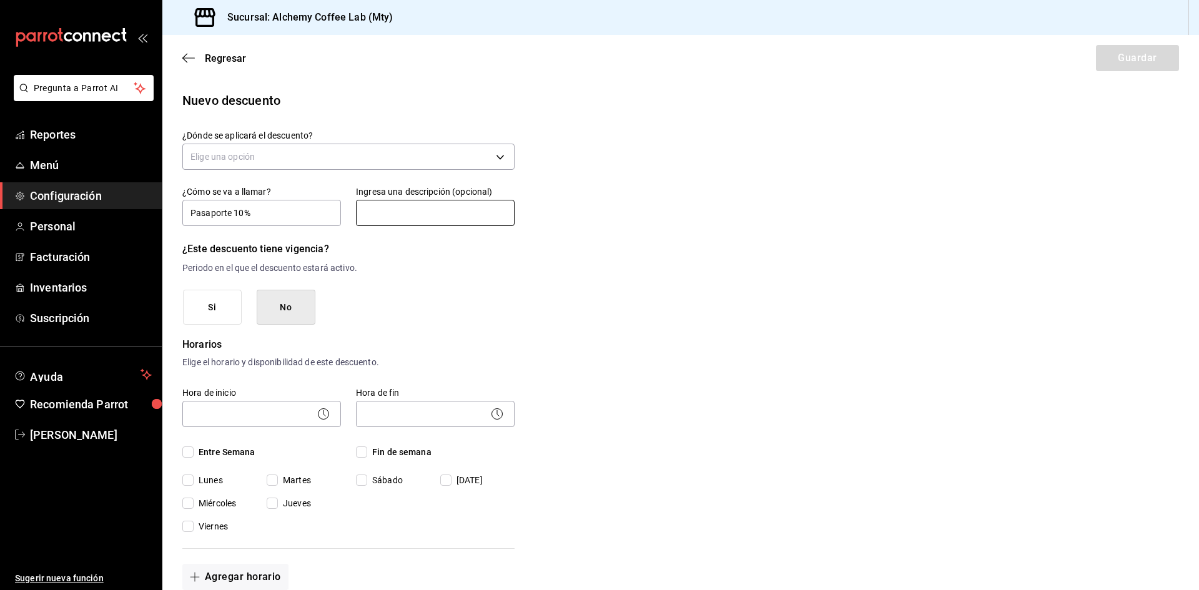
type input "Pasaporte 10%"
click at [383, 211] on input "text" at bounding box center [435, 213] width 159 height 26
type input "Pasaporte del Cafe"
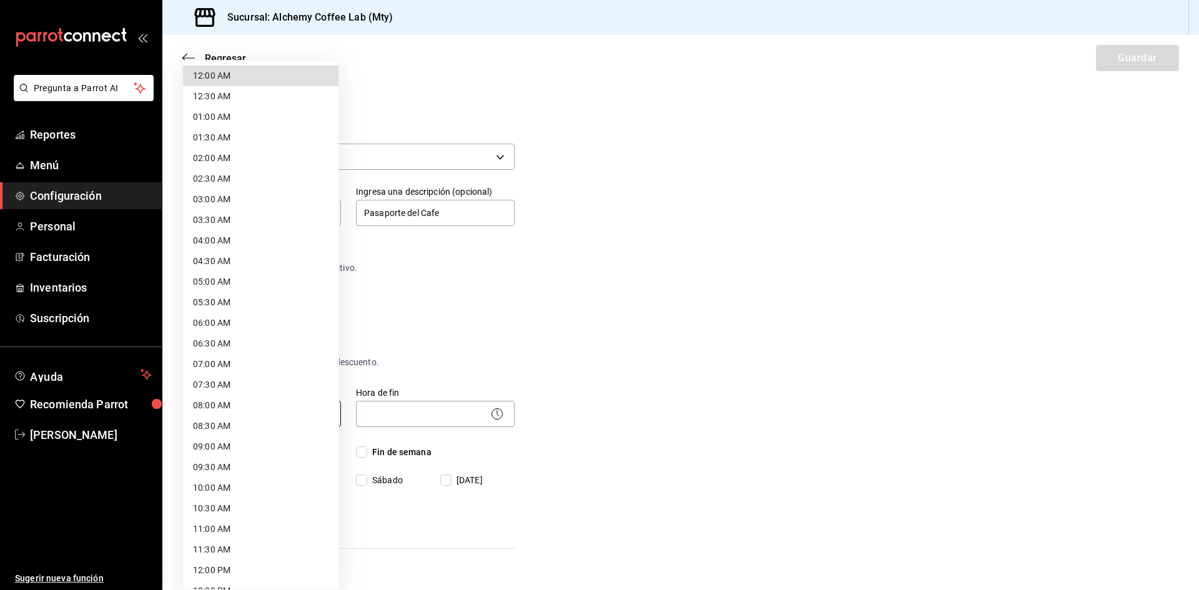
click at [243, 419] on body "Pregunta a Parrot AI Reportes Menú Configuración Personal Facturación Inventari…" at bounding box center [599, 295] width 1199 height 590
click at [247, 413] on li "08:00 AM" at bounding box center [260, 405] width 155 height 21
type input "08:00"
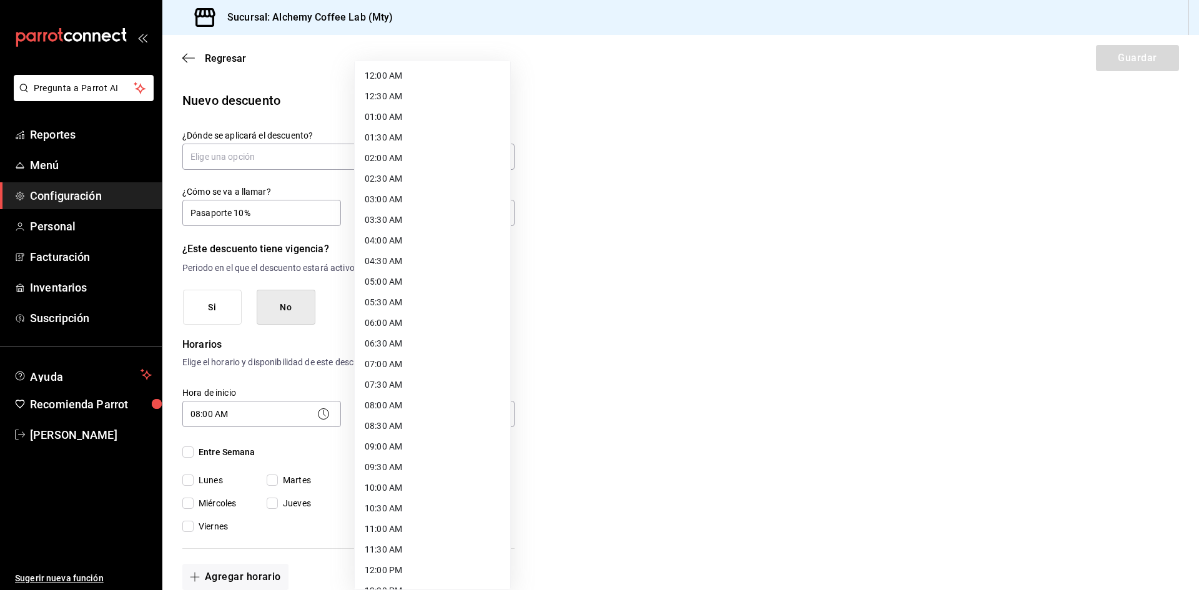
click at [414, 417] on body "Pregunta a Parrot AI Reportes Menú Configuración Personal Facturación Inventari…" at bounding box center [599, 295] width 1199 height 590
click at [388, 494] on li "22:00 PM" at bounding box center [432, 491] width 155 height 21
type input "22:00"
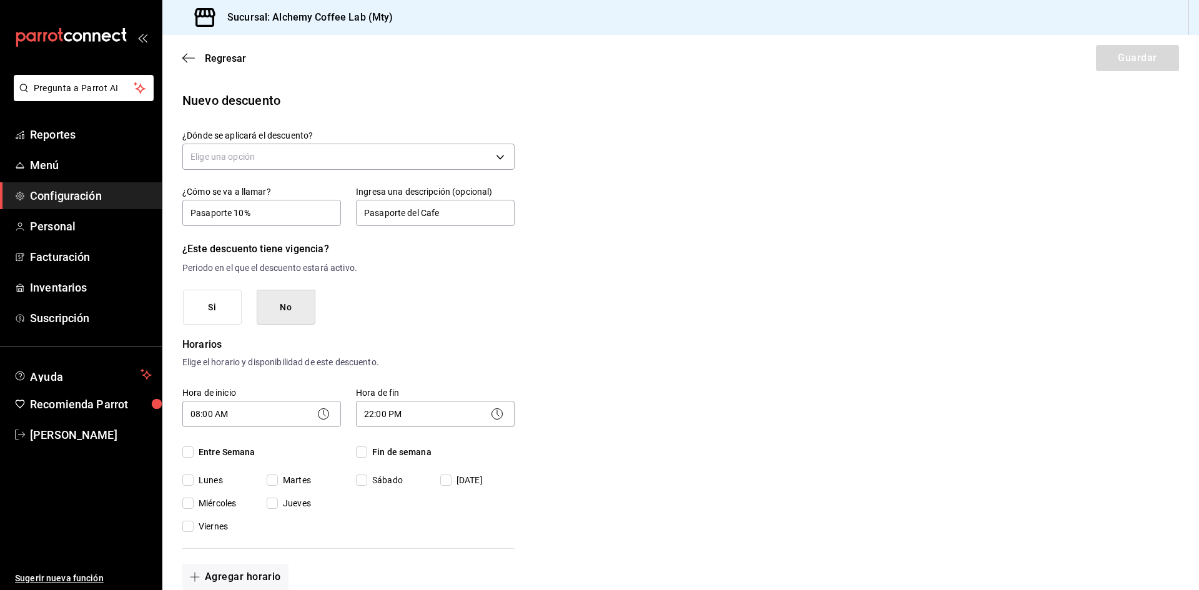
click at [185, 453] on input "Entre Semana" at bounding box center [187, 451] width 11 height 11
checkbox input "true"
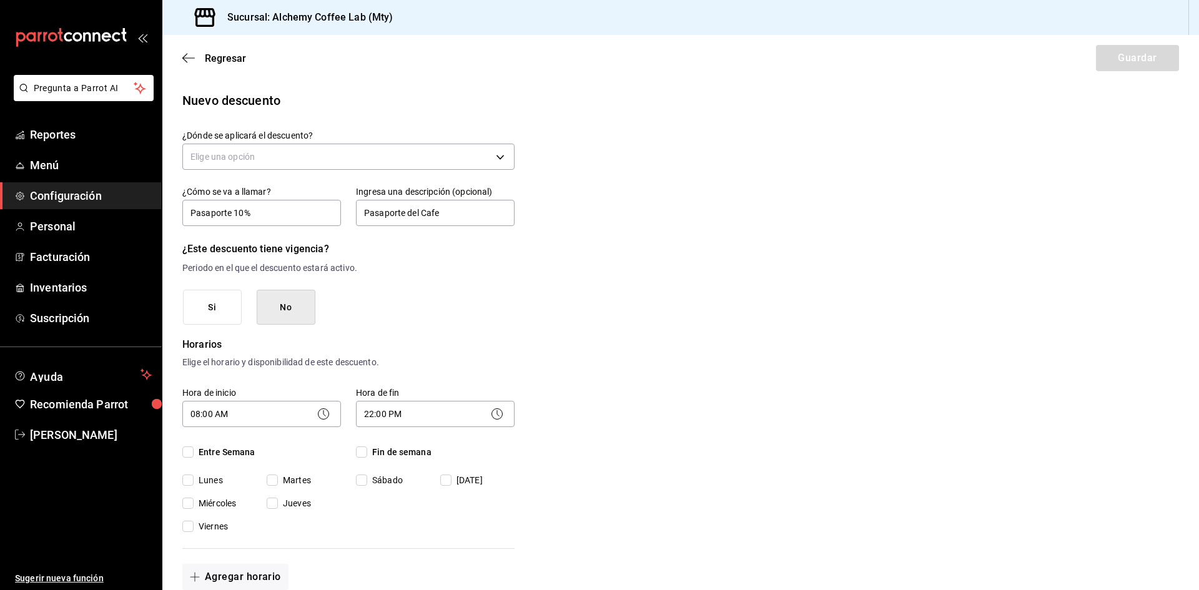
checkbox input "true"
click at [189, 479] on input "Lunes" at bounding box center [187, 480] width 11 height 11
checkbox input "false"
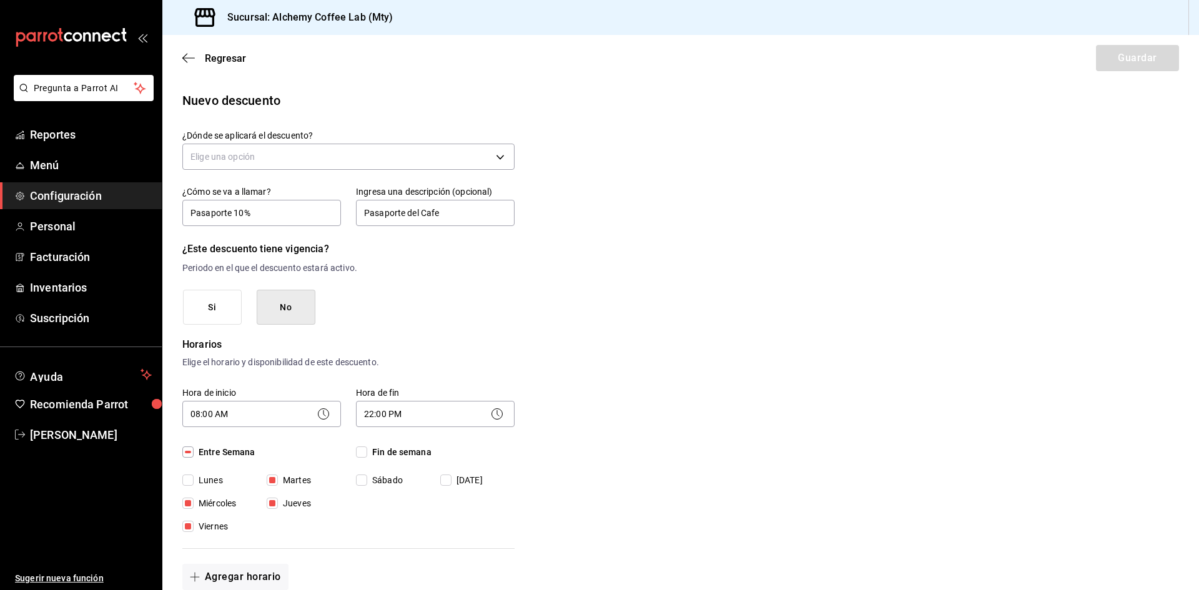
click at [359, 449] on input "Fin de semana" at bounding box center [361, 451] width 11 height 11
checkbox input "true"
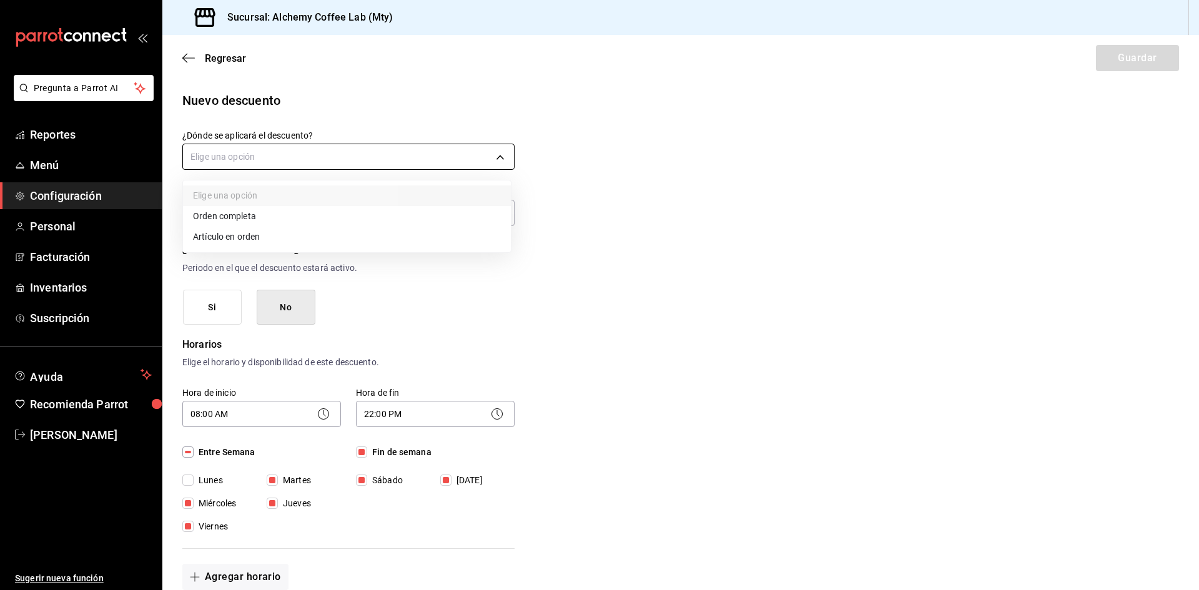
click at [362, 160] on body "Pregunta a Parrot AI Reportes Menú Configuración Personal Facturación Inventari…" at bounding box center [599, 295] width 1199 height 590
click at [324, 229] on li "Artículo en orden" at bounding box center [347, 237] width 328 height 21
type input "ORDER_ITEM"
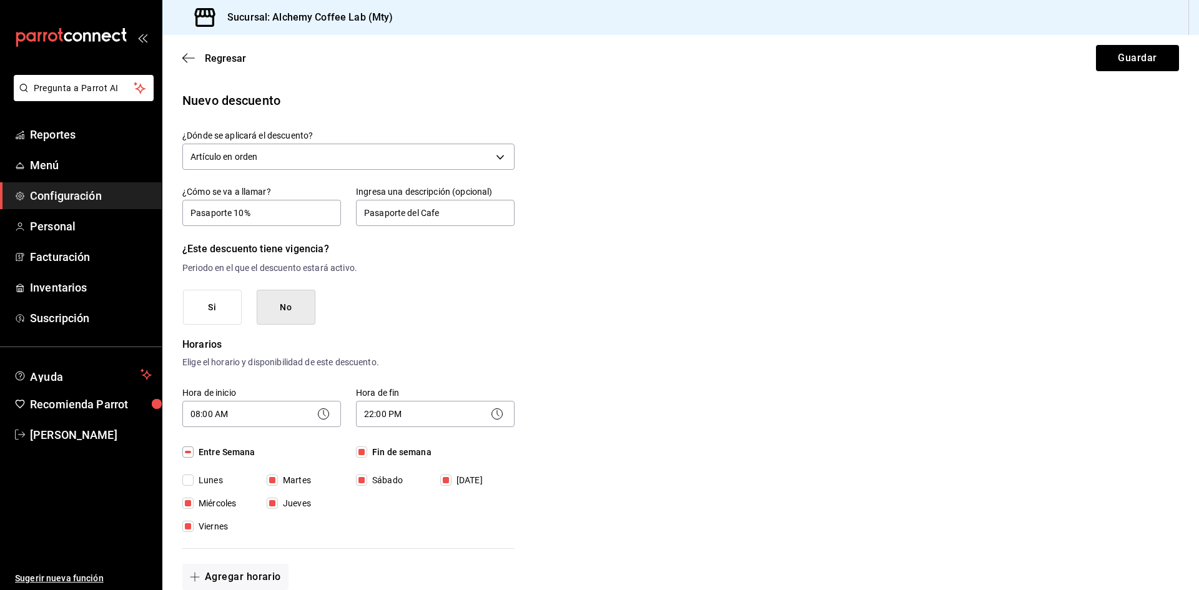
click at [536, 289] on div "Nuevo descuento ¿Dónde se aplicará el descuento? Artículo en orden ORDER_ITEM ¿…" at bounding box center [680, 542] width 1037 height 903
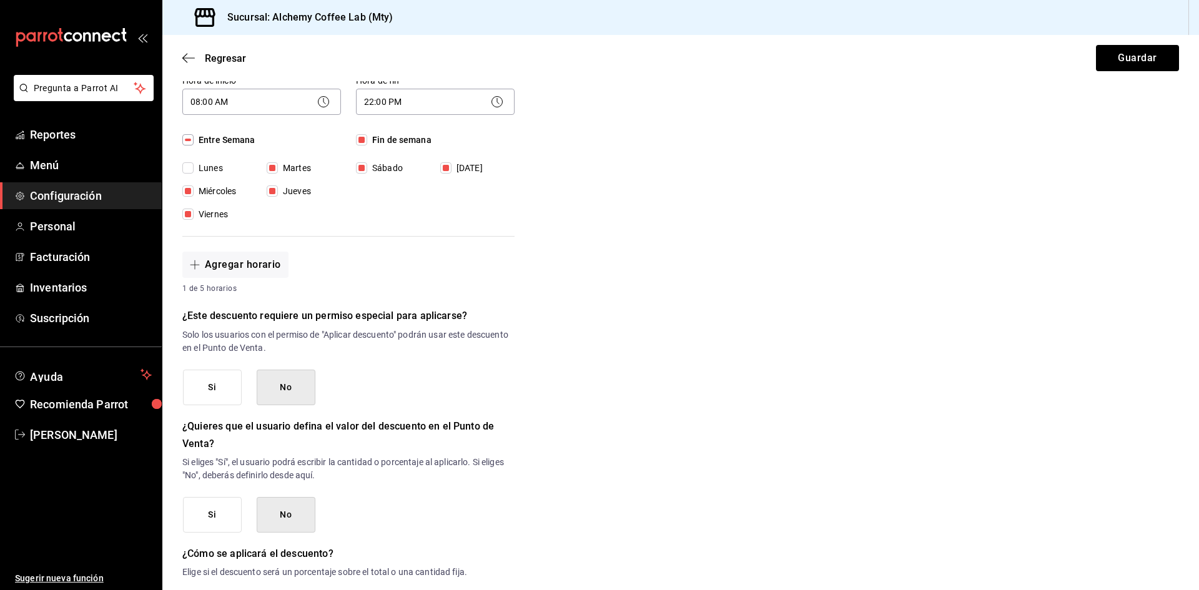
scroll to position [424, 0]
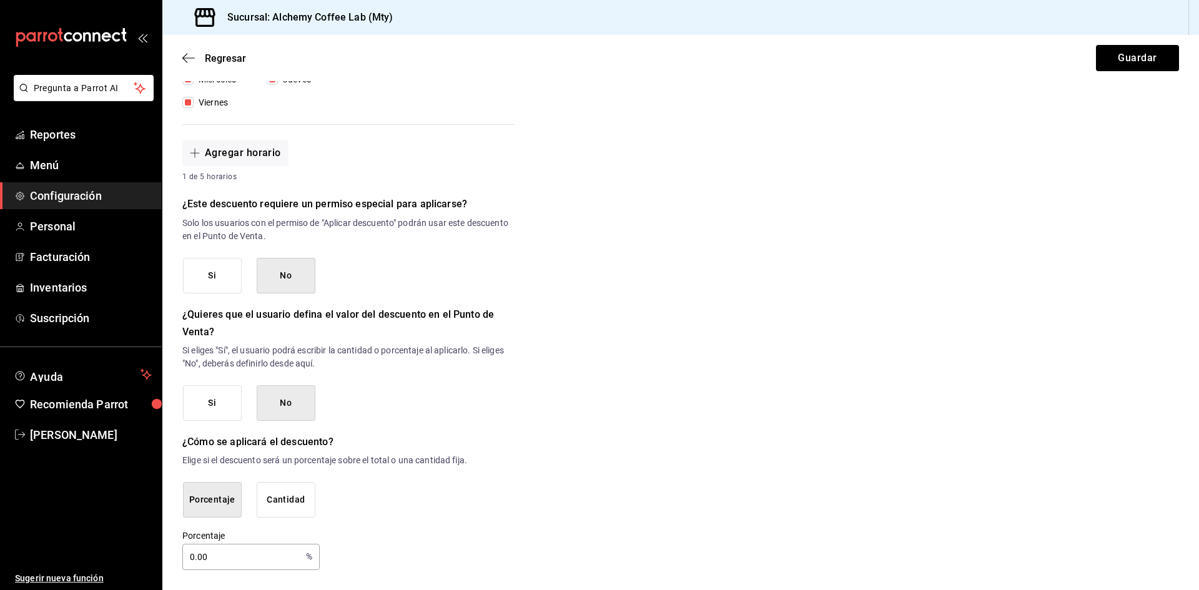
click at [191, 552] on input "0.00" at bounding box center [241, 557] width 119 height 25
drag, startPoint x: 232, startPoint y: 556, endPoint x: 117, endPoint y: 561, distance: 115.0
click at [117, 561] on div "Pregunta a Parrot AI Reportes Menú Configuración Personal Facturación Inventari…" at bounding box center [599, 295] width 1199 height 590
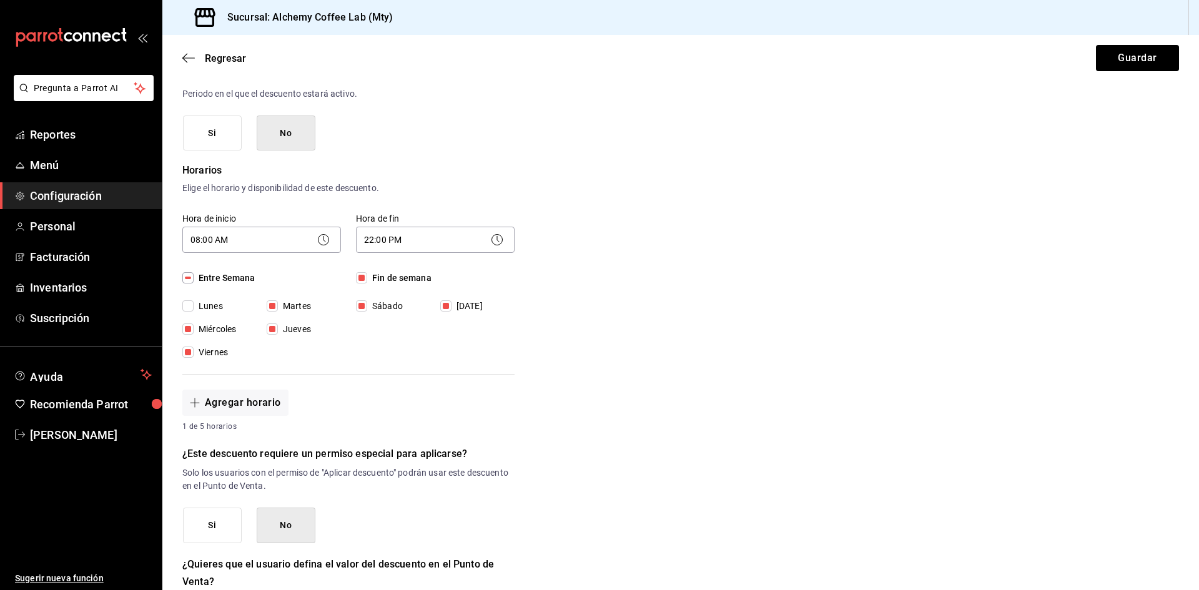
scroll to position [0, 0]
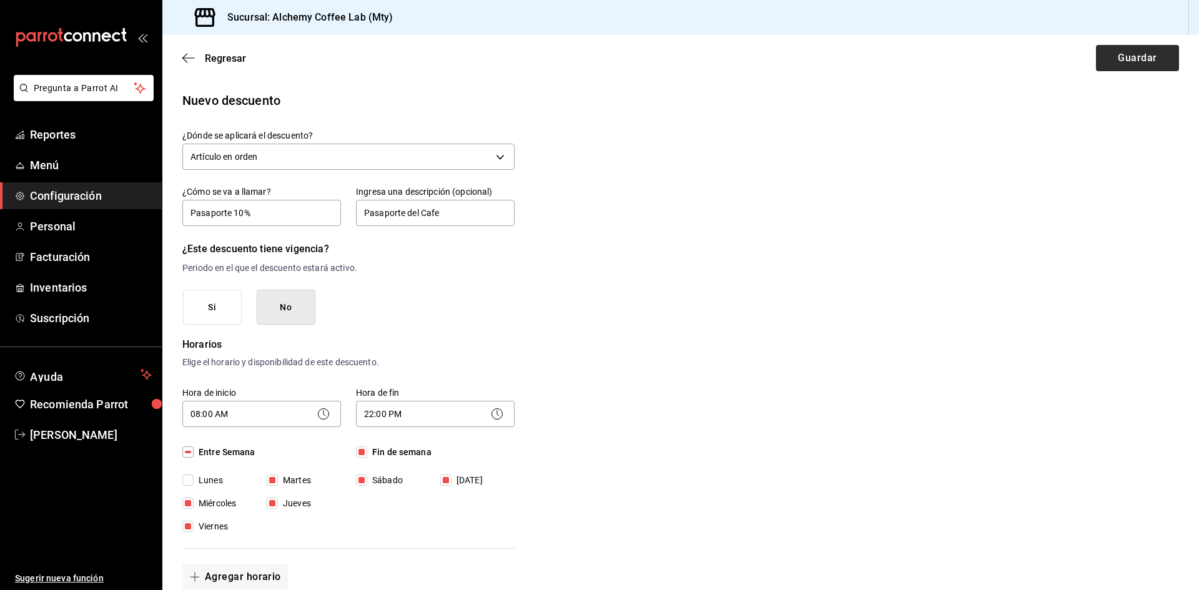
type input "10"
click at [1132, 58] on button "Guardar" at bounding box center [1137, 58] width 83 height 26
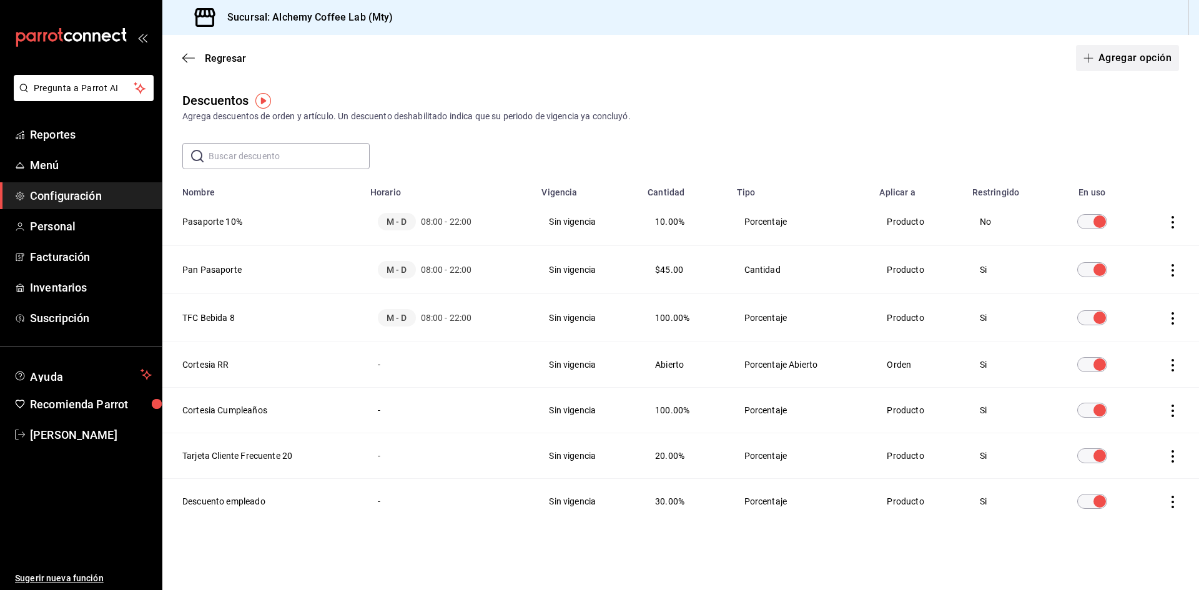
click at [1129, 52] on button "Agregar opción" at bounding box center [1127, 58] width 103 height 26
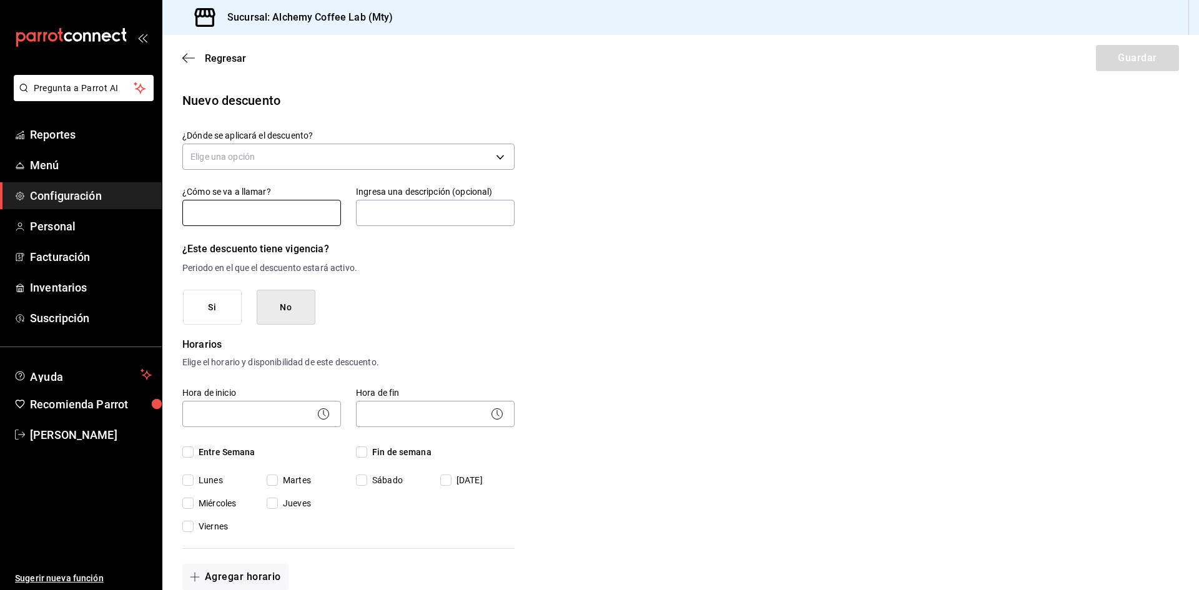
click at [260, 203] on input "text" at bounding box center [261, 213] width 159 height 26
type input "Pasaporte Grano Kero 20%"
click at [422, 208] on input "text" at bounding box center [435, 213] width 159 height 26
type input "Pasaporte del Cafe"
click at [377, 299] on div "Si No" at bounding box center [349, 308] width 332 height 36
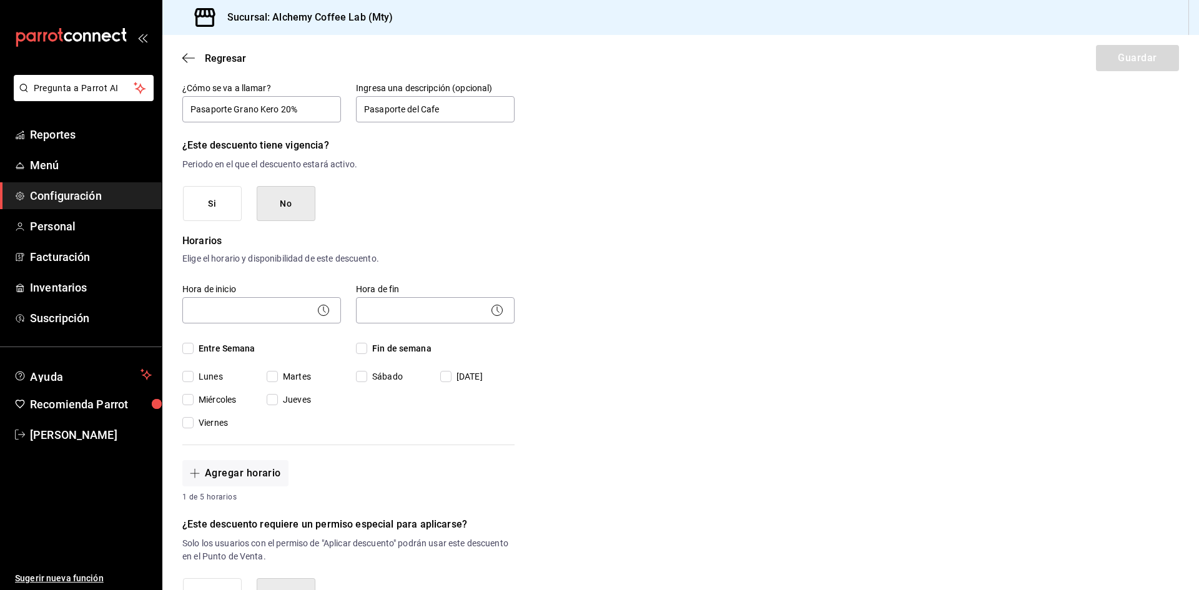
scroll to position [125, 0]
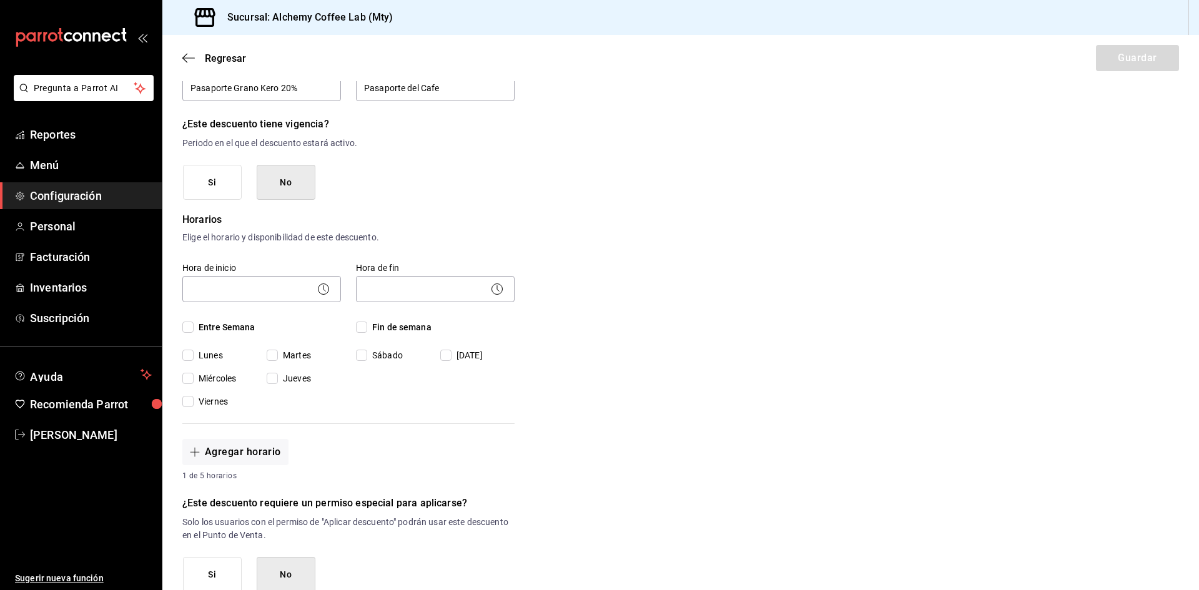
click at [189, 327] on input "Entre Semana" at bounding box center [187, 327] width 11 height 11
checkbox input "true"
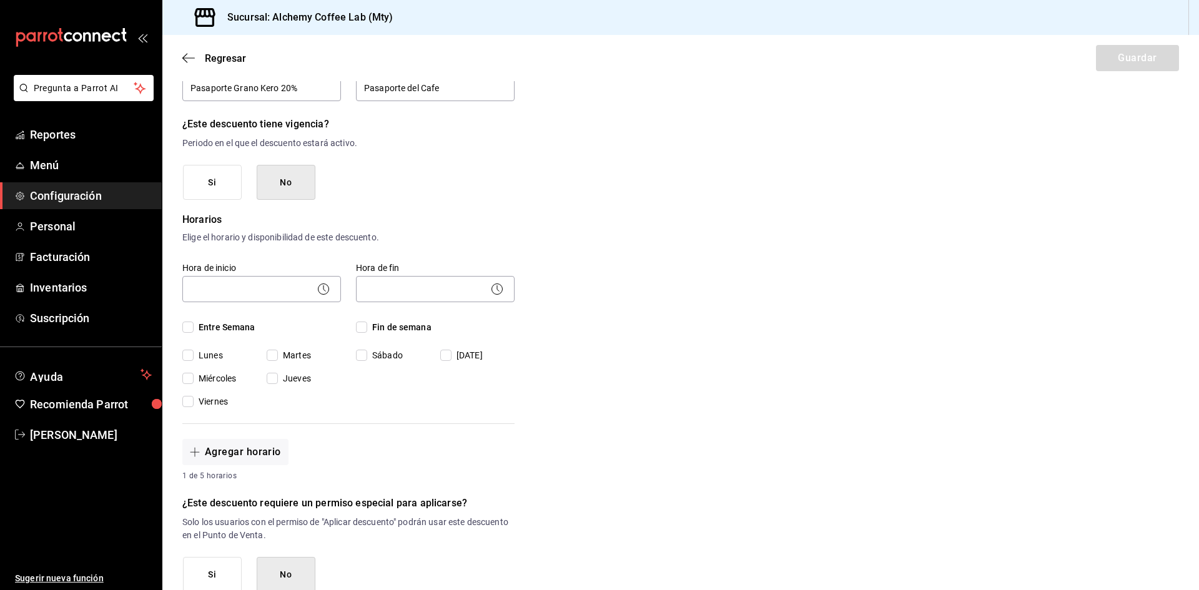
checkbox input "true"
click at [358, 327] on input "Fin de semana" at bounding box center [361, 327] width 11 height 11
checkbox input "true"
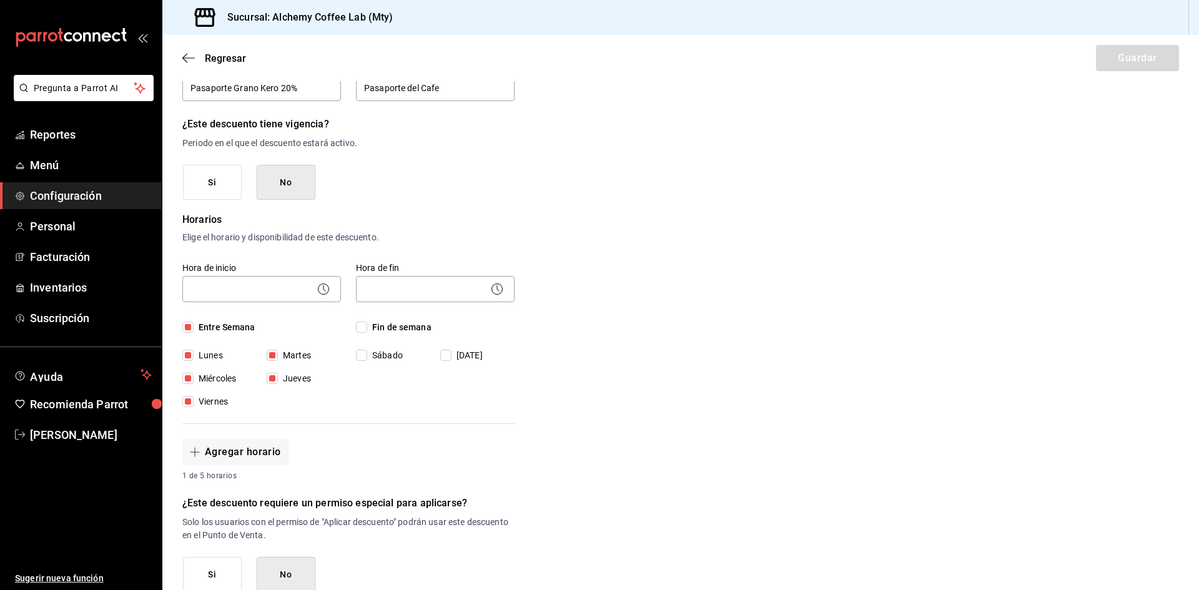
checkbox input "true"
click at [189, 356] on input "Lunes" at bounding box center [187, 355] width 11 height 11
checkbox input "false"
click at [330, 284] on body "Pregunta a Parrot AI Reportes Menú Configuración Personal Facturación Inventari…" at bounding box center [599, 295] width 1199 height 590
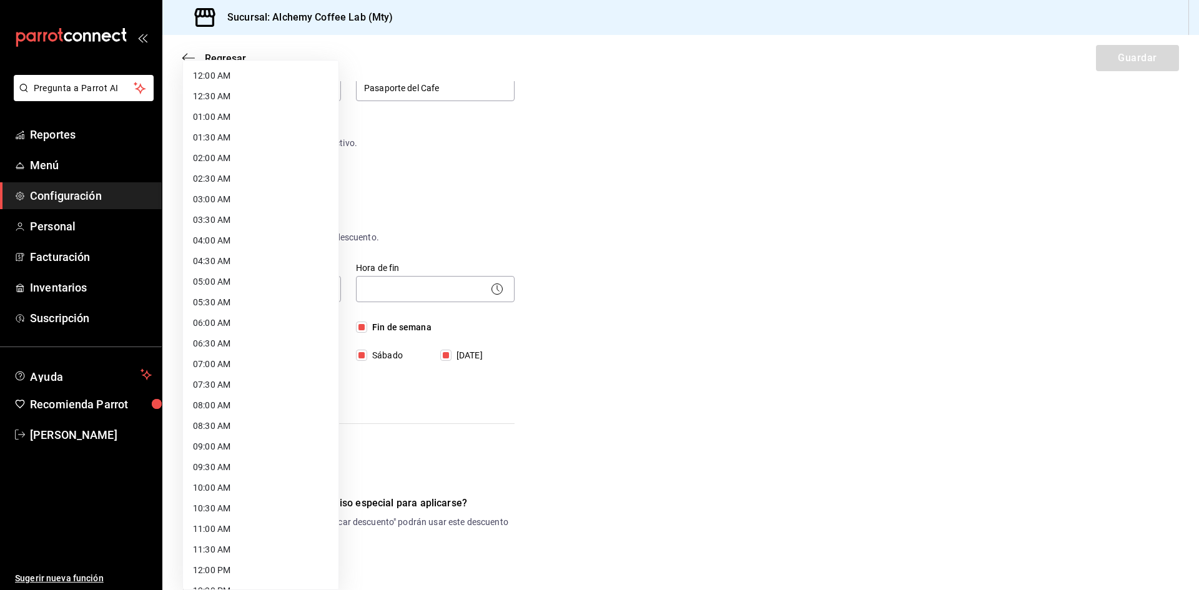
click at [651, 343] on div at bounding box center [599, 295] width 1199 height 590
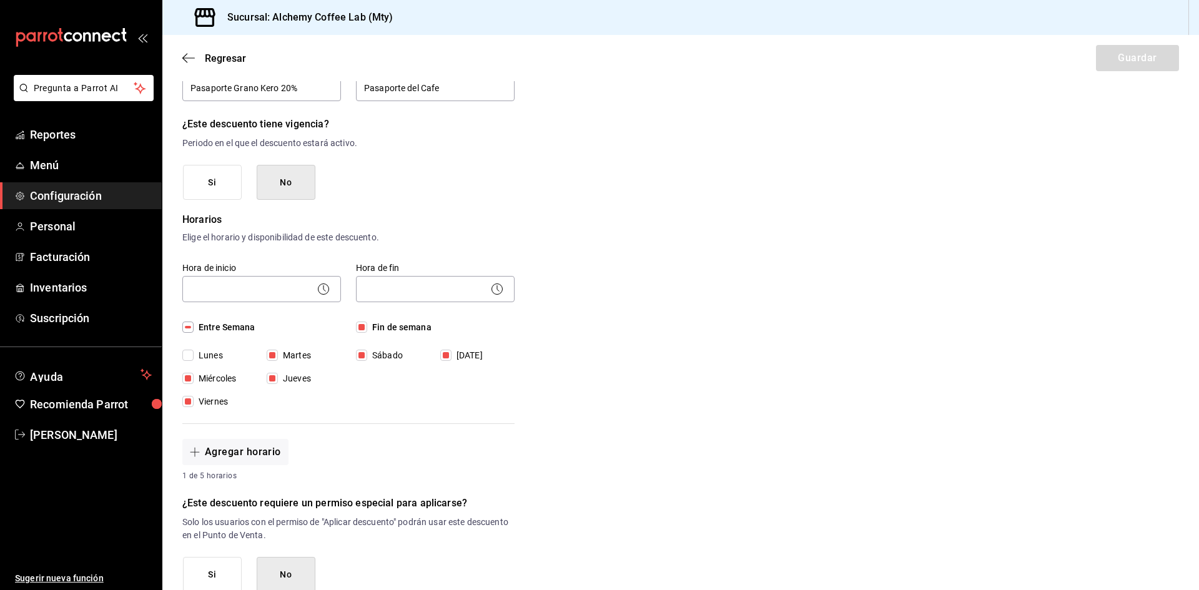
click at [322, 293] on icon at bounding box center [323, 289] width 15 height 15
click at [317, 286] on icon at bounding box center [323, 289] width 15 height 15
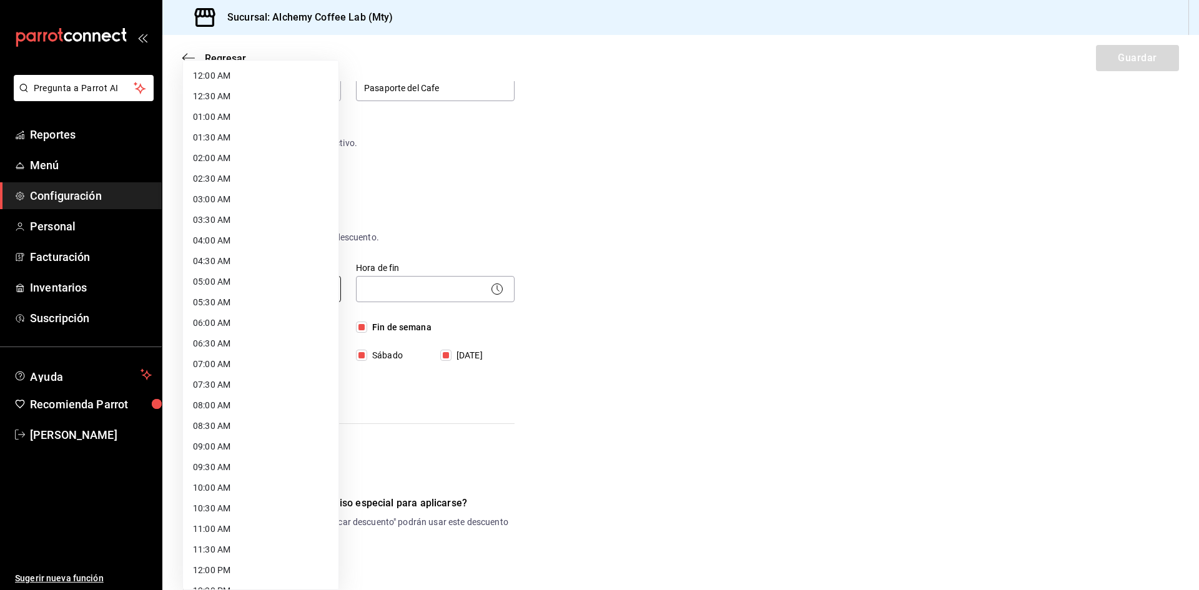
click at [297, 289] on body "Pregunta a Parrot AI Reportes Menú Configuración Personal Facturación Inventari…" at bounding box center [599, 295] width 1199 height 590
click at [229, 400] on li "08:00 AM" at bounding box center [260, 405] width 155 height 21
type input "08:00"
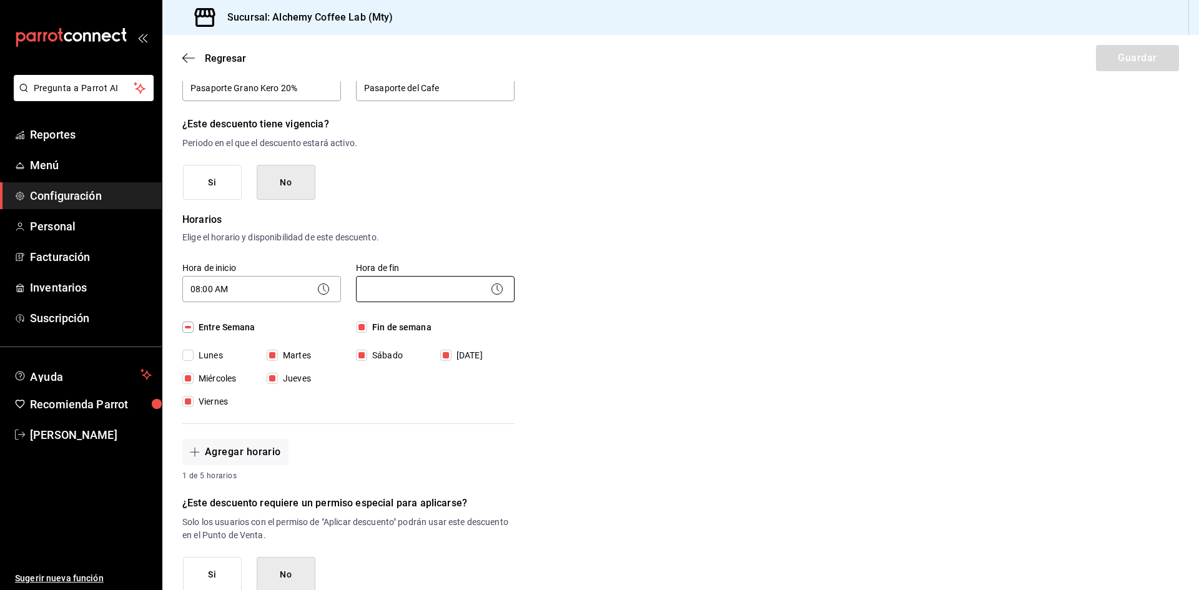
click at [436, 289] on body "Pregunta a Parrot AI Reportes Menú Configuración Personal Facturación Inventari…" at bounding box center [599, 295] width 1199 height 590
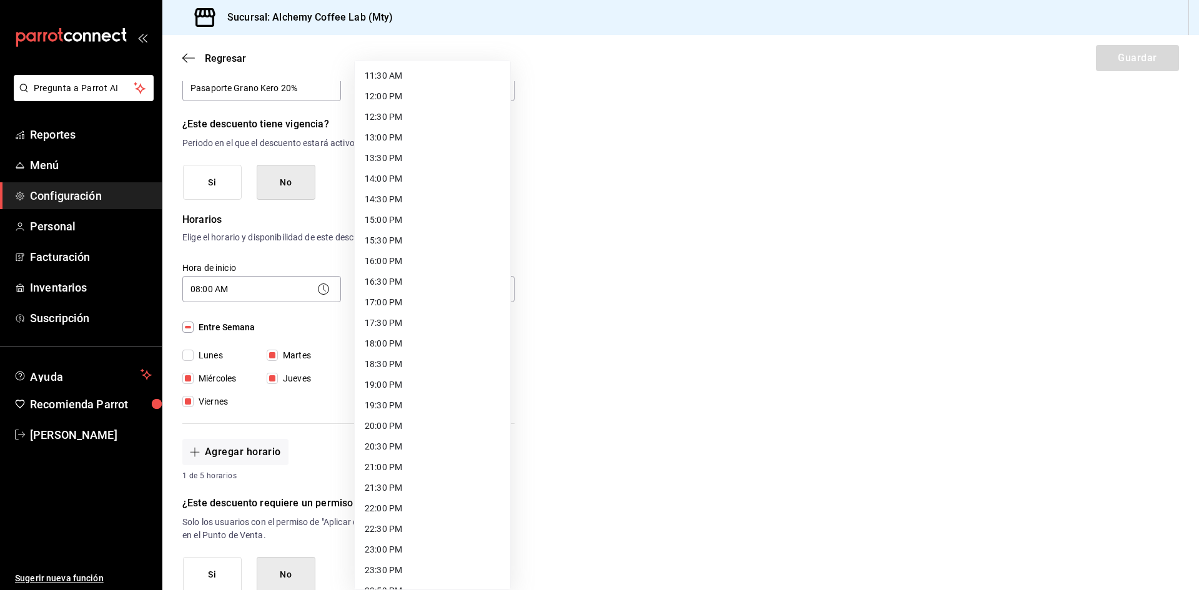
scroll to position [491, 0]
click at [391, 494] on li "22:00 PM" at bounding box center [432, 491] width 155 height 21
type input "22:00"
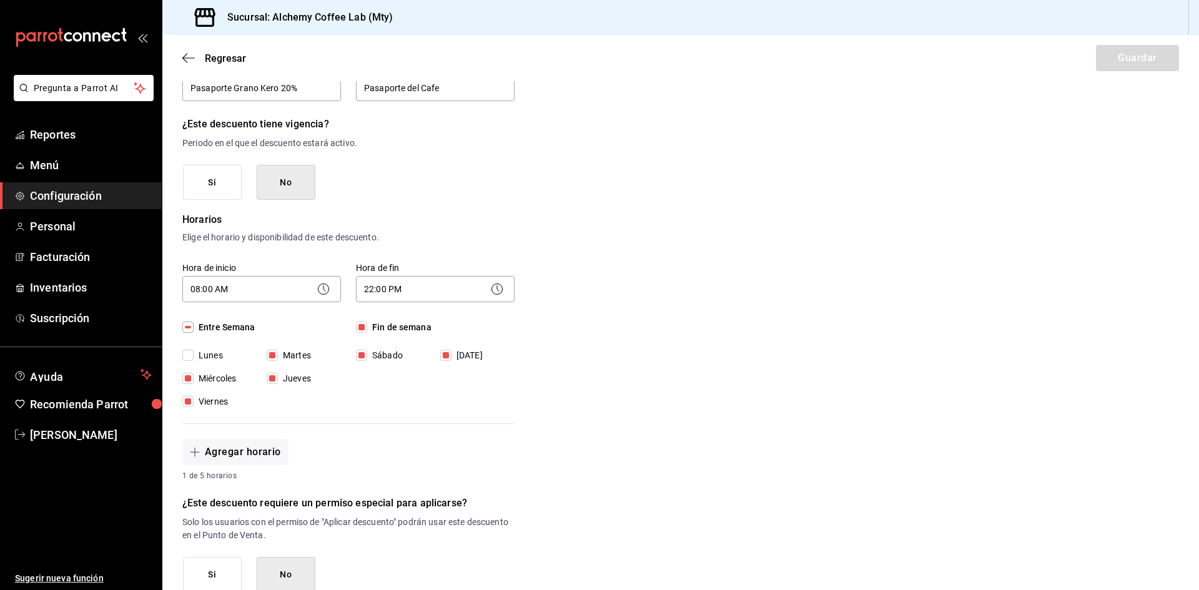
click at [618, 375] on div "Nuevo descuento ¿Dónde se aplicará el descuento? Elige una opción ¿Cómo se va a…" at bounding box center [680, 417] width 1037 height 903
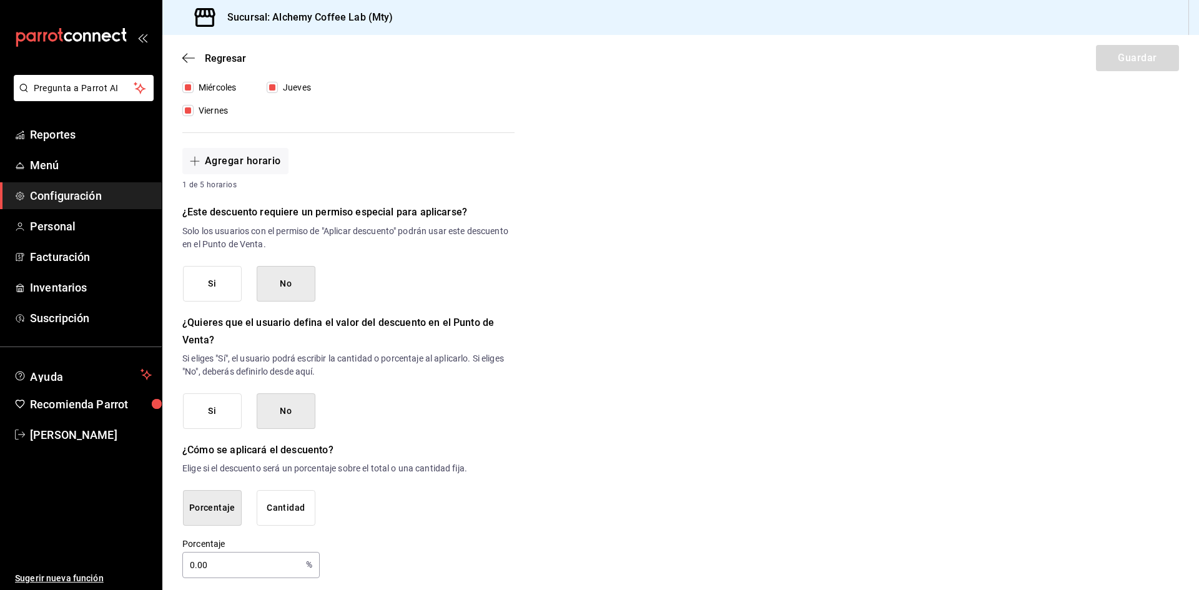
scroll to position [424, 0]
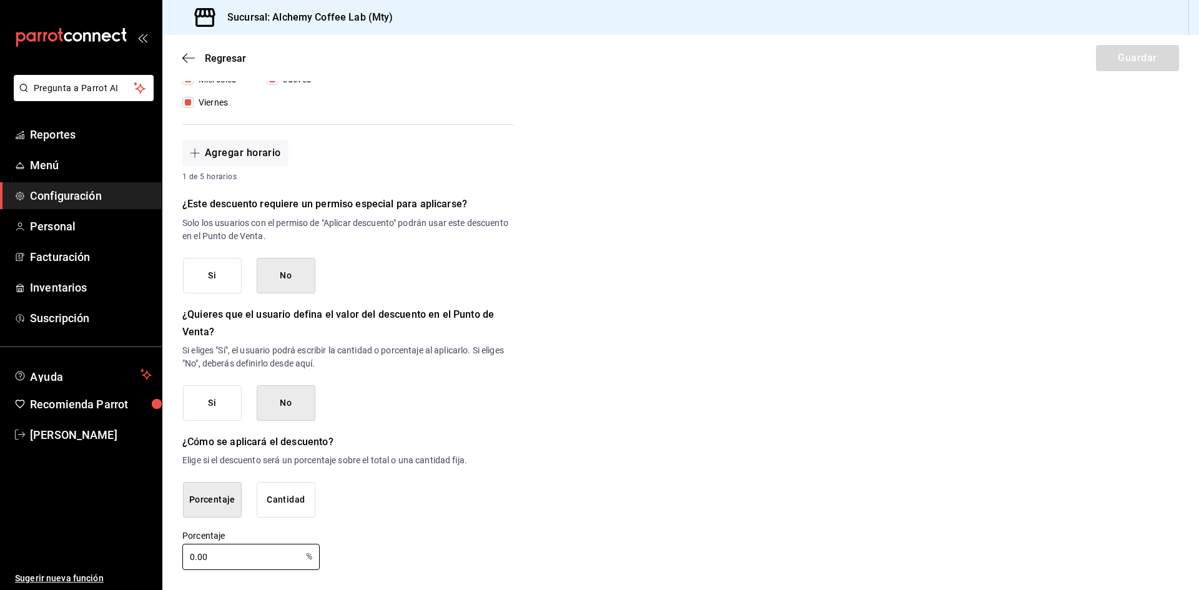
drag, startPoint x: 253, startPoint y: 560, endPoint x: 141, endPoint y: 554, distance: 112.6
click at [141, 554] on div "Pregunta a Parrot AI Reportes Menú Configuración Personal Facturación Inventari…" at bounding box center [599, 295] width 1199 height 590
type input "20"
click at [602, 274] on div "Nuevo descuento ¿Dónde se aplicará el descuento? Elige una opción ¿Cómo se va a…" at bounding box center [680, 118] width 1037 height 903
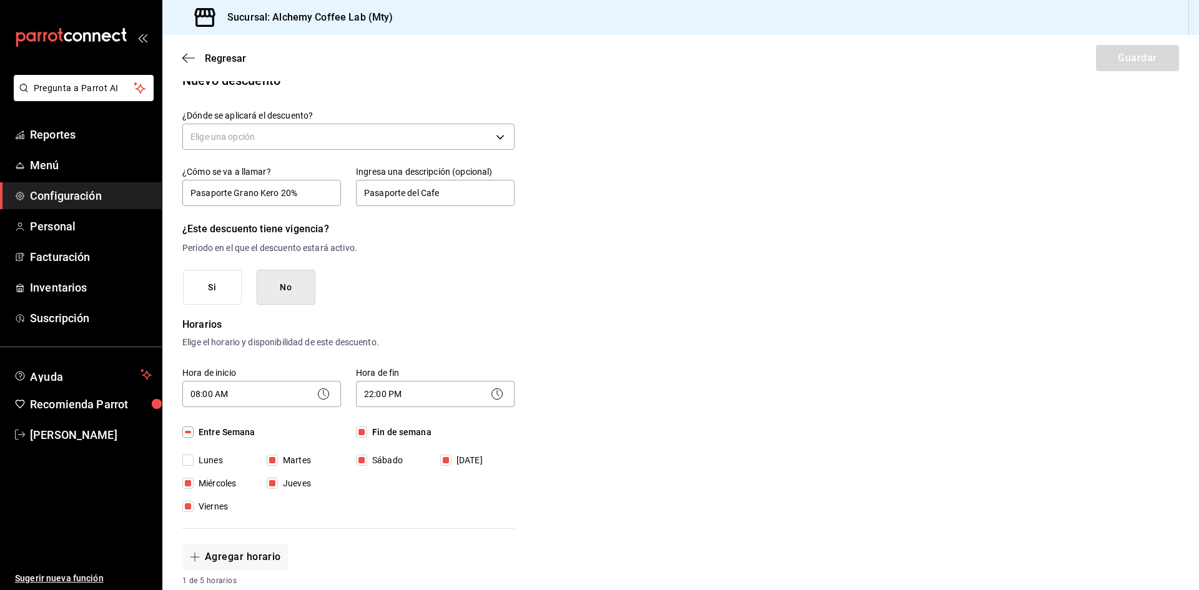
scroll to position [0, 0]
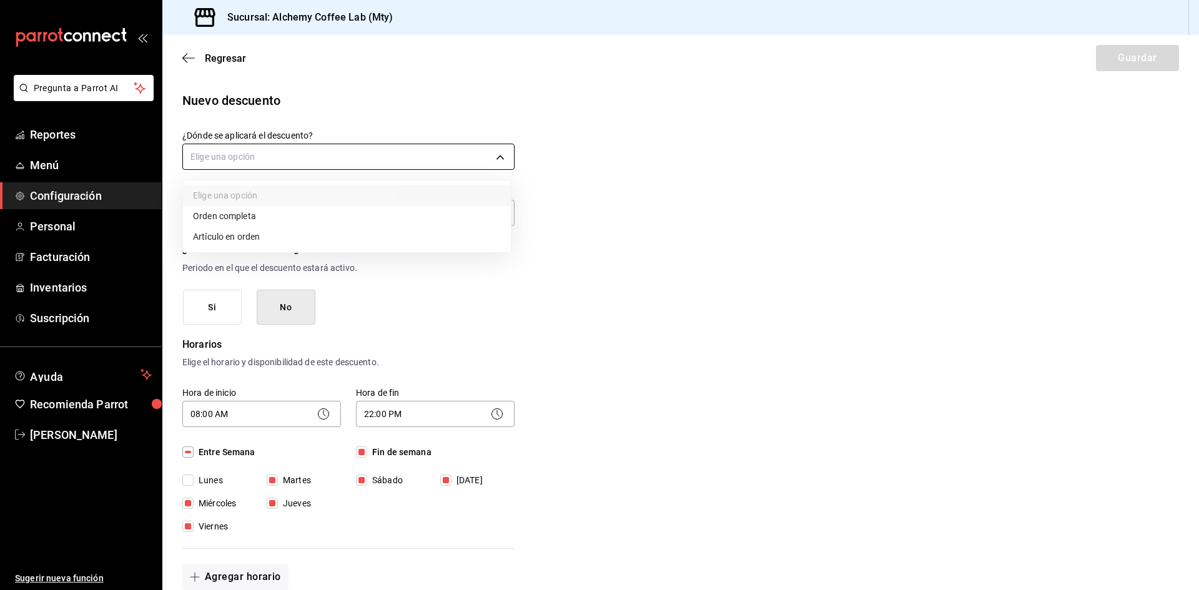
click at [410, 150] on body "Pregunta a Parrot AI Reportes Menú Configuración Personal Facturación Inventari…" at bounding box center [599, 295] width 1199 height 590
click at [263, 234] on li "Artículo en orden" at bounding box center [347, 237] width 328 height 21
type input "ORDER_ITEM"
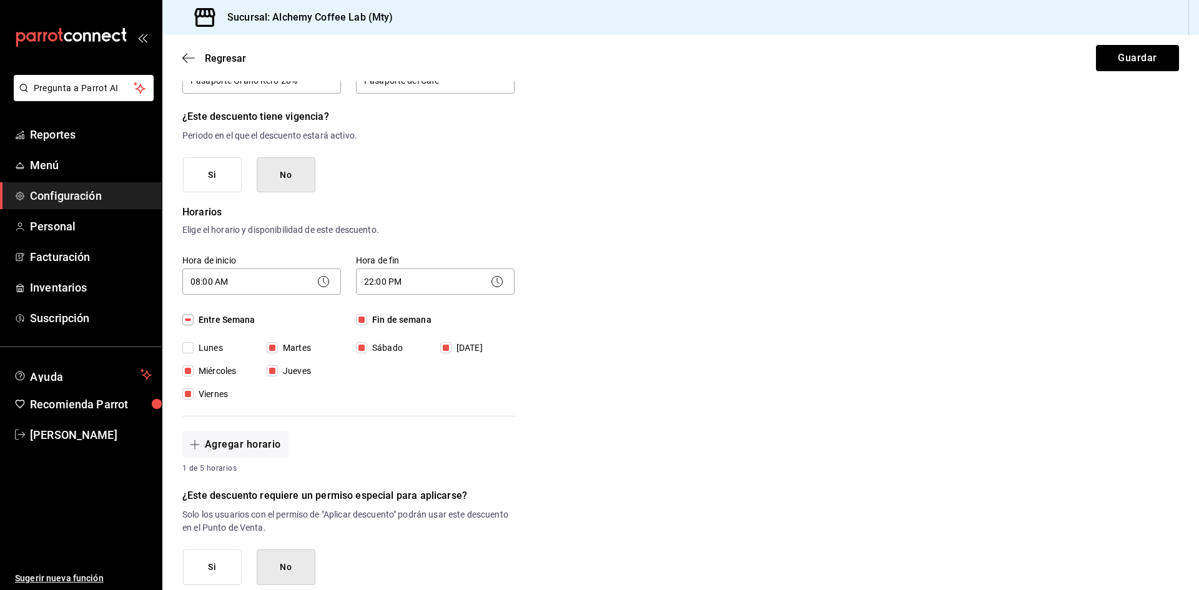
scroll to position [187, 0]
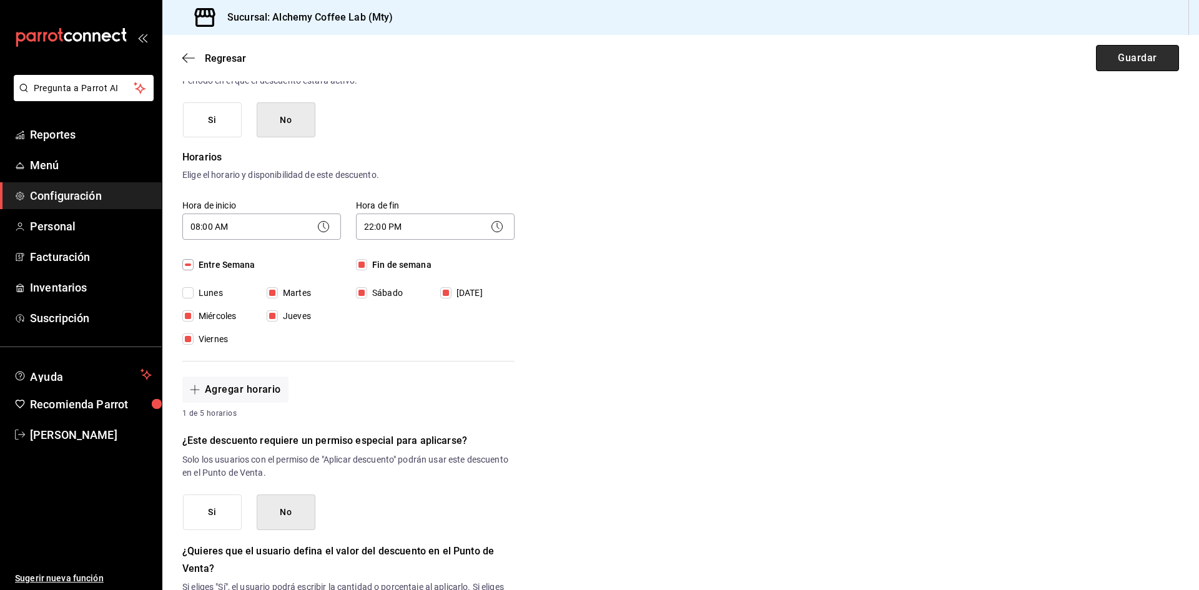
click at [1111, 54] on button "Guardar" at bounding box center [1137, 58] width 83 height 26
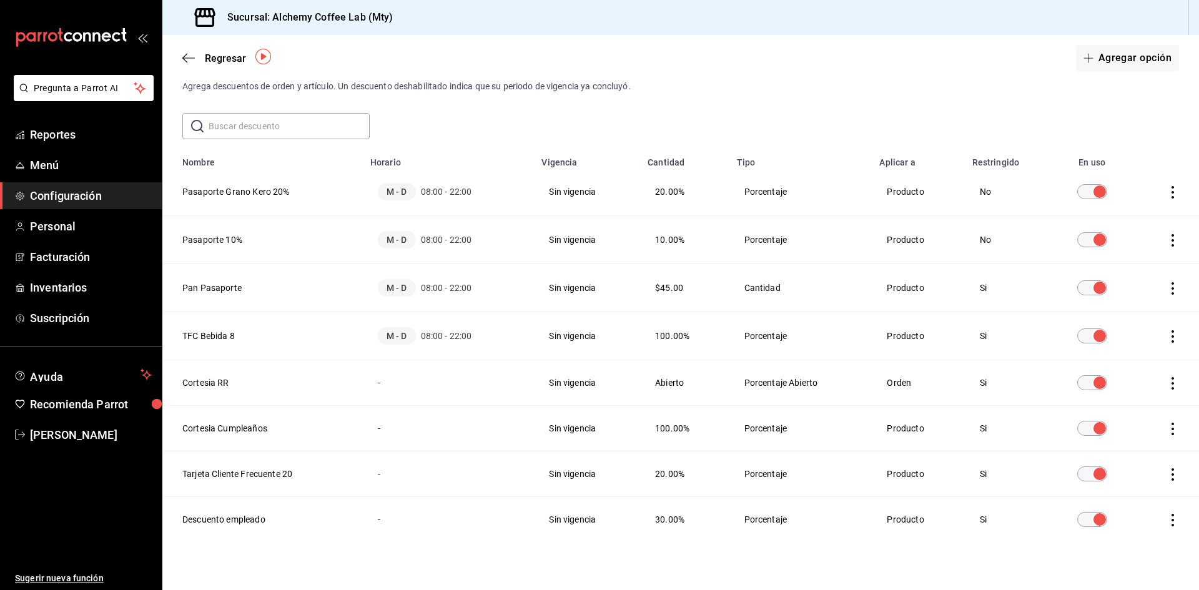
scroll to position [47, 0]
